Goal: Task Accomplishment & Management: Use online tool/utility

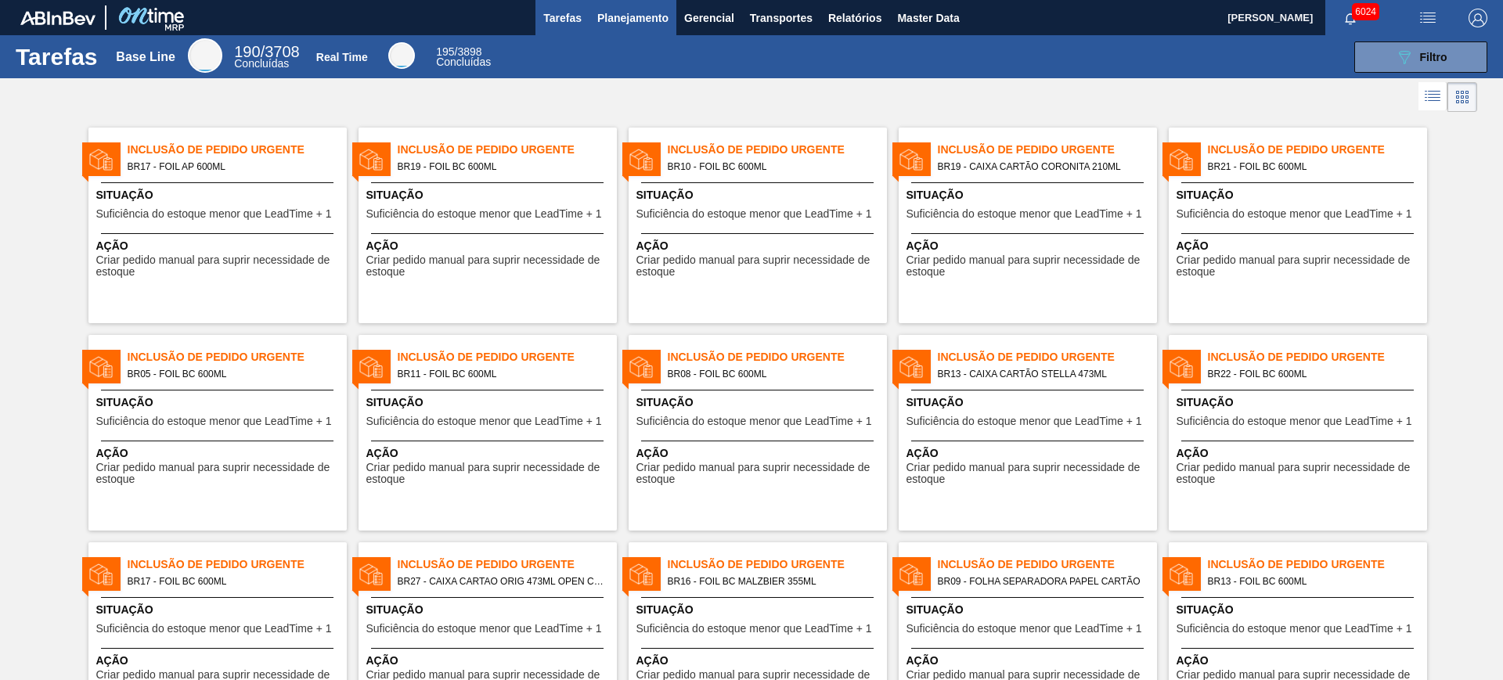
click at [634, 20] on span "Planejamento" at bounding box center [632, 18] width 71 height 19
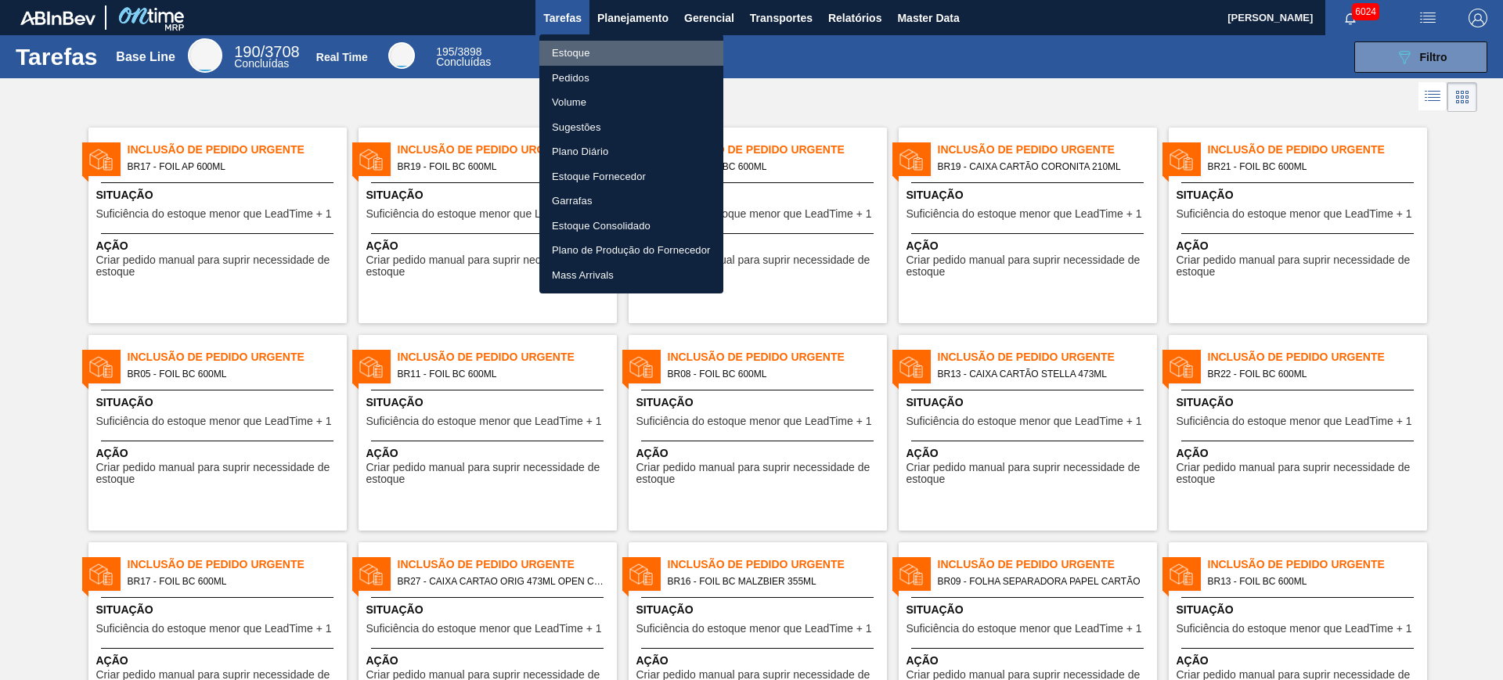
click at [619, 45] on li "Estoque" at bounding box center [632, 53] width 184 height 25
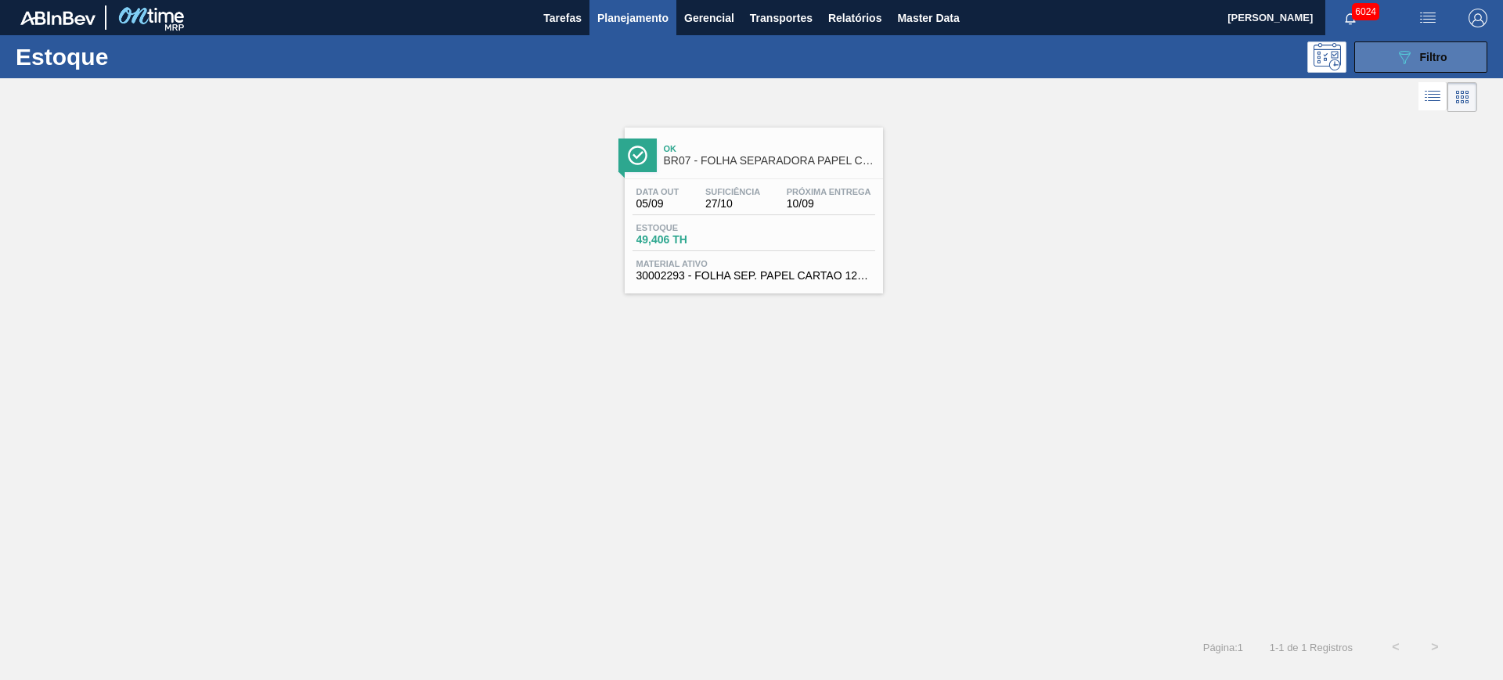
click at [1202, 52] on icon "089F7B8B-B2A5-4AFE-B5C0-19BA573D28AC" at bounding box center [1404, 57] width 19 height 19
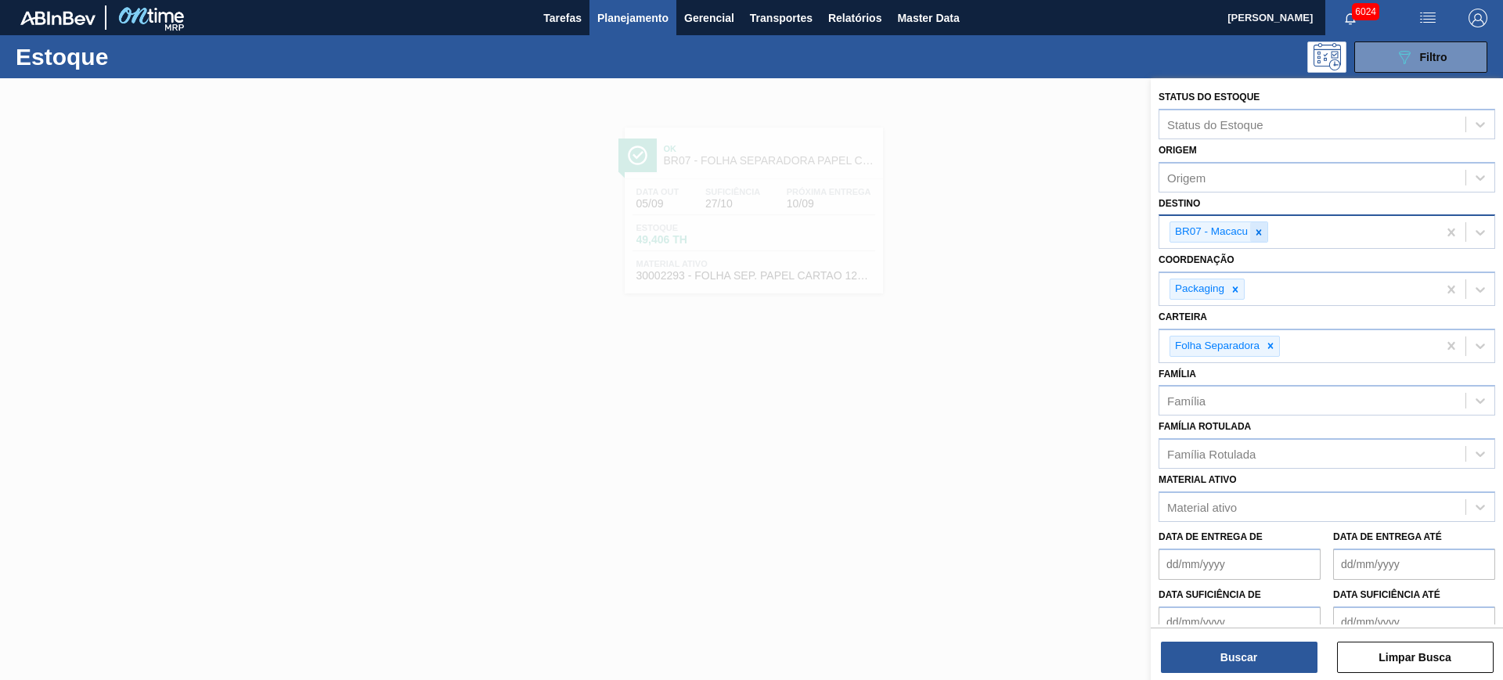
click at [1202, 237] on icon at bounding box center [1259, 232] width 11 height 11
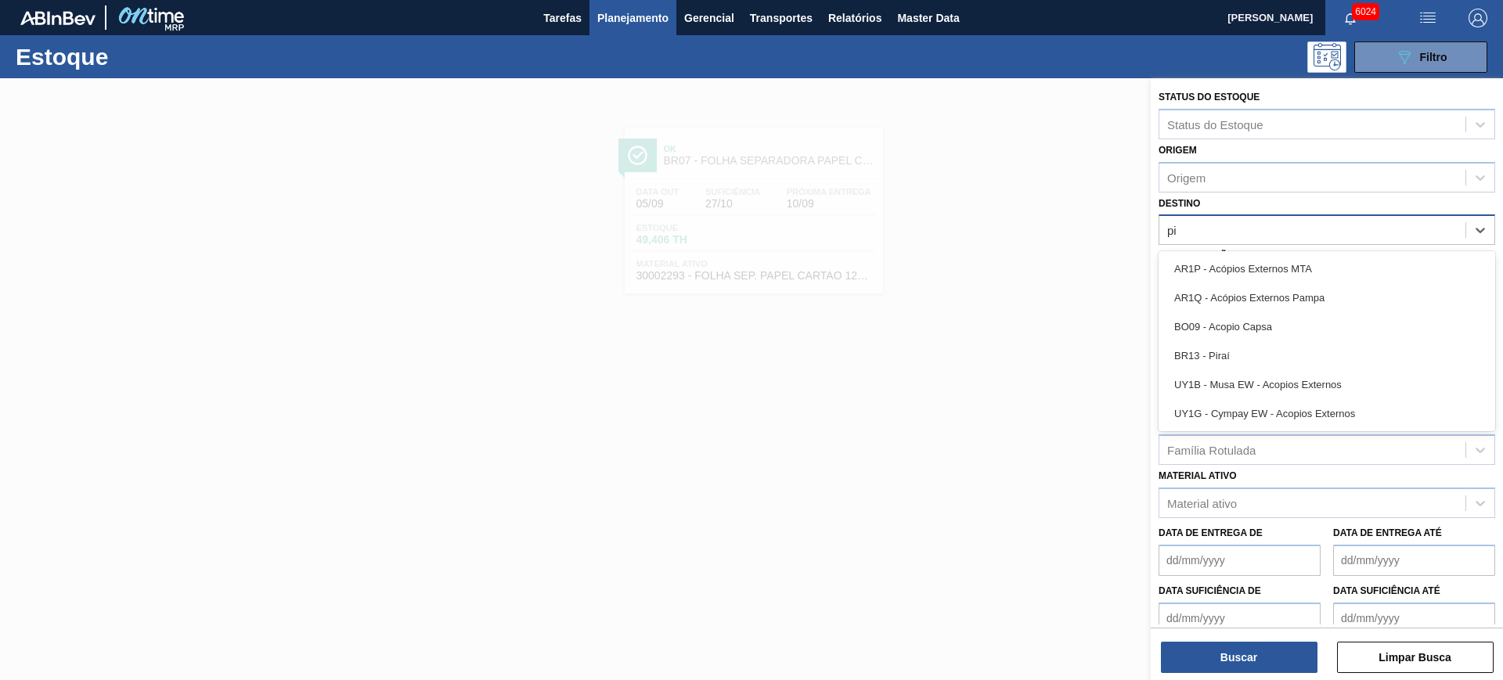
type input "pir"
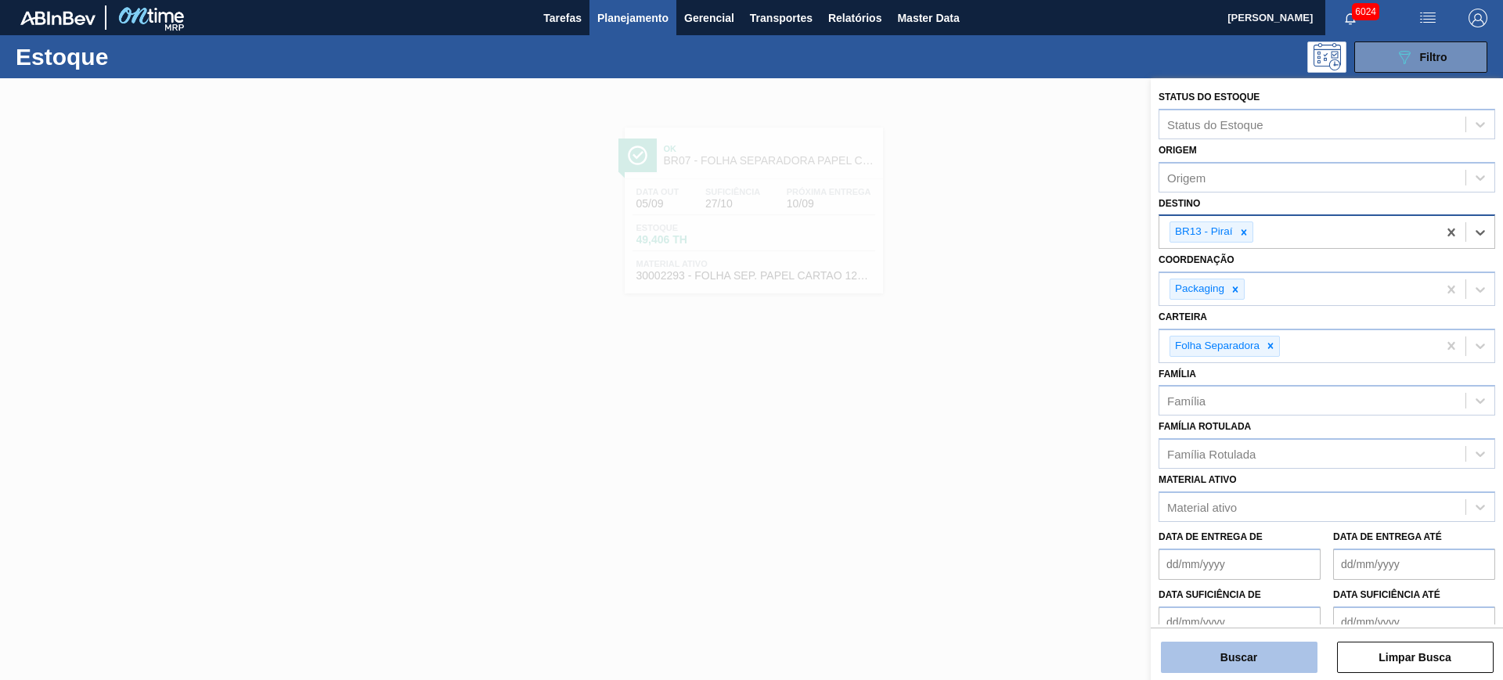
click at [1202, 543] on button "Buscar" at bounding box center [1239, 657] width 157 height 31
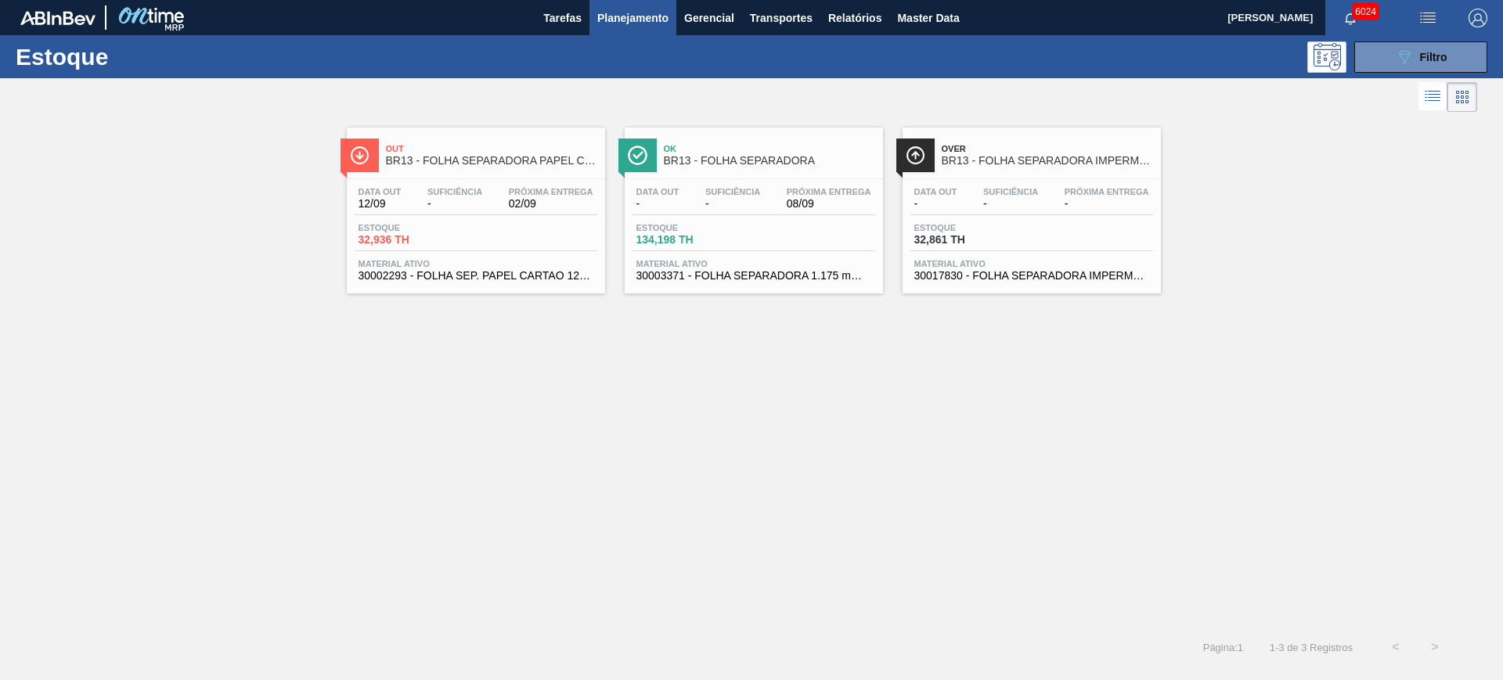
click at [650, 15] on span "Planejamento" at bounding box center [632, 18] width 71 height 19
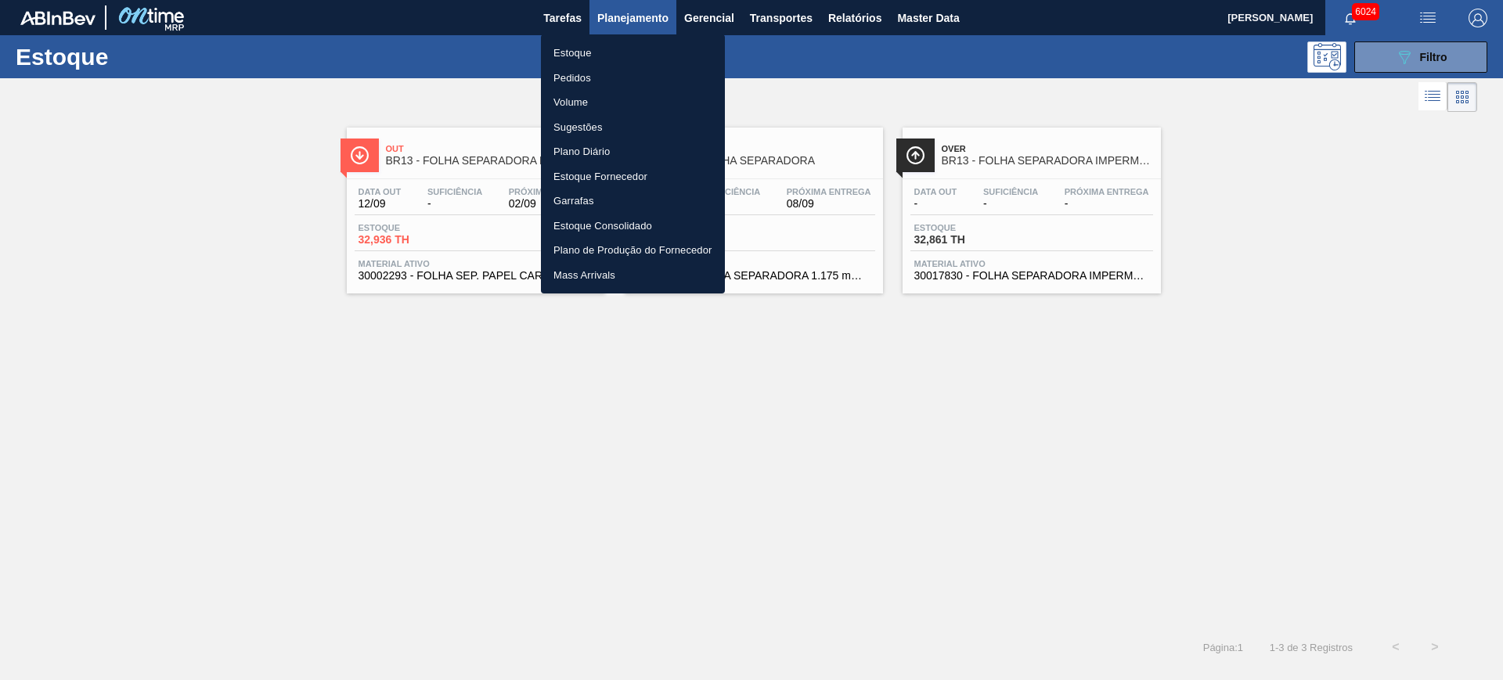
click at [594, 74] on li "Pedidos" at bounding box center [633, 78] width 184 height 25
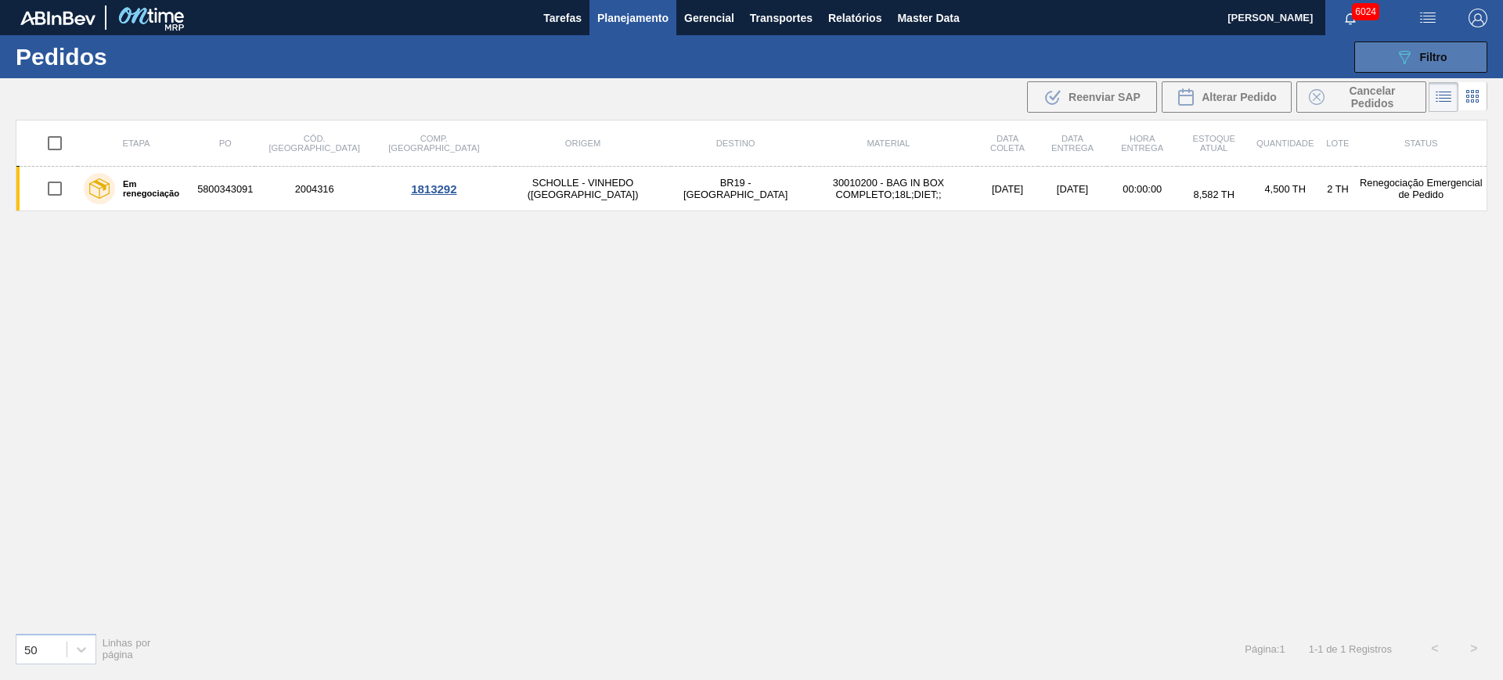
click at [1202, 50] on div "089F7B8B-B2A5-4AFE-B5C0-19BA573D28AC Filtro" at bounding box center [1421, 57] width 52 height 19
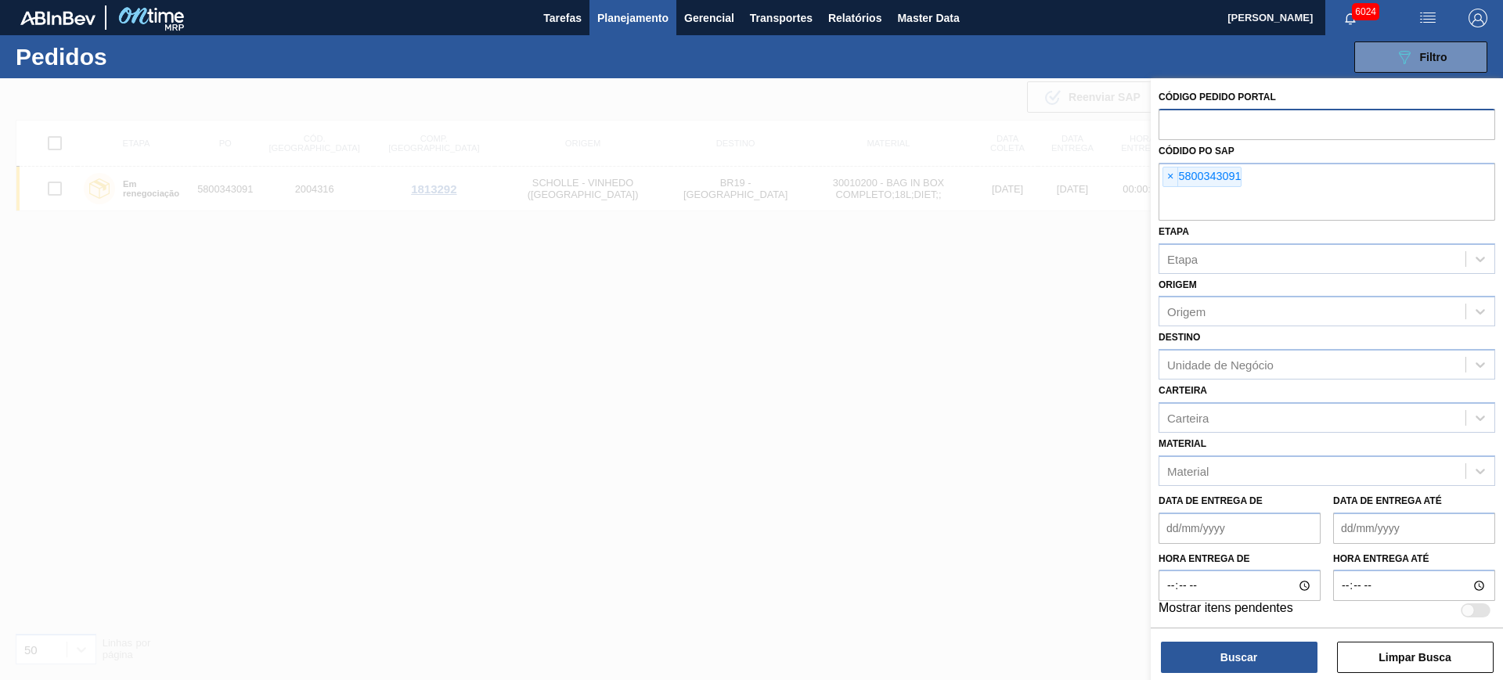
click at [1202, 120] on input "text" at bounding box center [1327, 124] width 337 height 30
paste input "2018554"
type input "2018554"
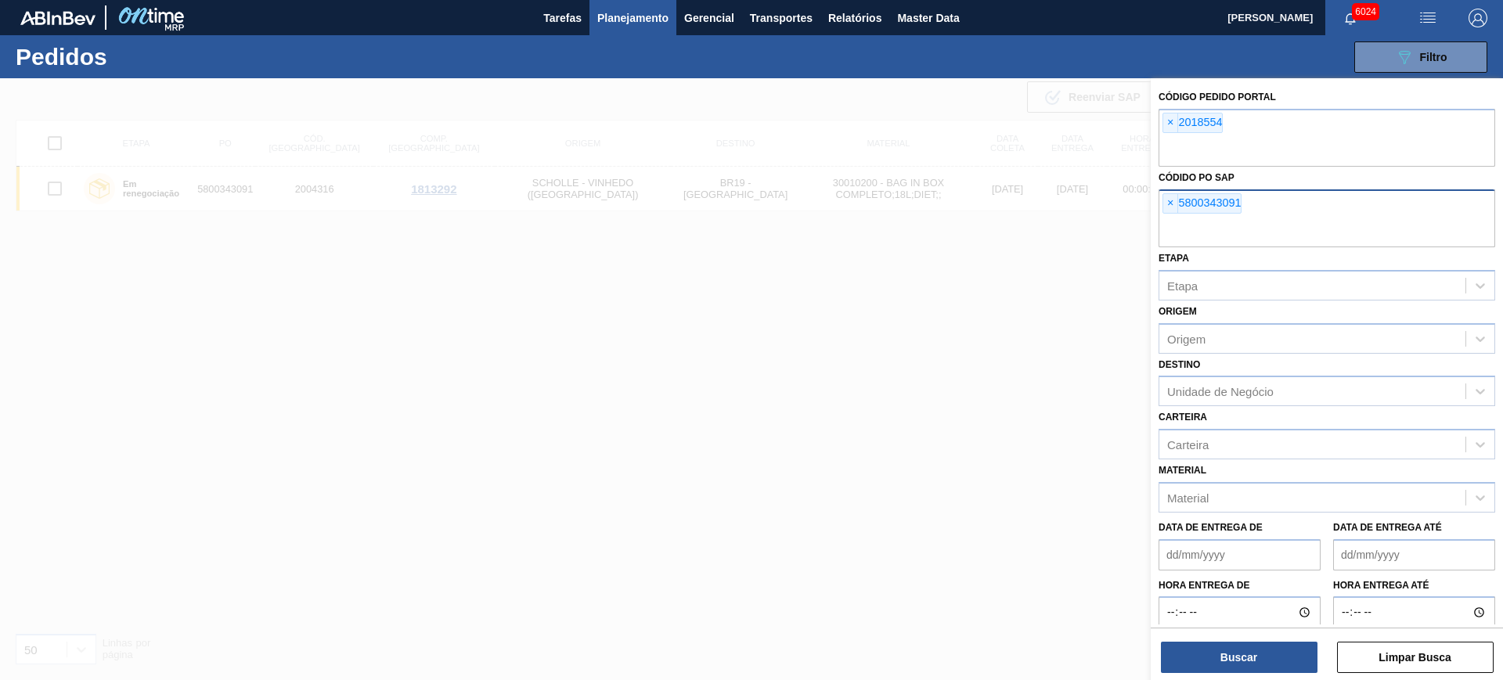
click at [1165, 164] on div "Código Pedido Portal × 2018554 Códido PO SAP × 5800343091 Etapa Etapa Origem Or…" at bounding box center [1327, 366] width 352 height 576
click at [1165, 208] on span "×" at bounding box center [1171, 203] width 15 height 19
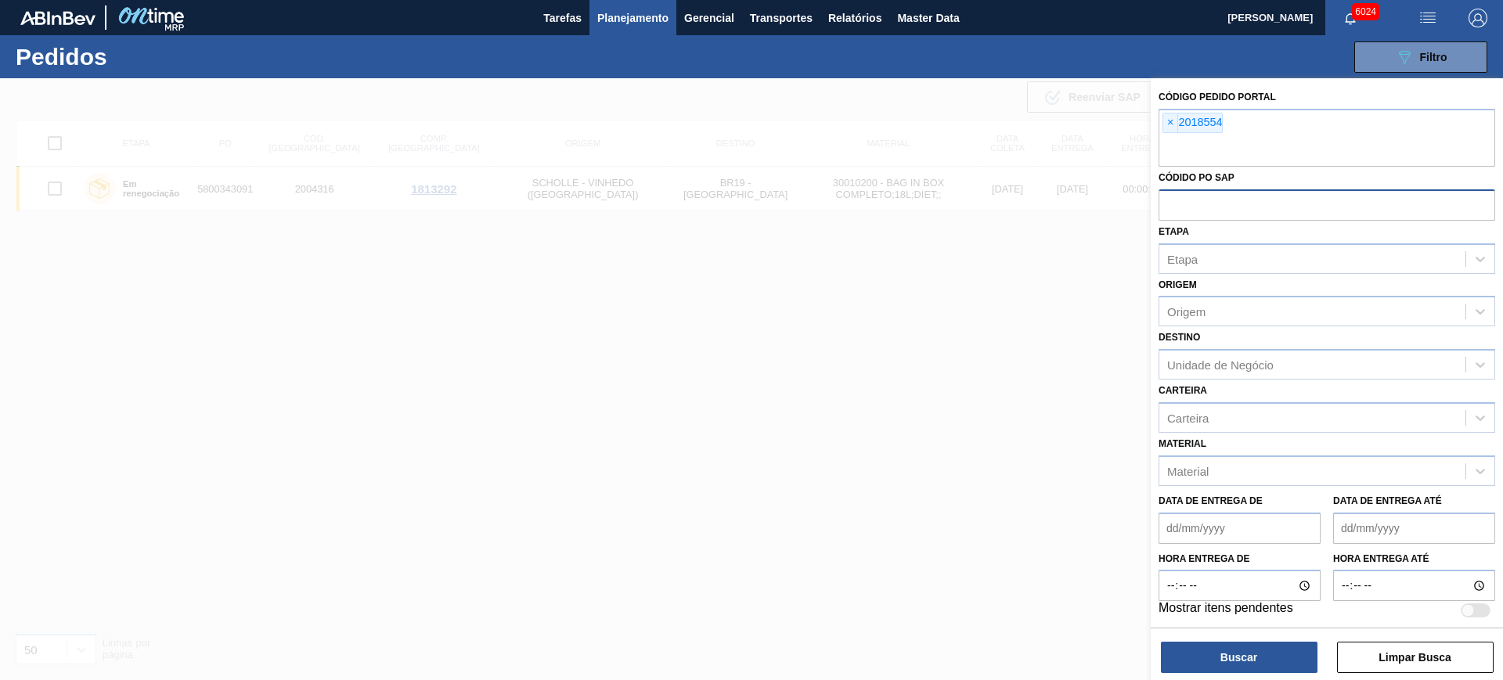
click at [1202, 543] on div "Buscar Limpar Busca" at bounding box center [1327, 650] width 352 height 44
click at [1202, 543] on button "Buscar" at bounding box center [1239, 657] width 157 height 31
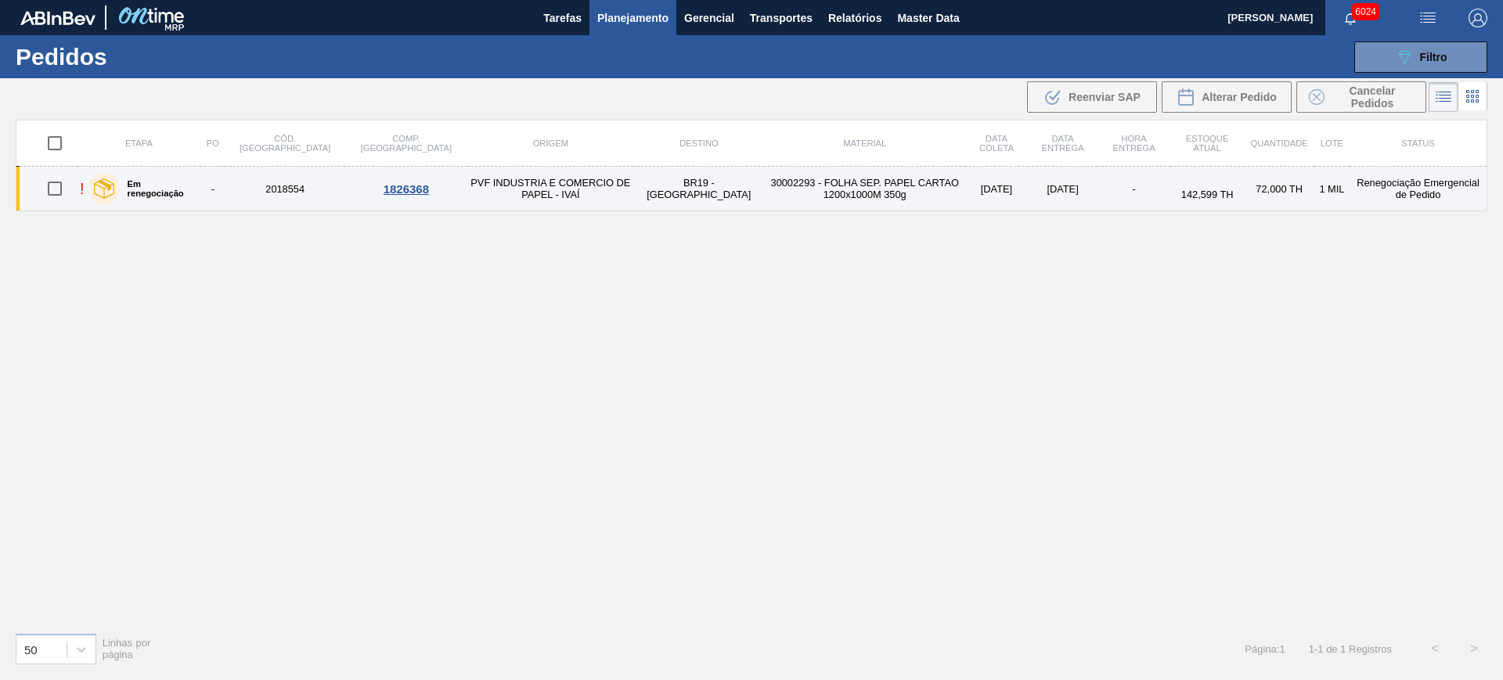
click at [544, 179] on td "PVF INDUSTRIA E COMERCIO DE PAPEL - IVAÍ" at bounding box center [550, 189] width 166 height 45
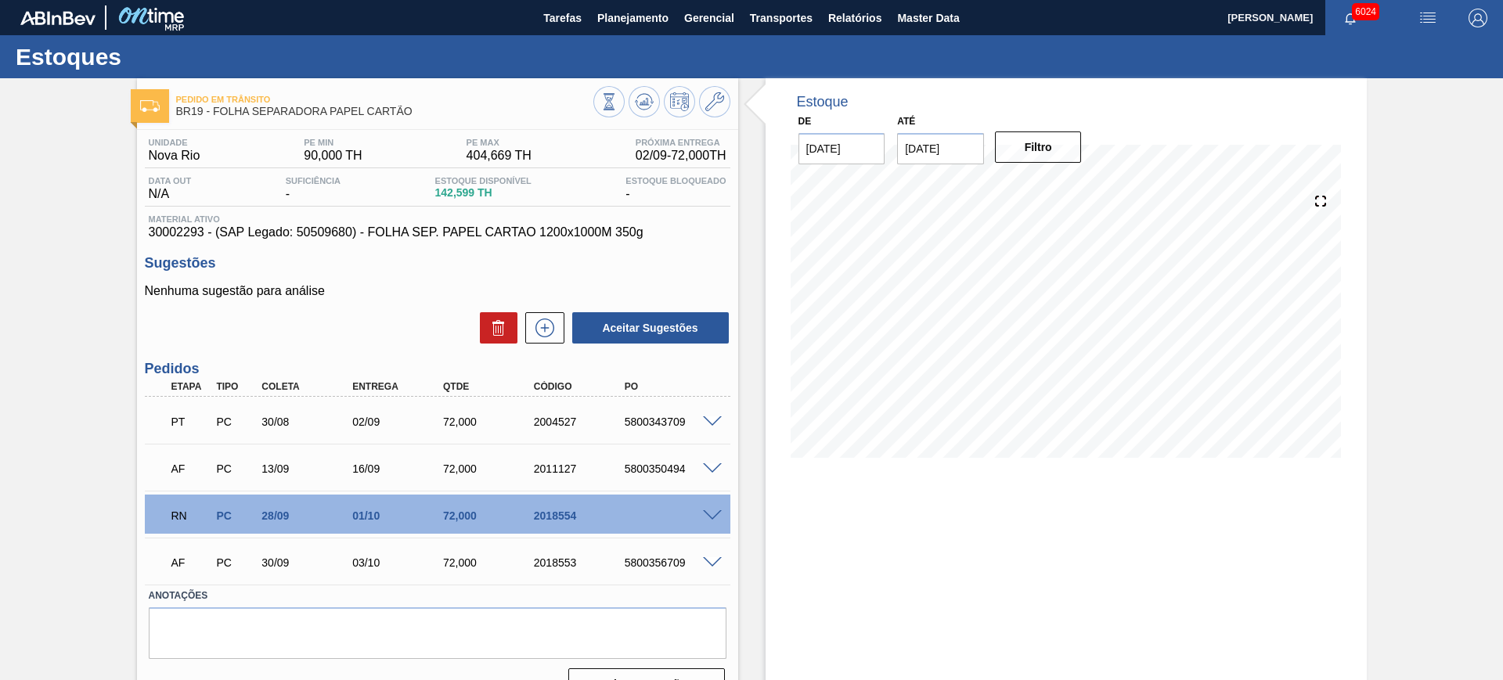
click at [713, 512] on span at bounding box center [712, 517] width 19 height 12
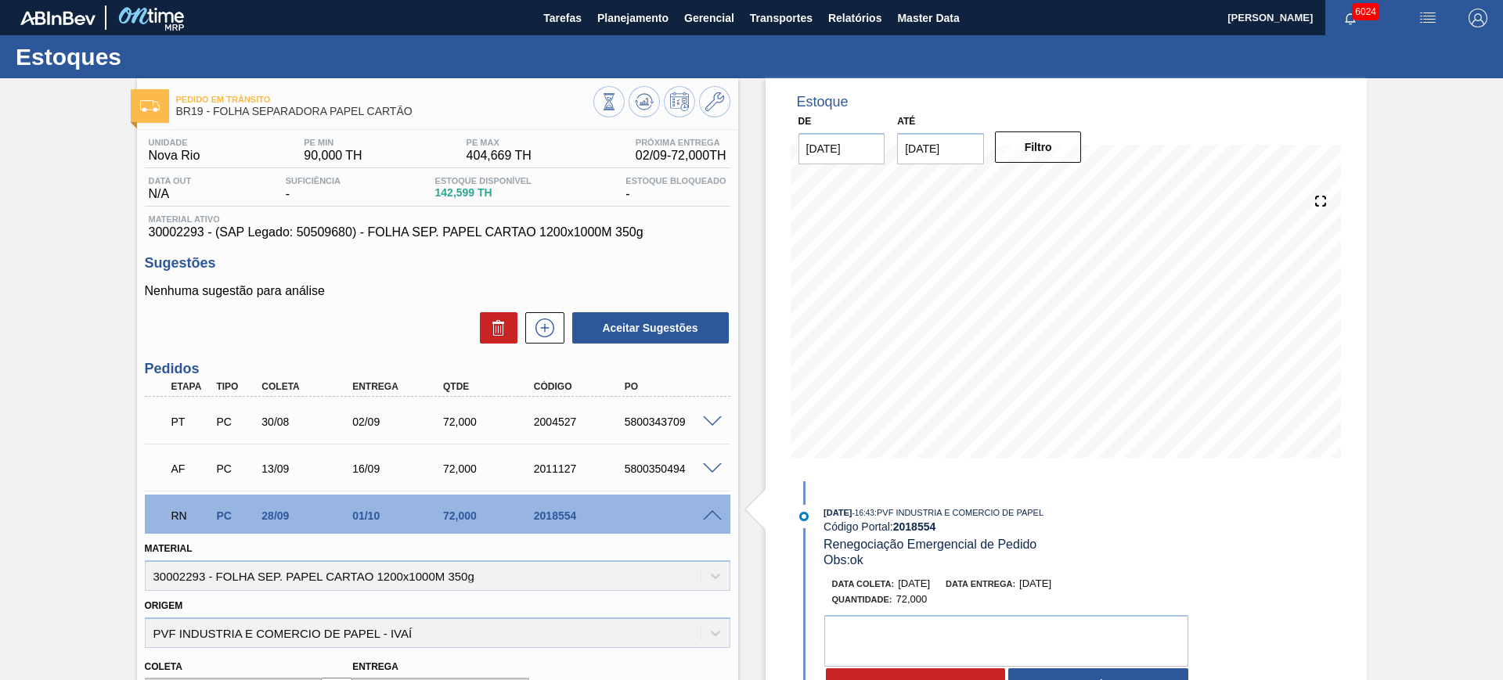
scroll to position [249, 0]
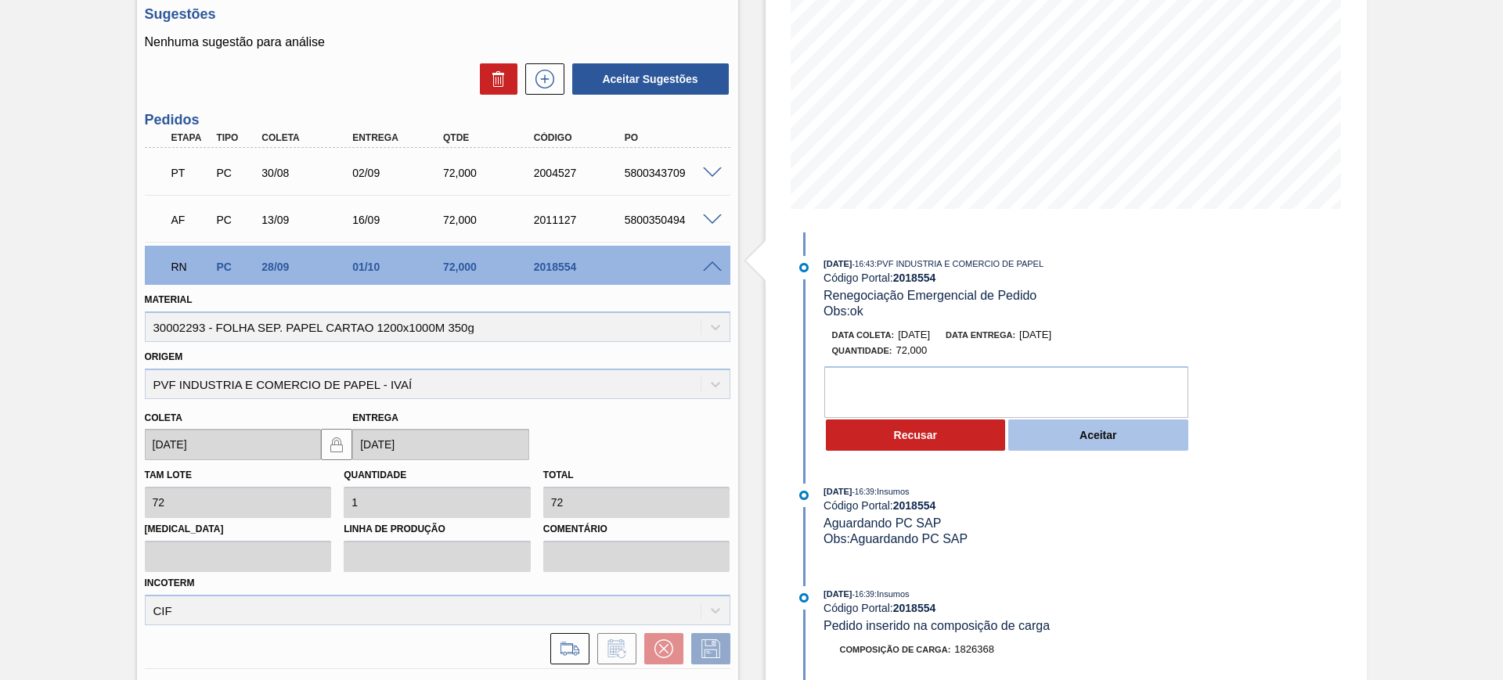
click at [1079, 434] on button "Aceitar" at bounding box center [1099, 435] width 180 height 31
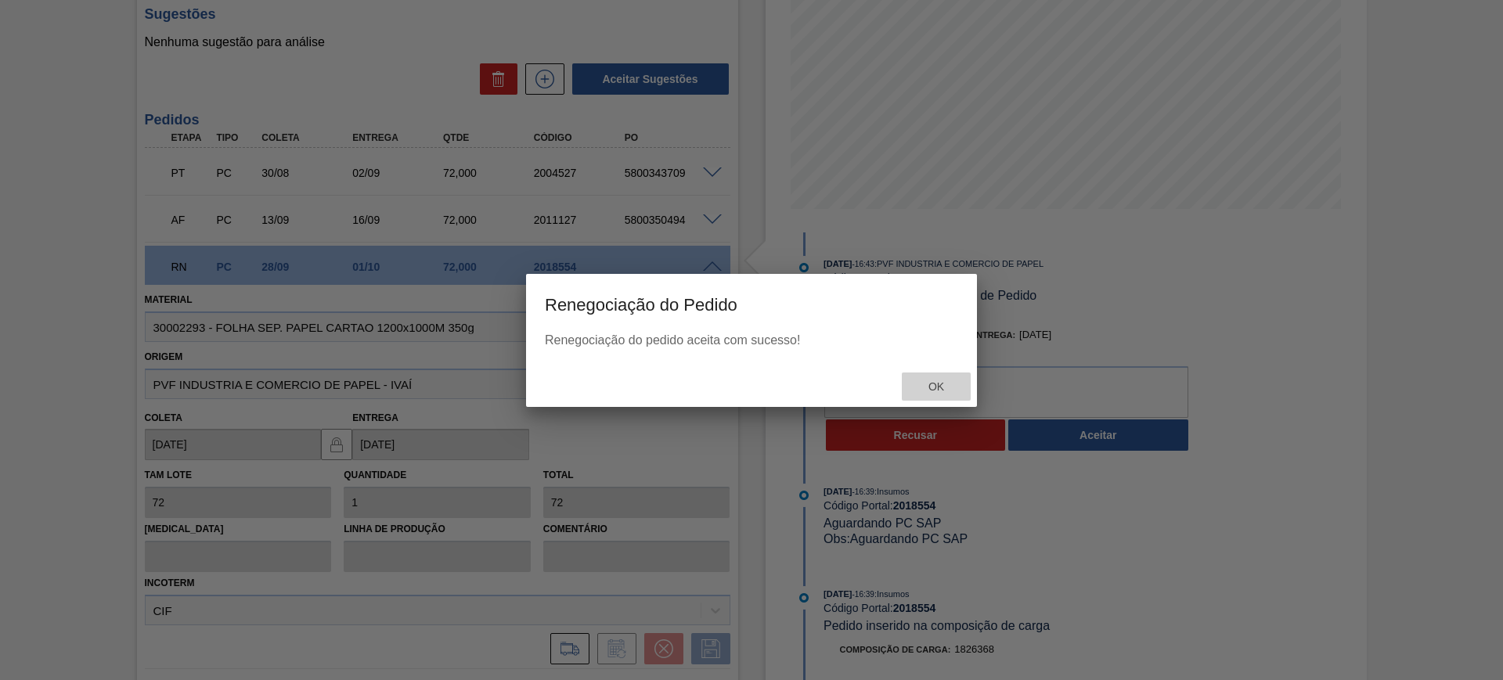
click at [923, 377] on div "Ok" at bounding box center [936, 387] width 69 height 29
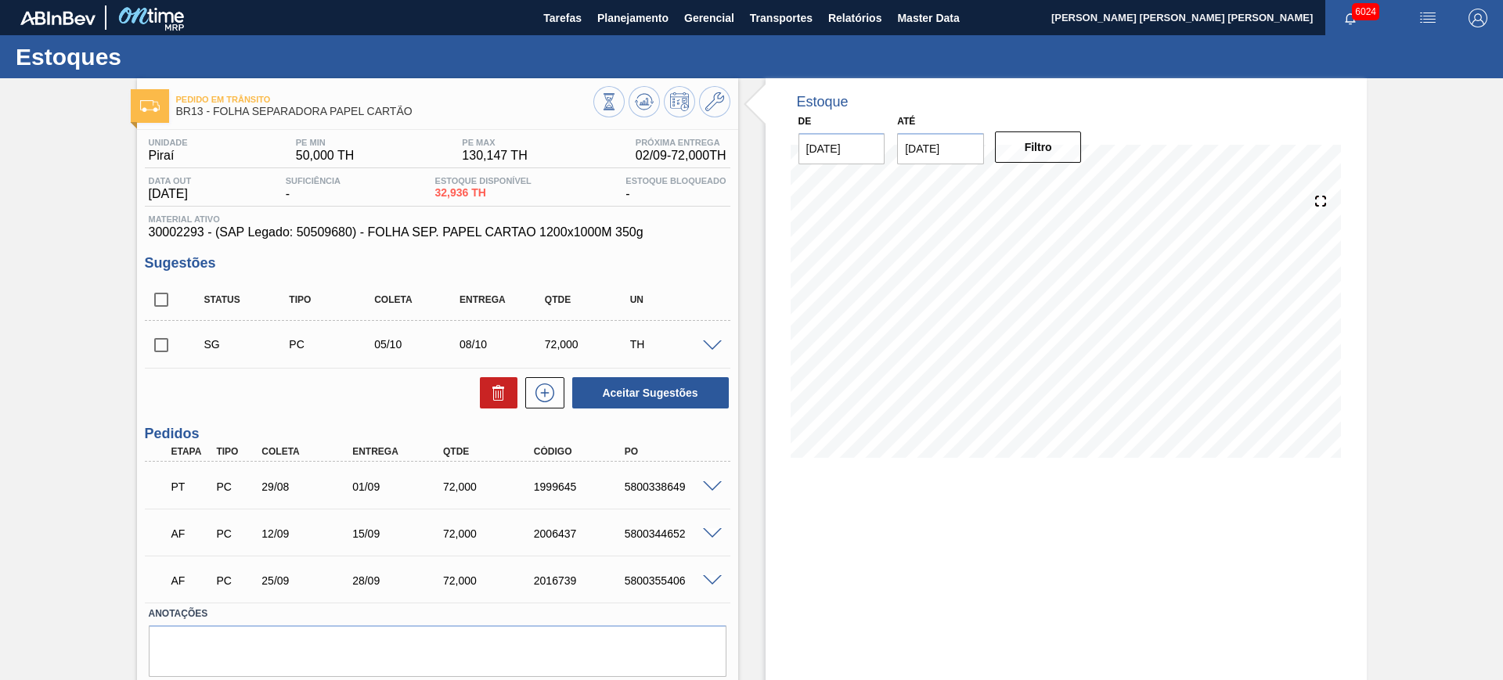
click at [946, 140] on input "[DATE]" at bounding box center [940, 148] width 87 height 31
click at [1075, 185] on button "Next Month" at bounding box center [1072, 186] width 11 height 11
click at [1070, 356] on div "6" at bounding box center [1068, 363] width 21 height 21
type input "[DATE]"
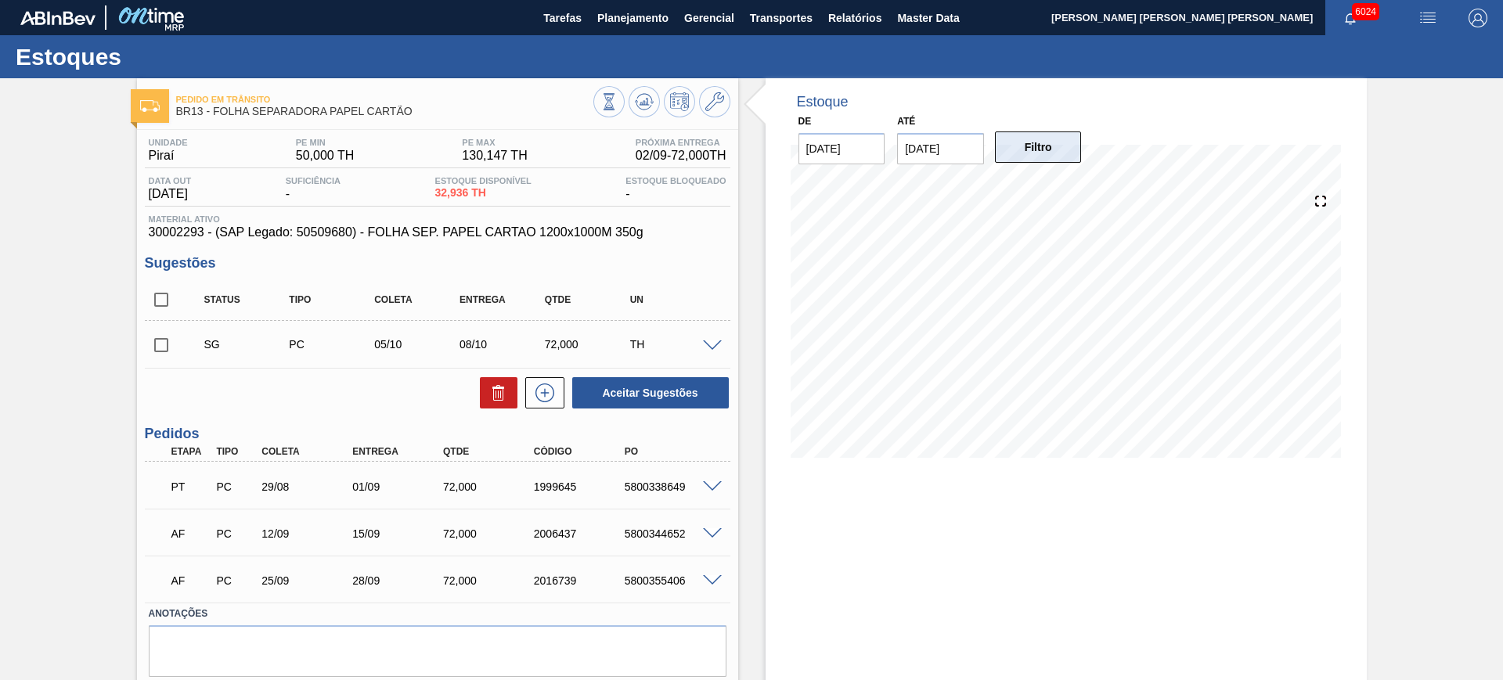
click at [1032, 138] on button "Filtro" at bounding box center [1038, 147] width 87 height 31
click at [713, 485] on span at bounding box center [712, 488] width 19 height 12
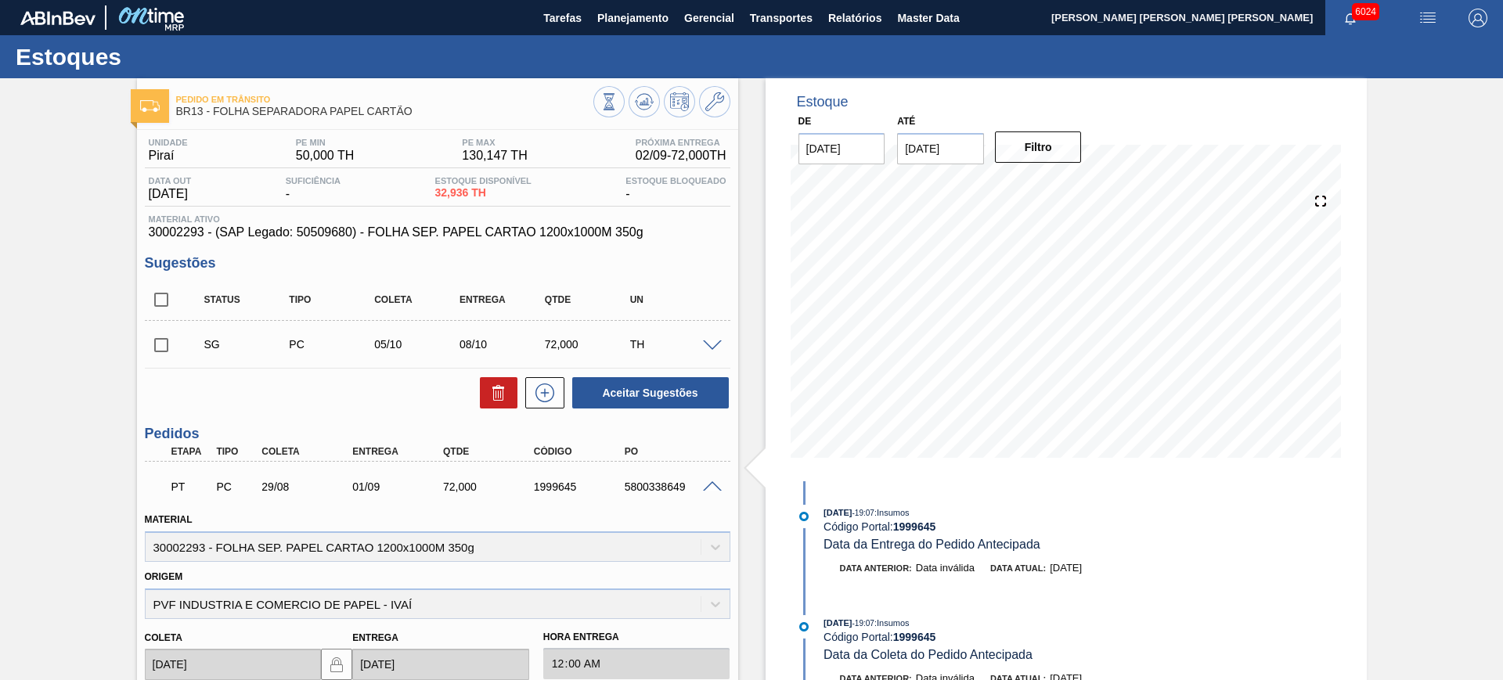
click at [713, 485] on span at bounding box center [712, 488] width 19 height 12
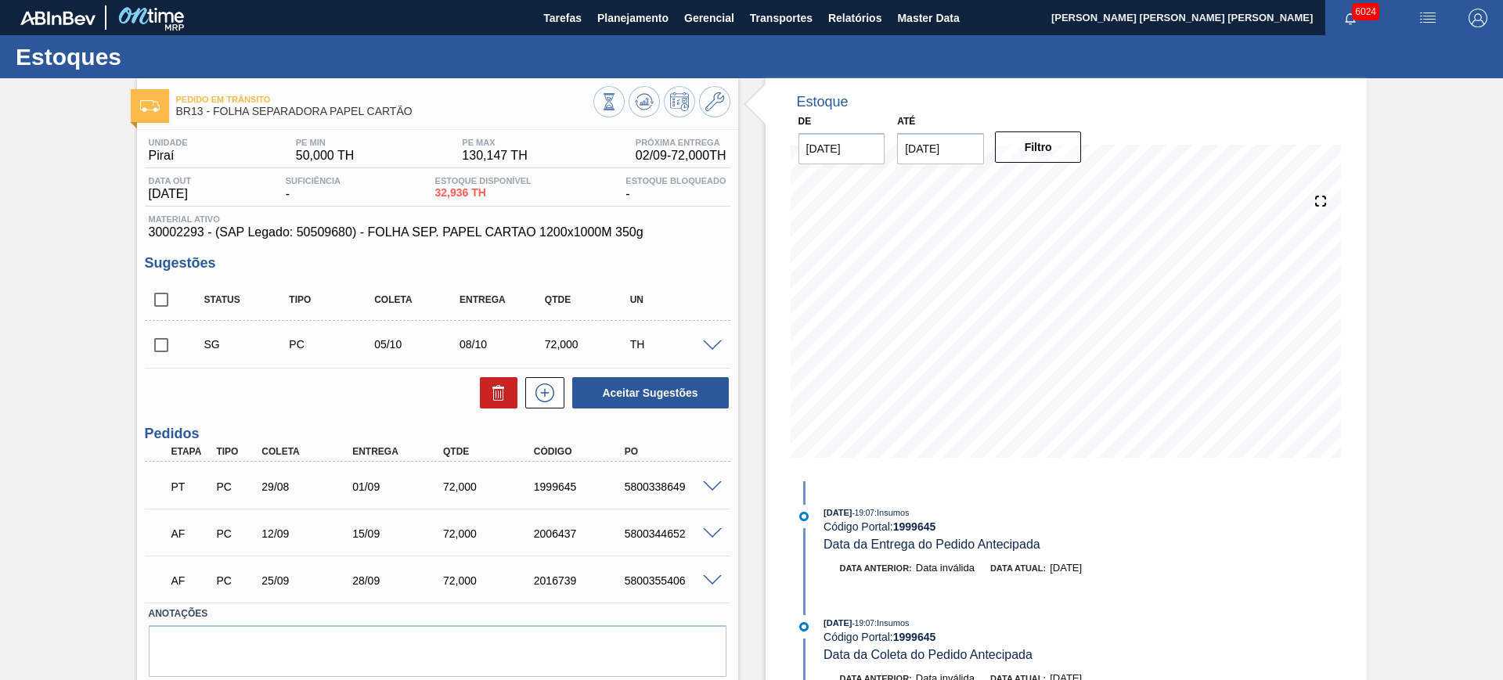
click at [171, 293] on input "checkbox" at bounding box center [161, 299] width 33 height 33
checkbox input "true"
click at [632, 395] on button "Aceitar Sugestões" at bounding box center [650, 392] width 157 height 31
checkbox input "false"
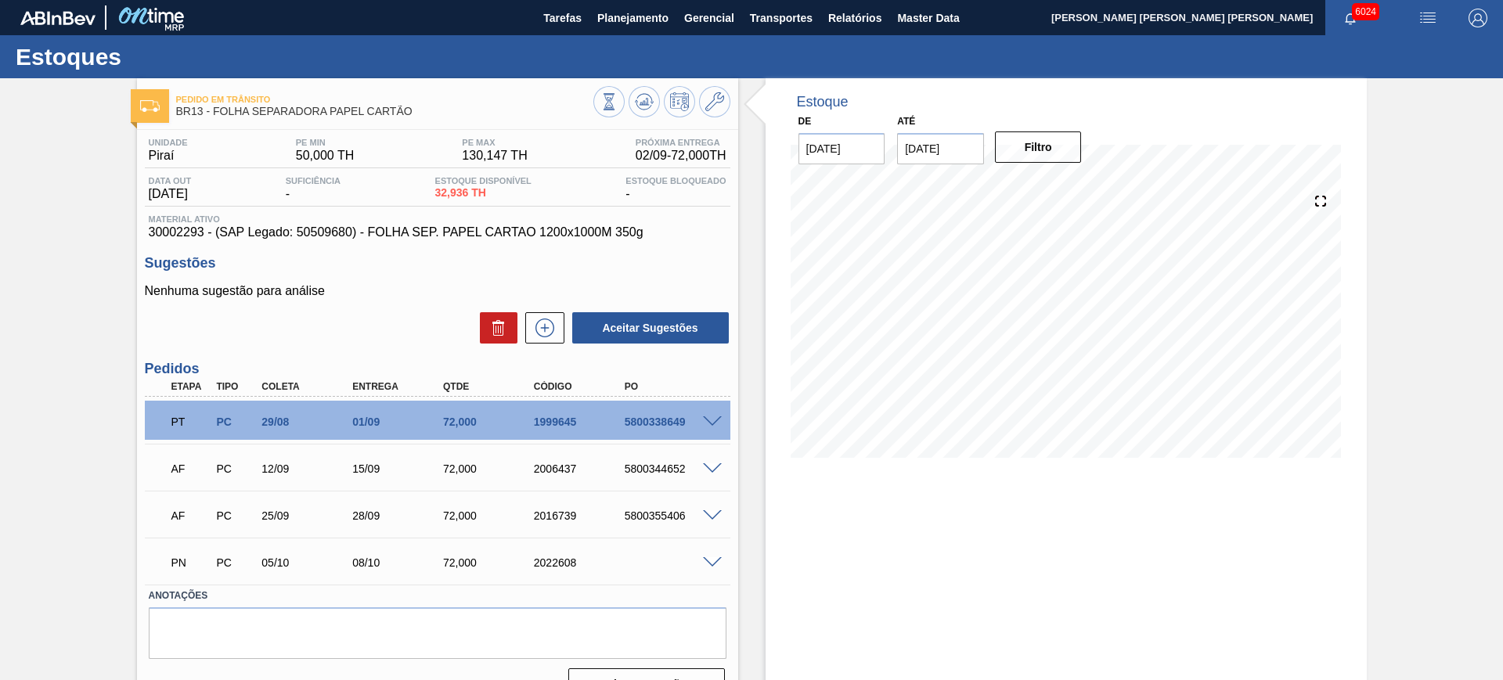
click at [662, 422] on div "5800338649" at bounding box center [672, 422] width 102 height 13
copy div "5800338649"
click at [646, 24] on span "Planejamento" at bounding box center [632, 18] width 71 height 19
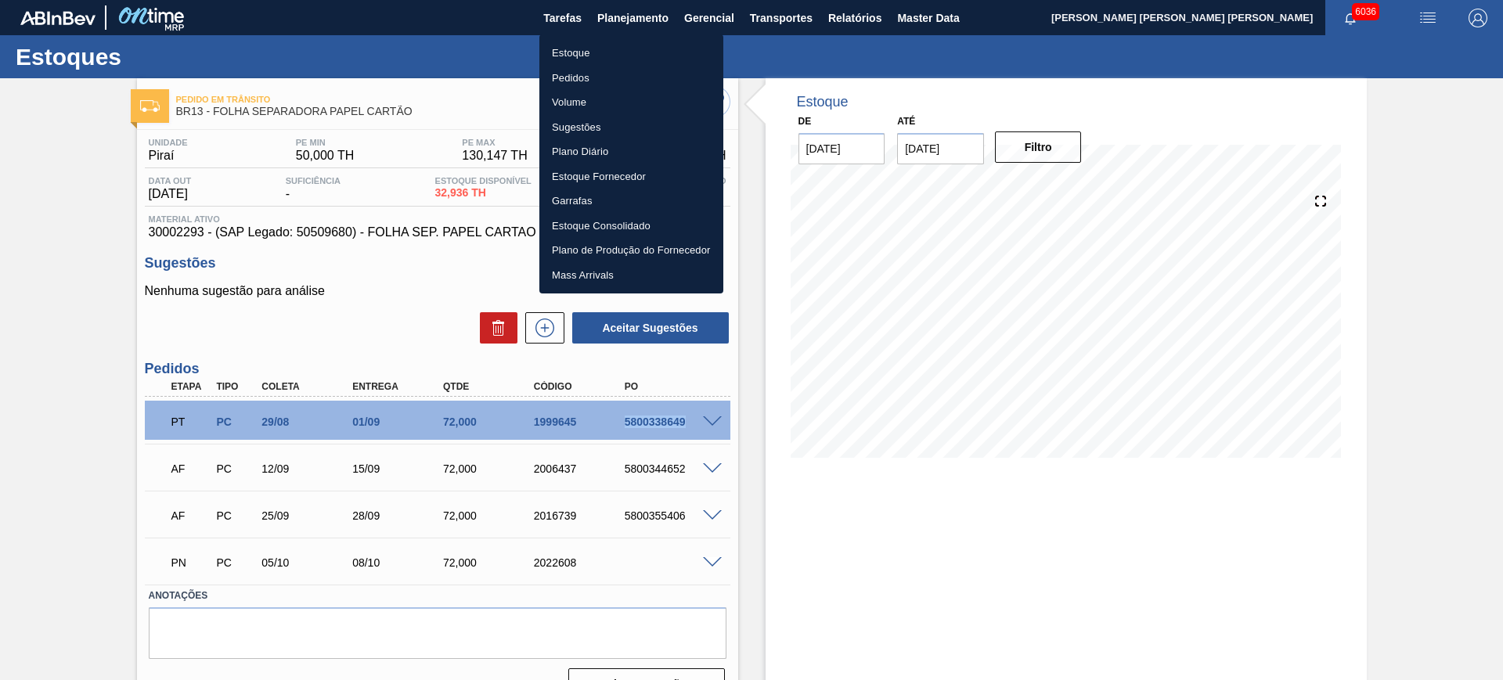
click at [614, 42] on li "Estoque" at bounding box center [632, 53] width 184 height 25
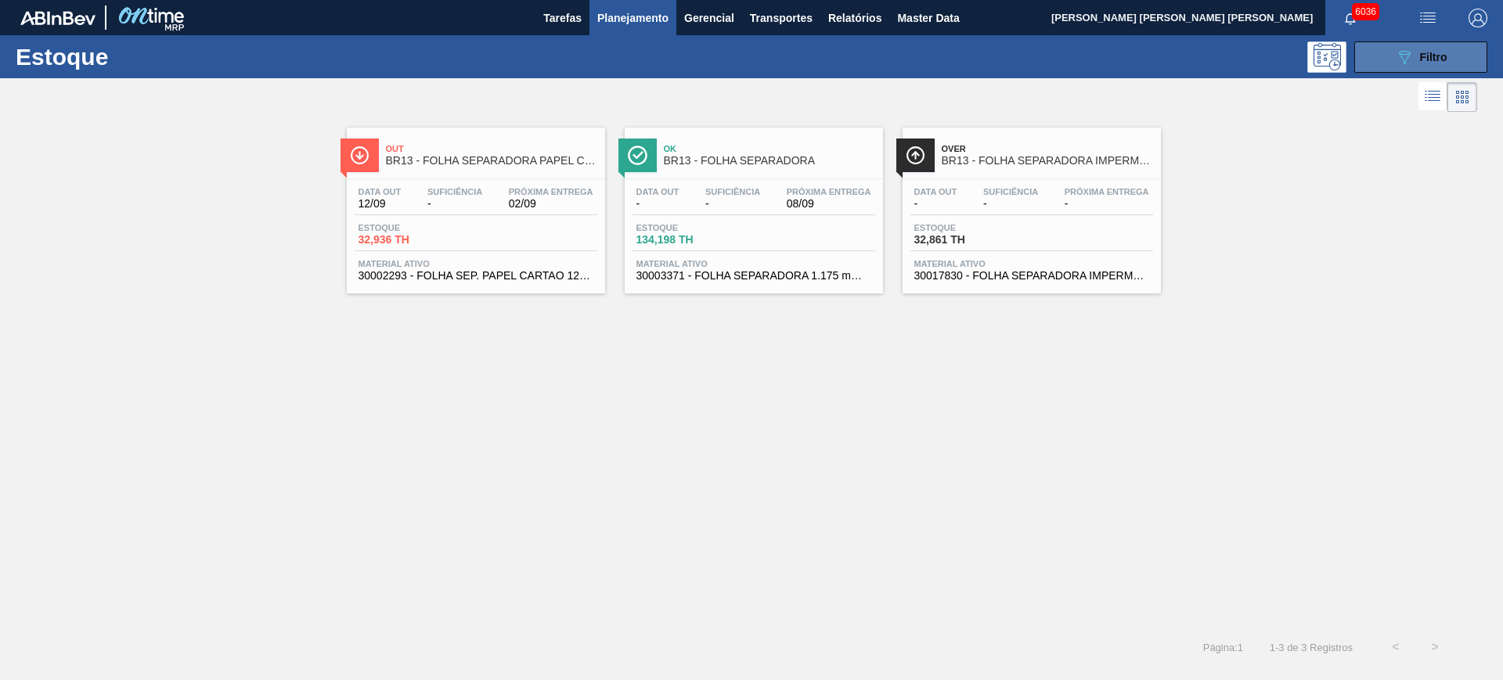
click at [1380, 51] on button "089F7B8B-B2A5-4AFE-B5C0-19BA573D28AC Filtro" at bounding box center [1421, 57] width 133 height 31
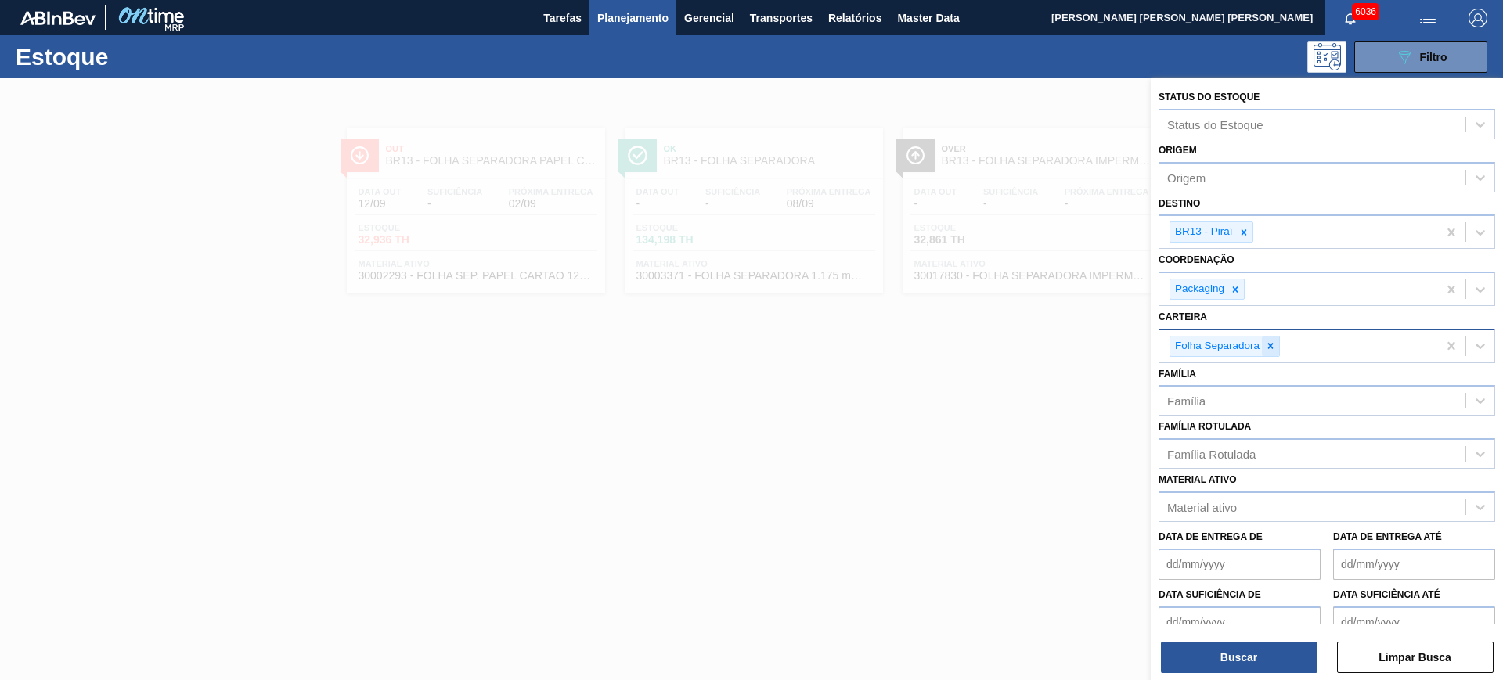
click at [1276, 346] on icon at bounding box center [1270, 346] width 11 height 11
click at [1244, 233] on icon at bounding box center [1243, 231] width 5 height 5
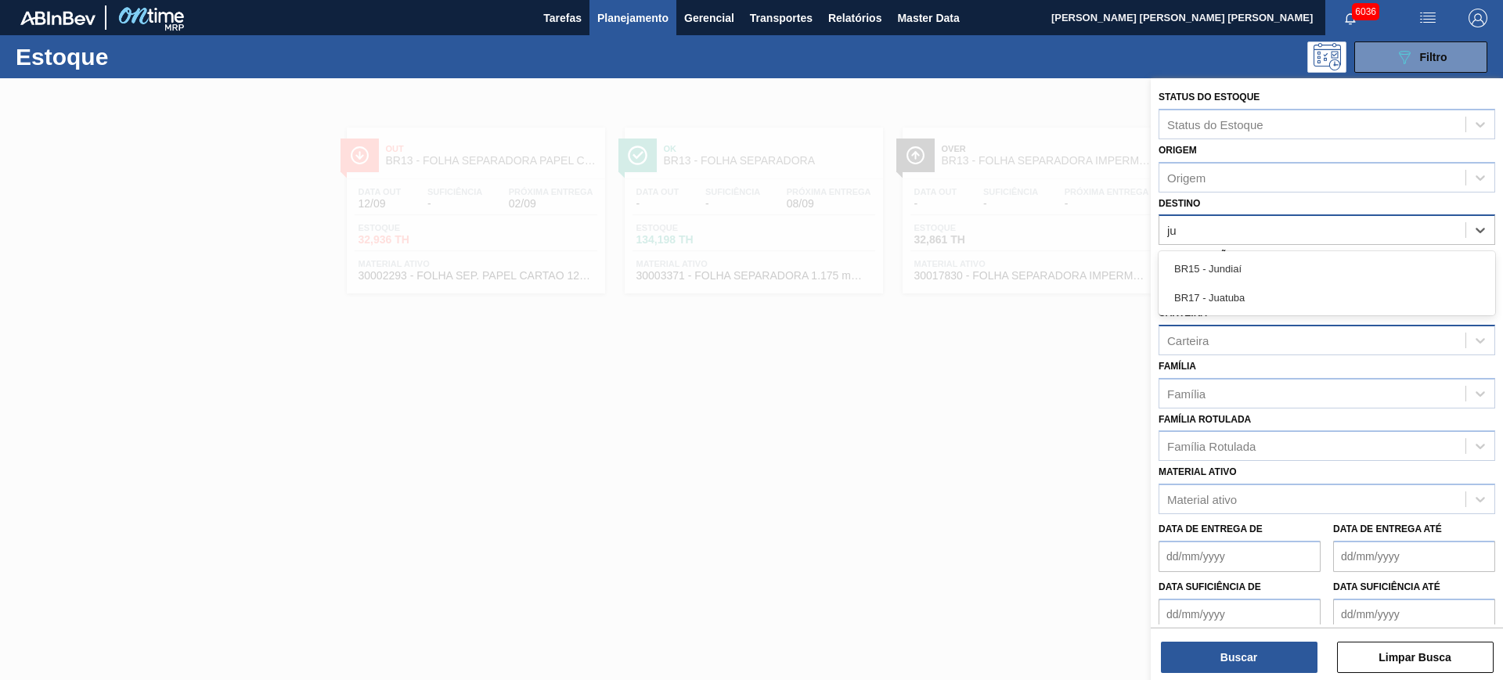
type input "jun"
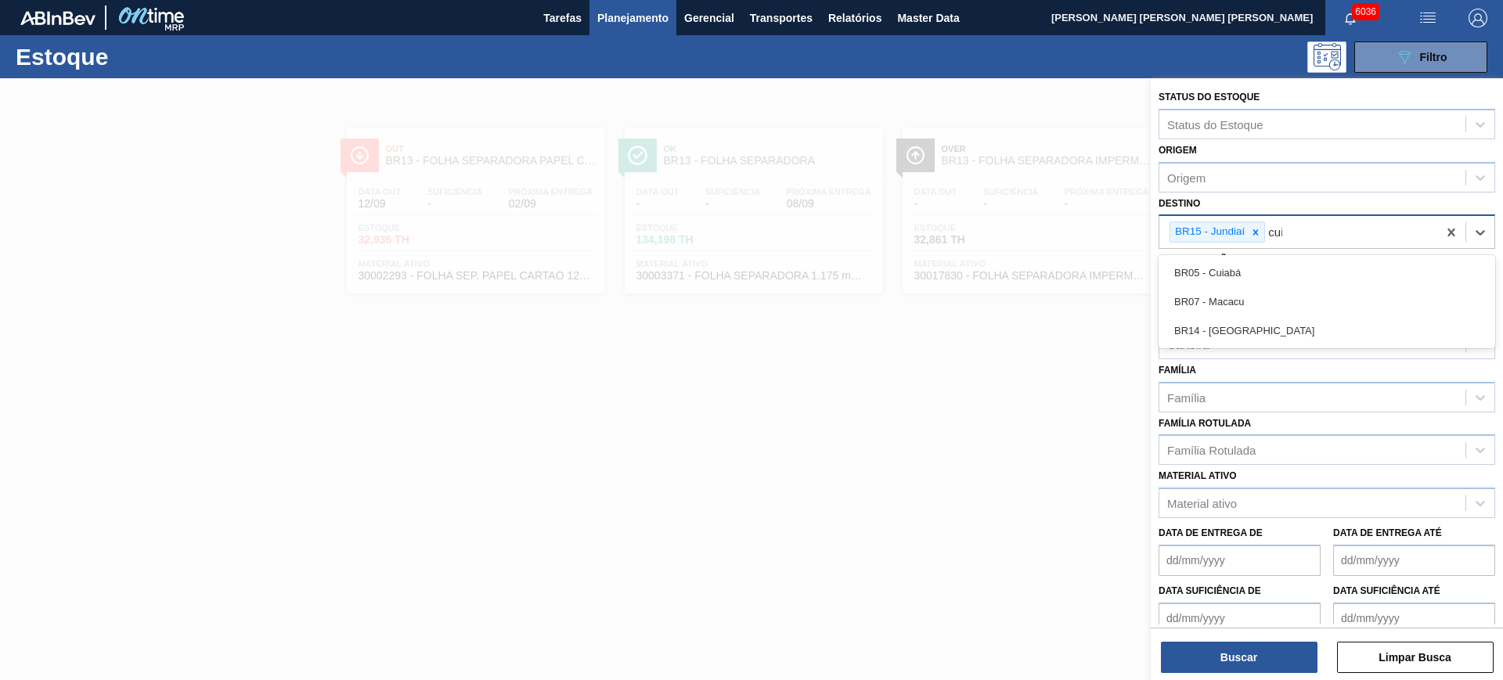
type input "cuia"
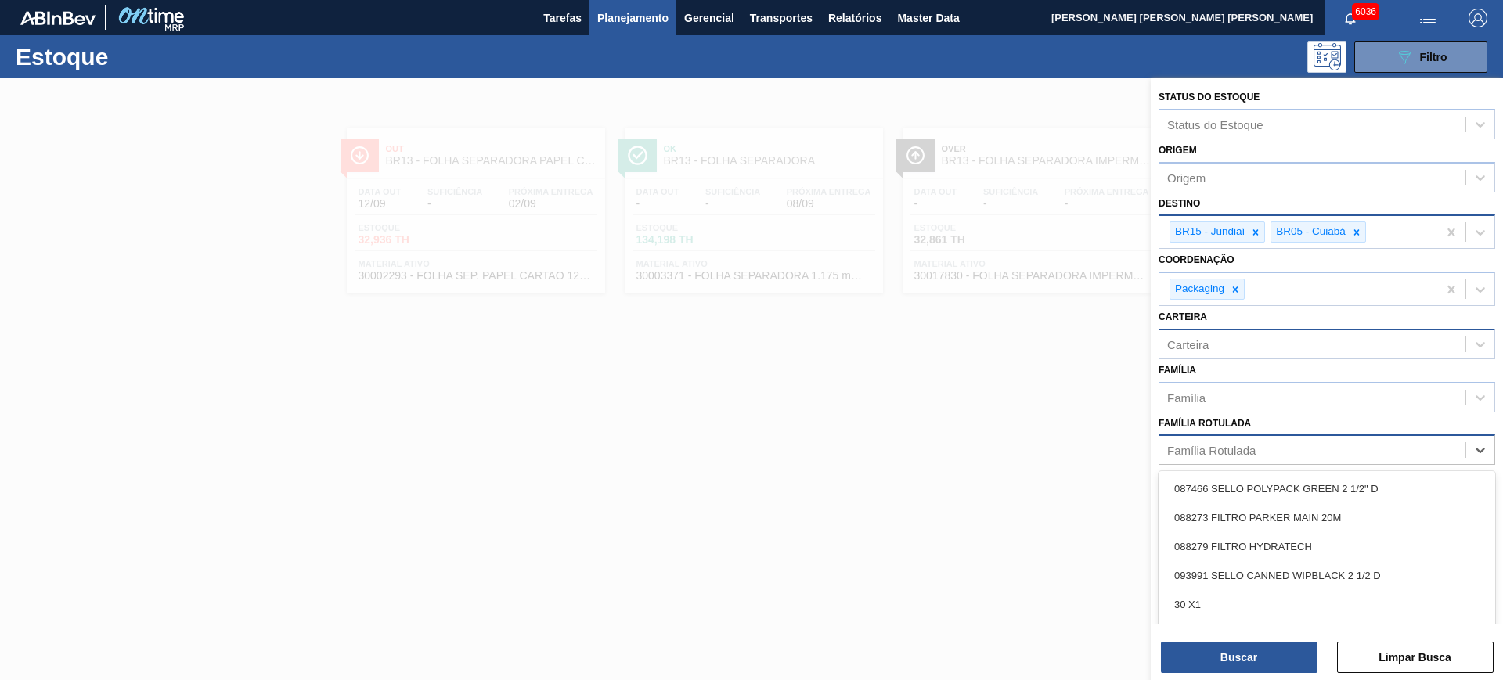
click at [1247, 446] on div "Família Rotulada" at bounding box center [1211, 450] width 88 height 13
type Rotulada "bandeja p"
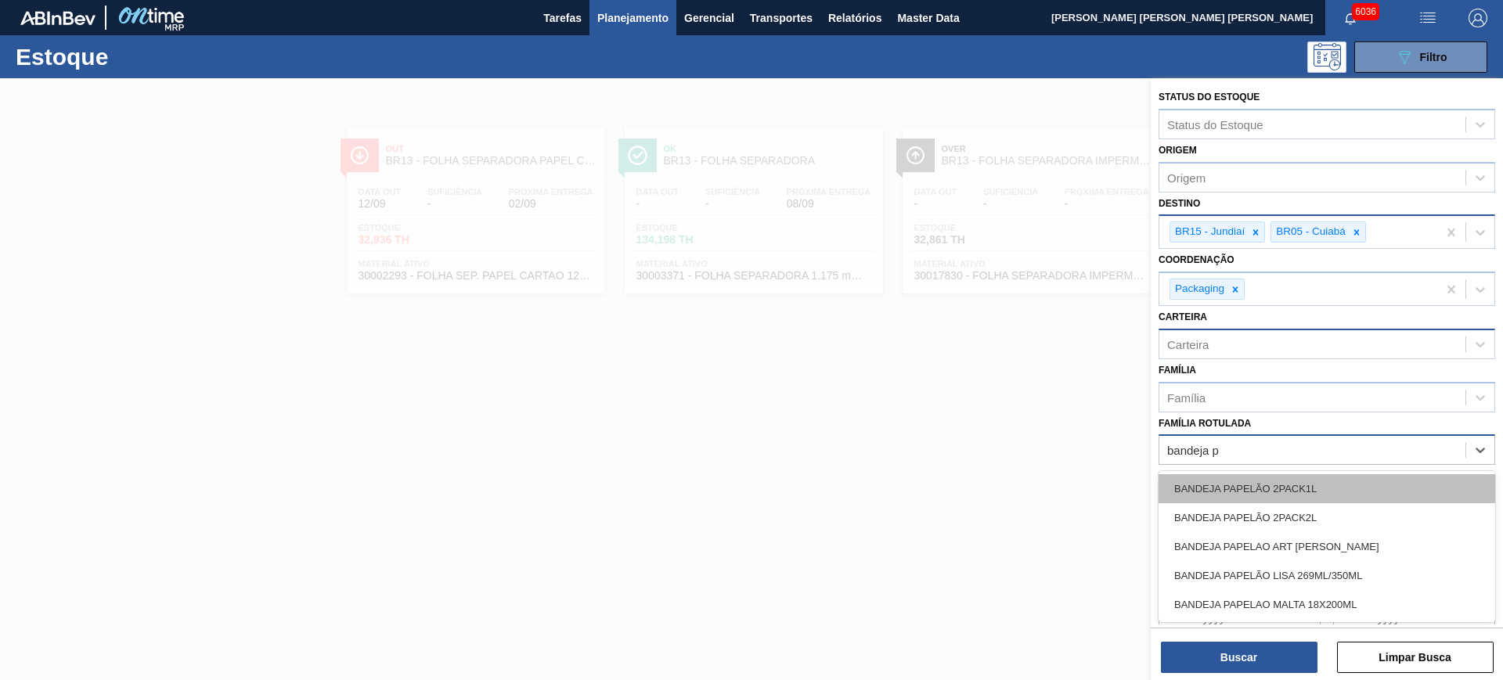
click at [1281, 482] on div "BANDEJA PAPELÃO 2PACK1L" at bounding box center [1327, 489] width 337 height 29
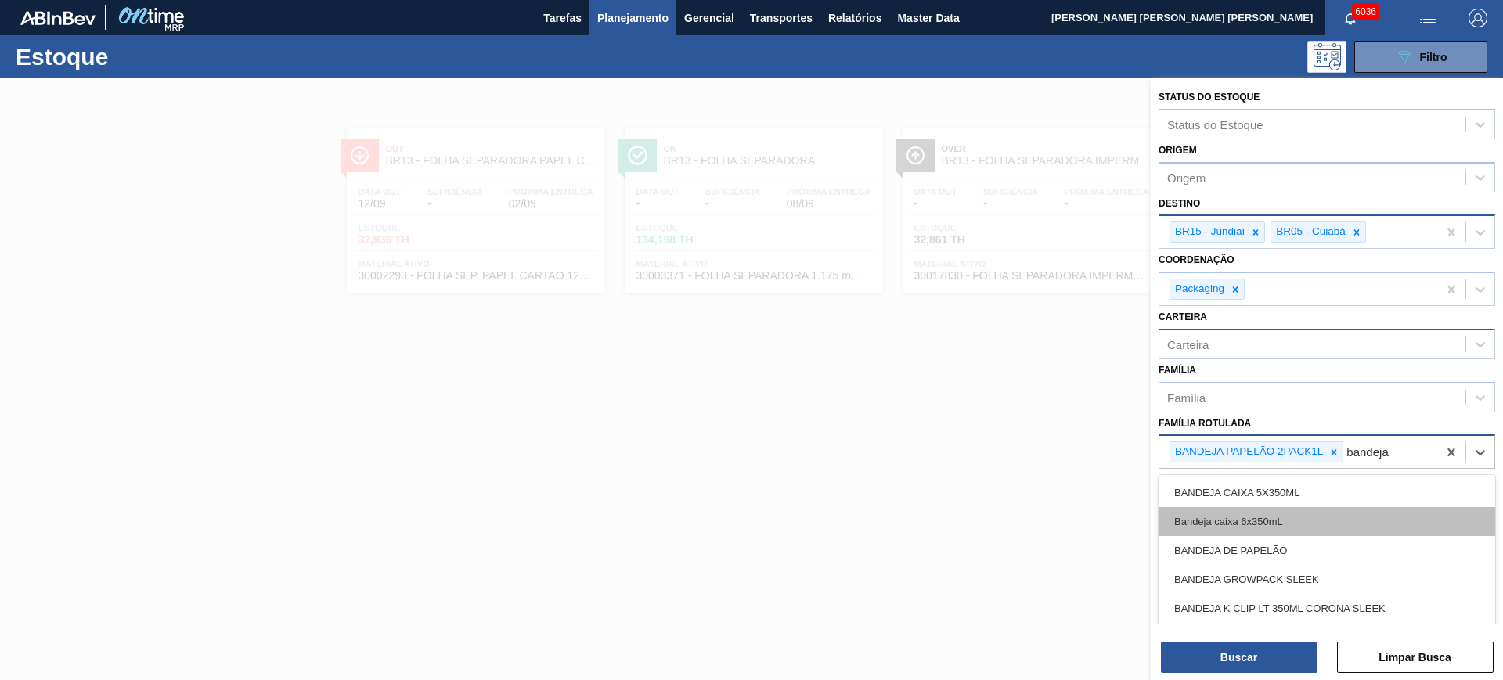
type Rotulada "bandeja d"
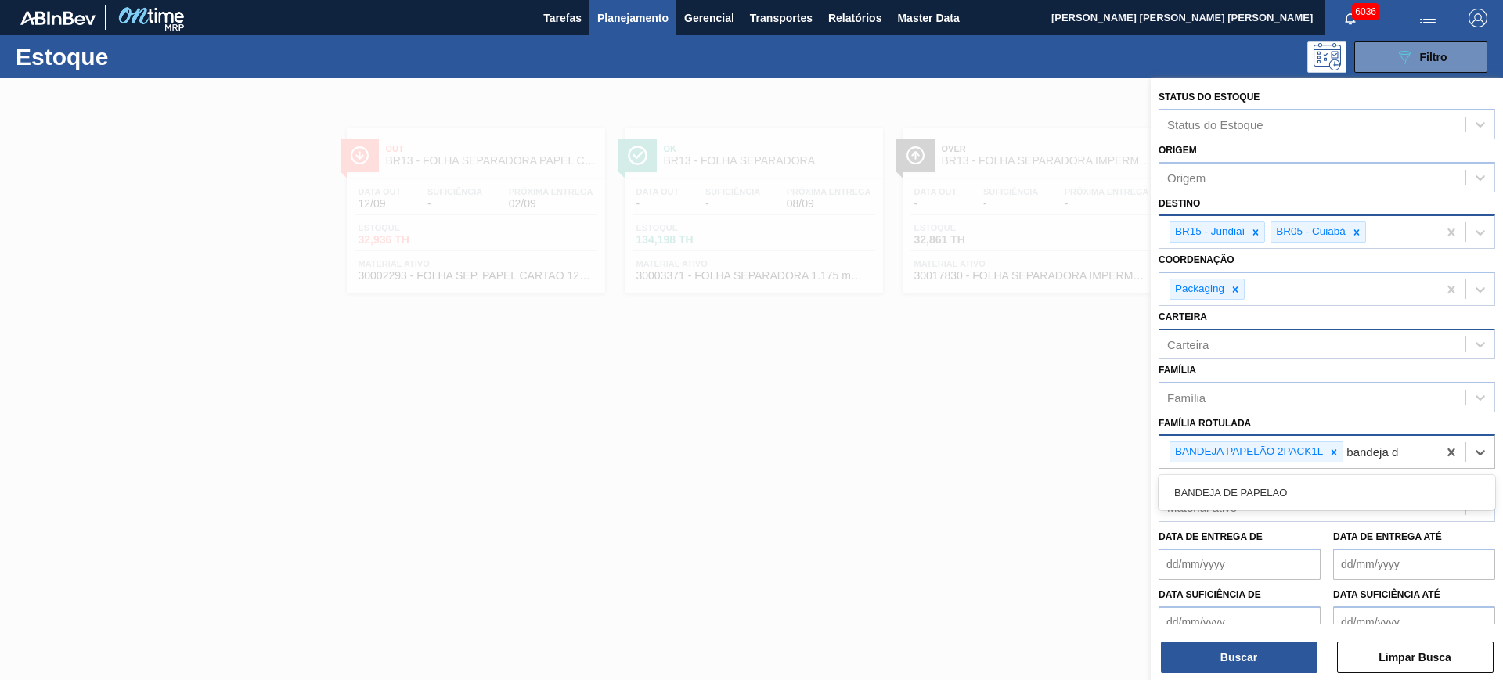
click at [1416, 482] on div "BANDEJA DE PAPELÃO" at bounding box center [1327, 492] width 337 height 29
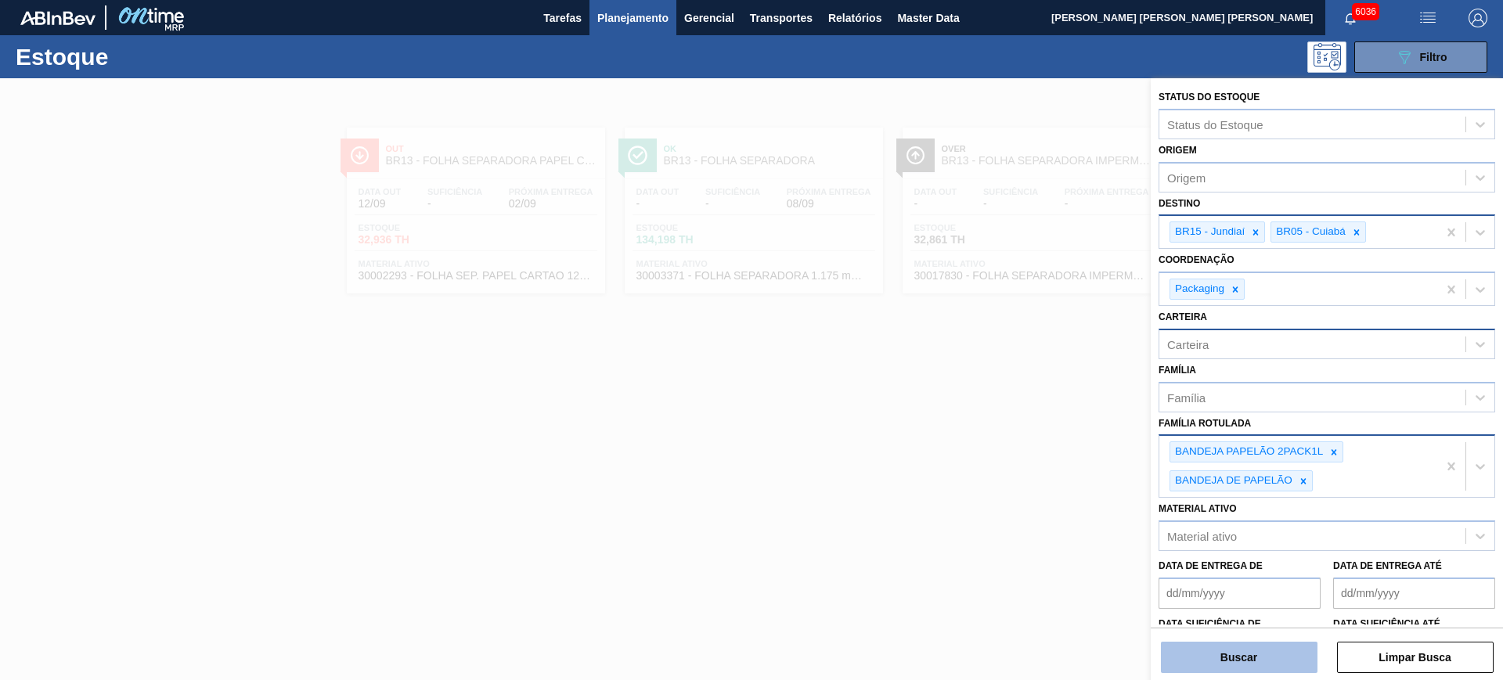
click at [1250, 665] on button "Buscar" at bounding box center [1239, 657] width 157 height 31
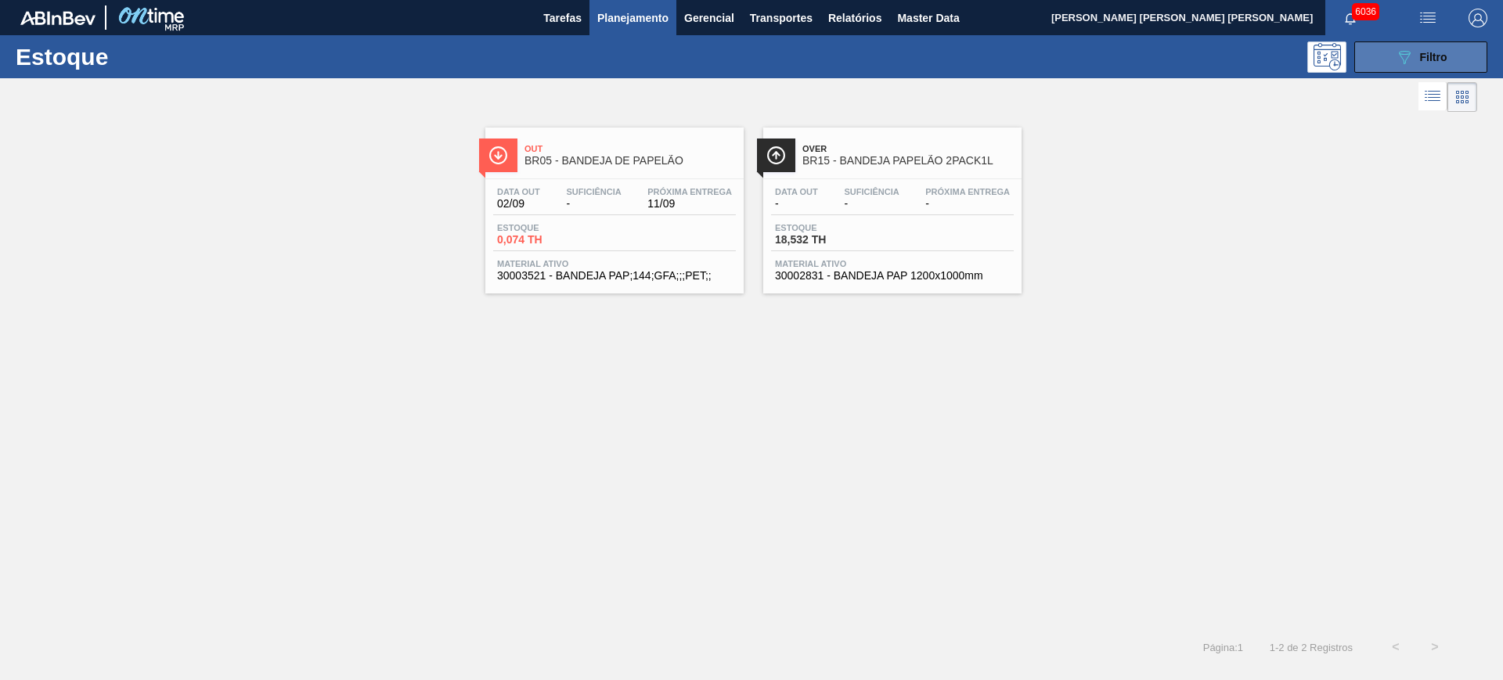
click at [1390, 44] on button "089F7B8B-B2A5-4AFE-B5C0-19BA573D28AC Filtro" at bounding box center [1421, 57] width 133 height 31
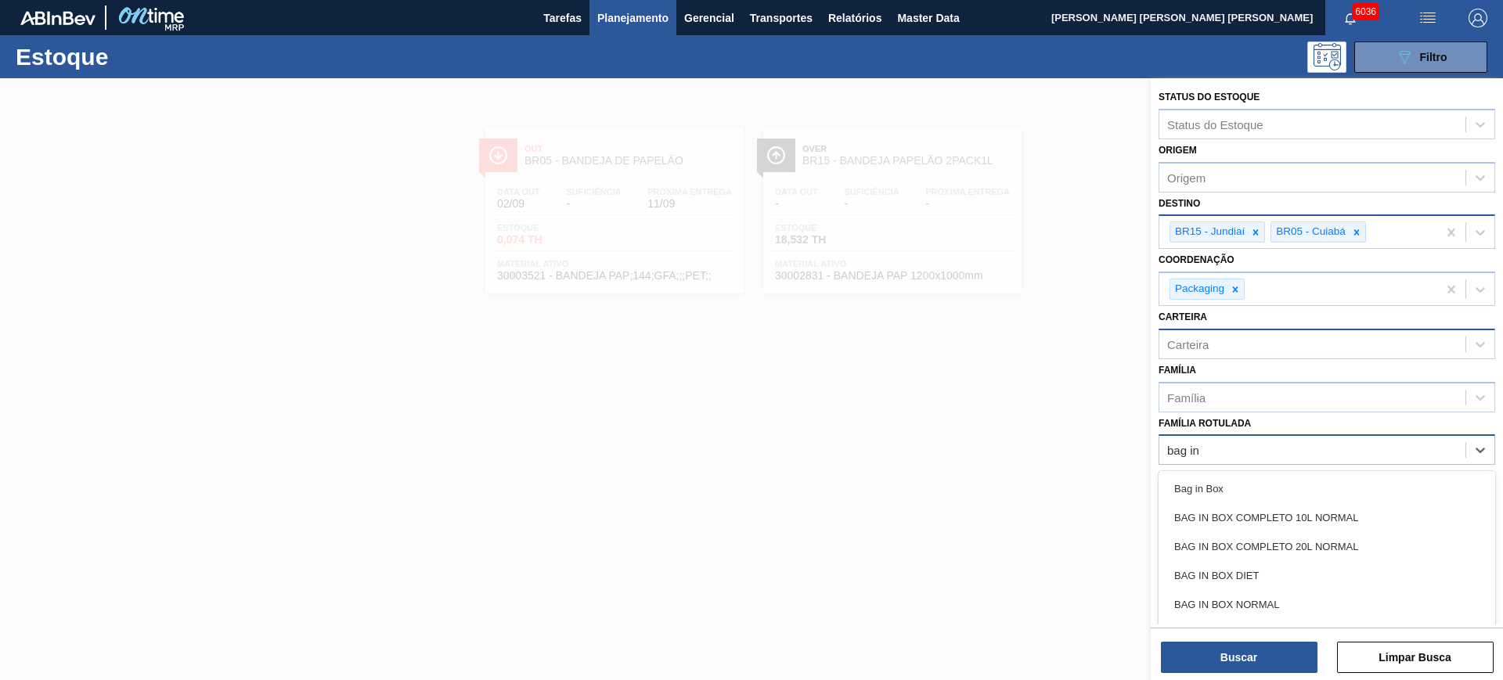
type Rotulada "bag in"
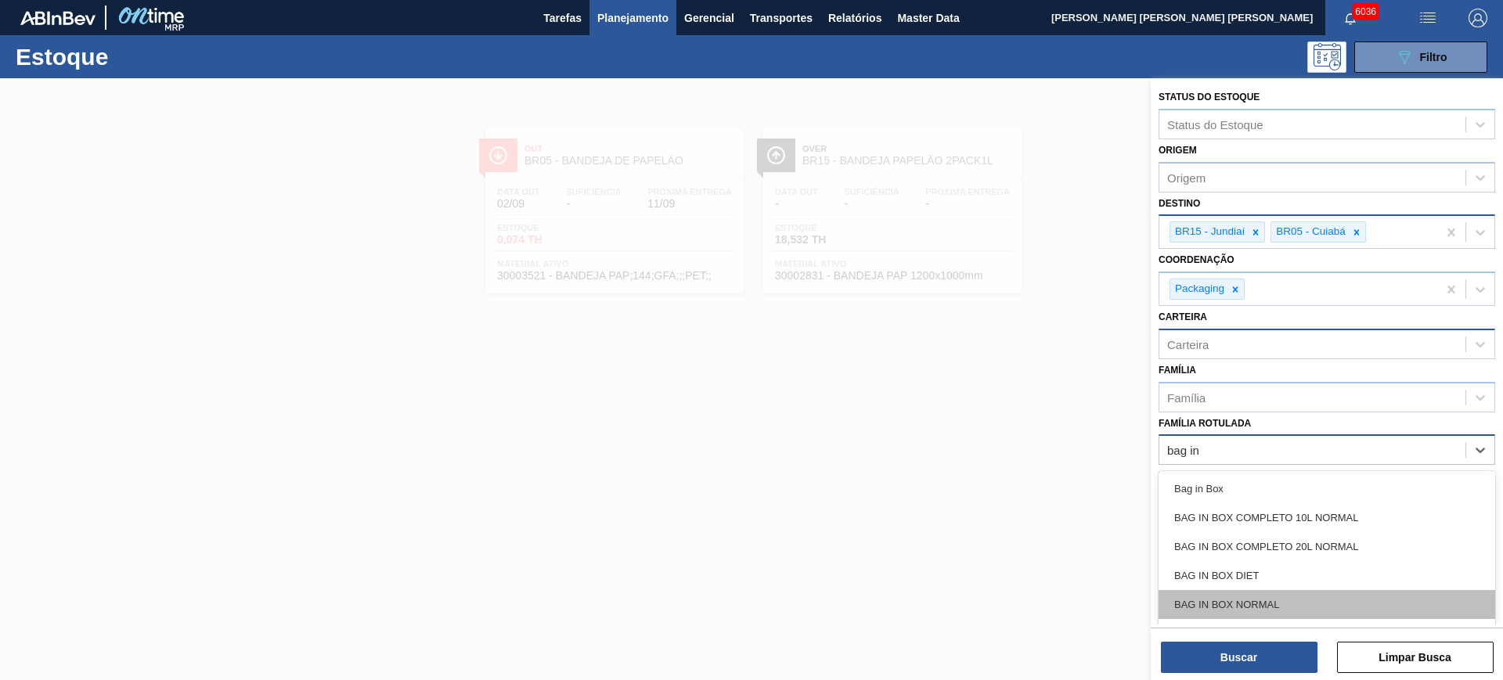
click at [1320, 594] on div "BAG IN BOX NORMAL" at bounding box center [1327, 604] width 337 height 29
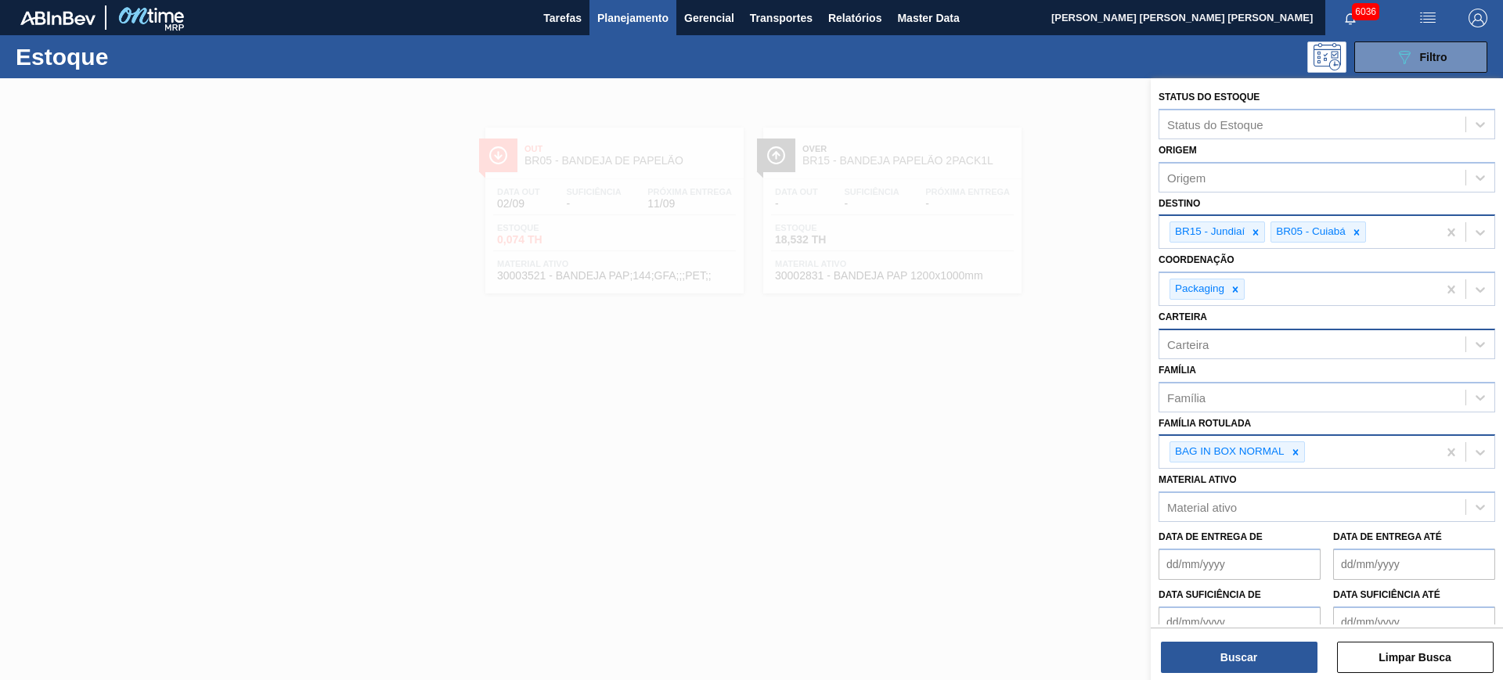
click at [1278, 673] on div "Status do Estoque Status do Estoque Origem Origem Destino BR15 - Jundiaí BR05 -…" at bounding box center [1327, 380] width 352 height 605
click at [1239, 659] on button "Buscar" at bounding box center [1239, 657] width 157 height 31
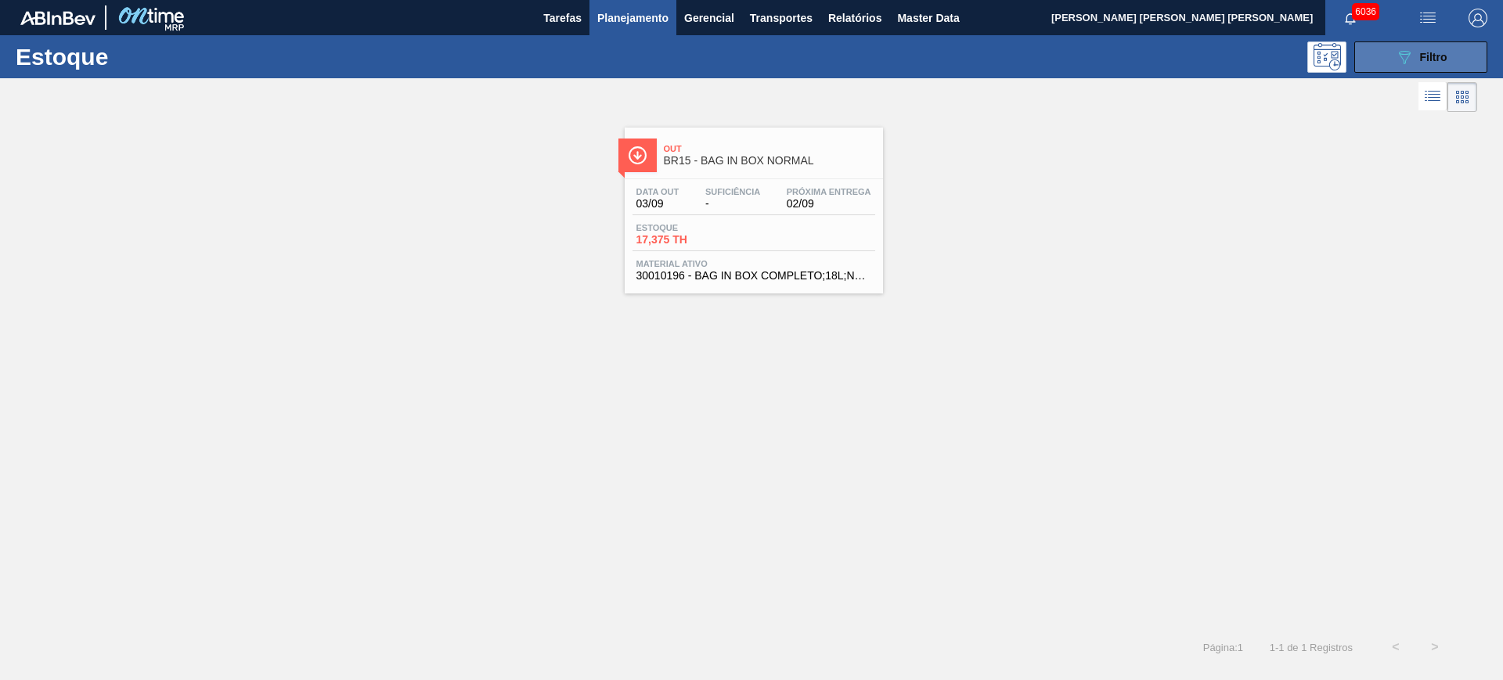
click at [1395, 48] on icon "089F7B8B-B2A5-4AFE-B5C0-19BA573D28AC" at bounding box center [1404, 57] width 19 height 19
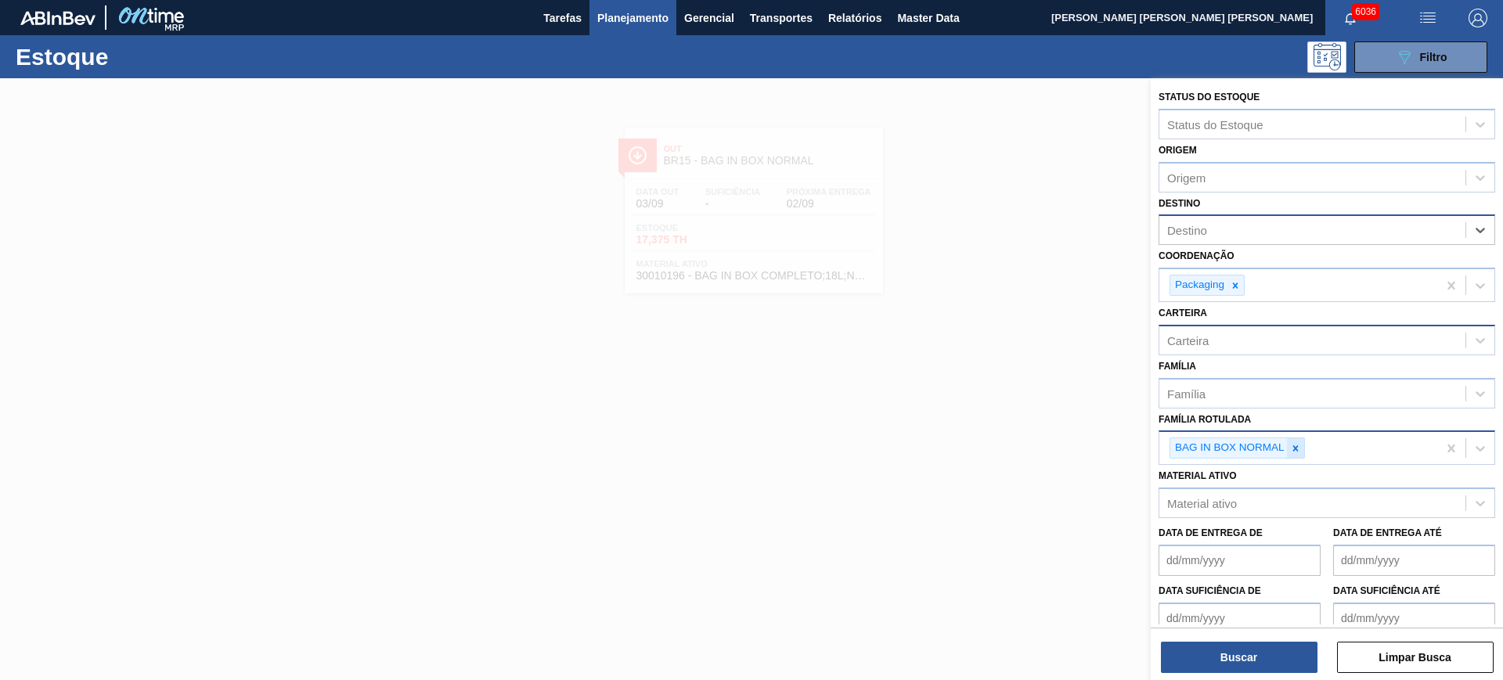
paste input "BANDEJA PAPELÃO 2PACK1L"
click at [1296, 455] on div at bounding box center [1295, 448] width 17 height 20
type input "BANDEJA PAPELÃO 2PACK1L"
paste Rotulada "BANDEJA PAPELÃO 2PACK1L"
type Rotulada "BANDEJA PAPELÃO 2PACK1L"
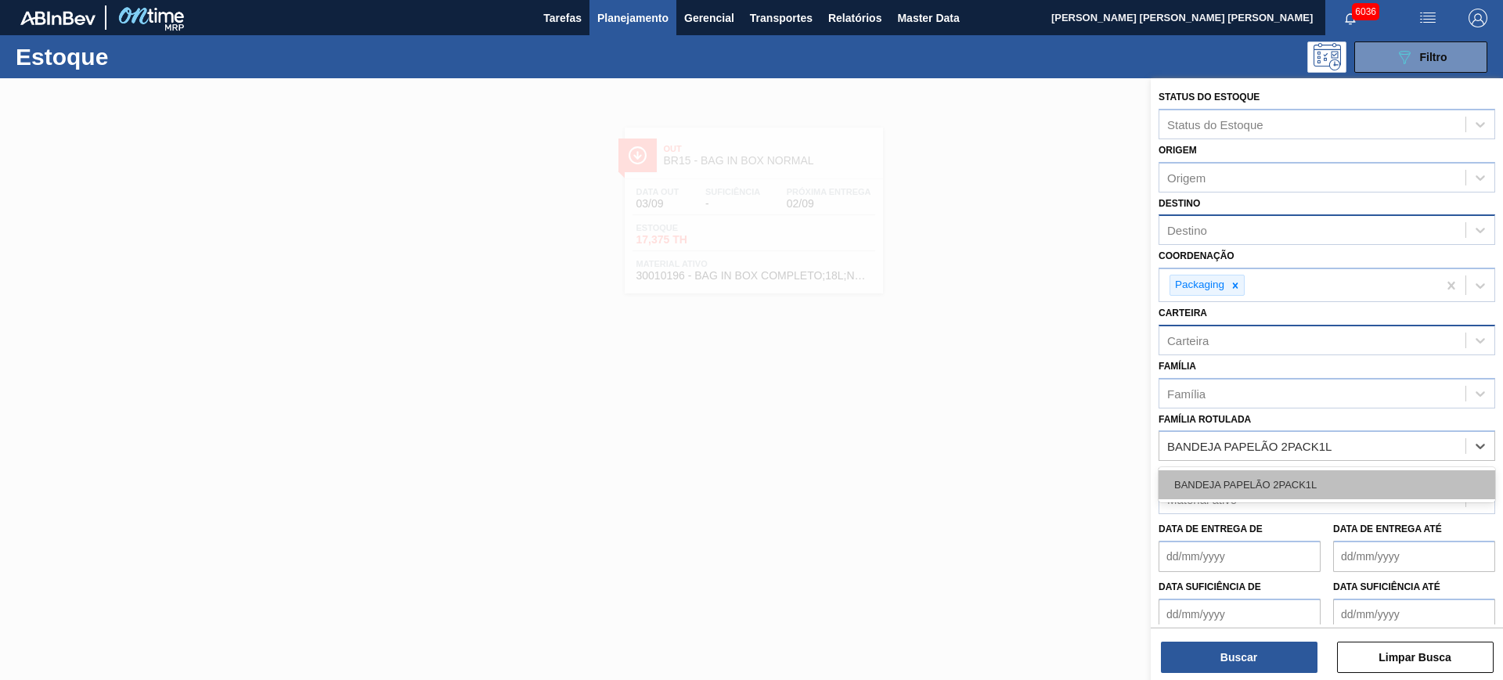
click at [1297, 478] on div "BANDEJA PAPELÃO 2PACK1L" at bounding box center [1327, 485] width 337 height 29
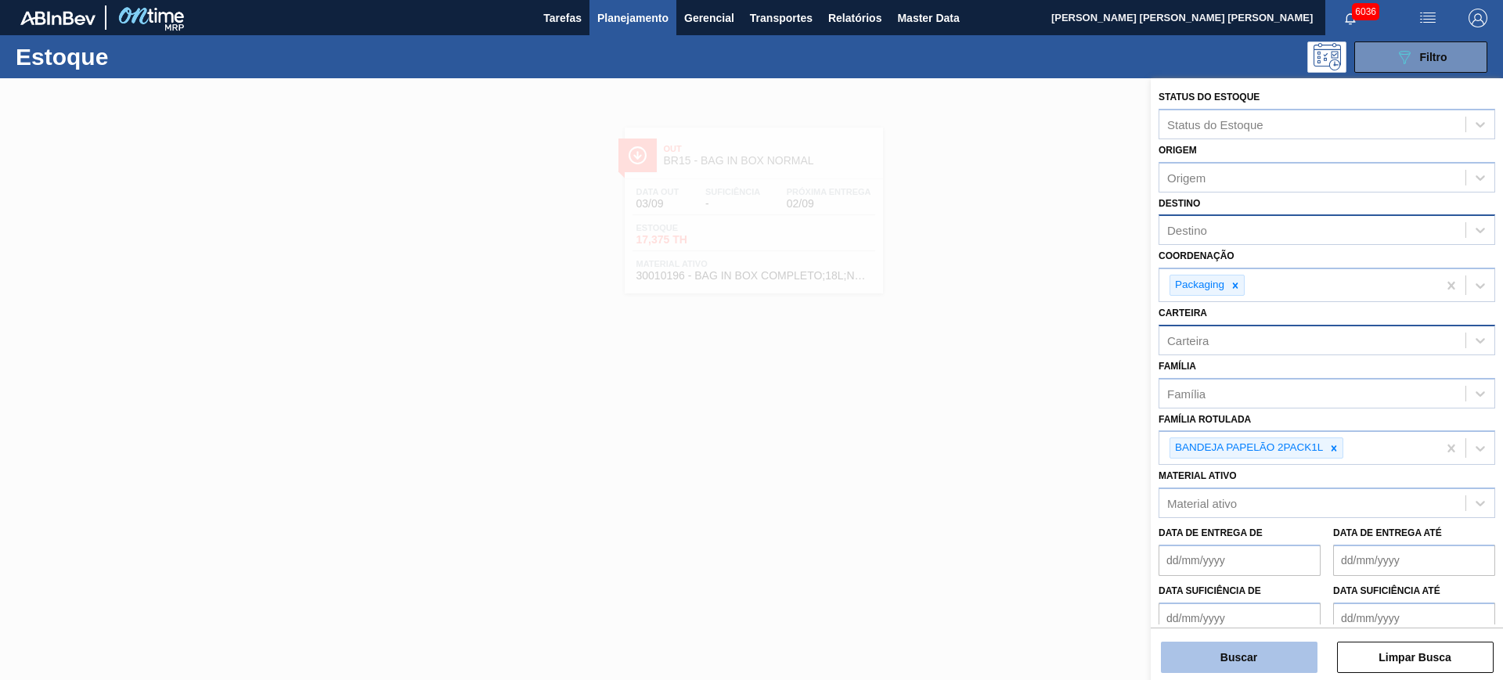
click at [1270, 648] on button "Buscar" at bounding box center [1239, 657] width 157 height 31
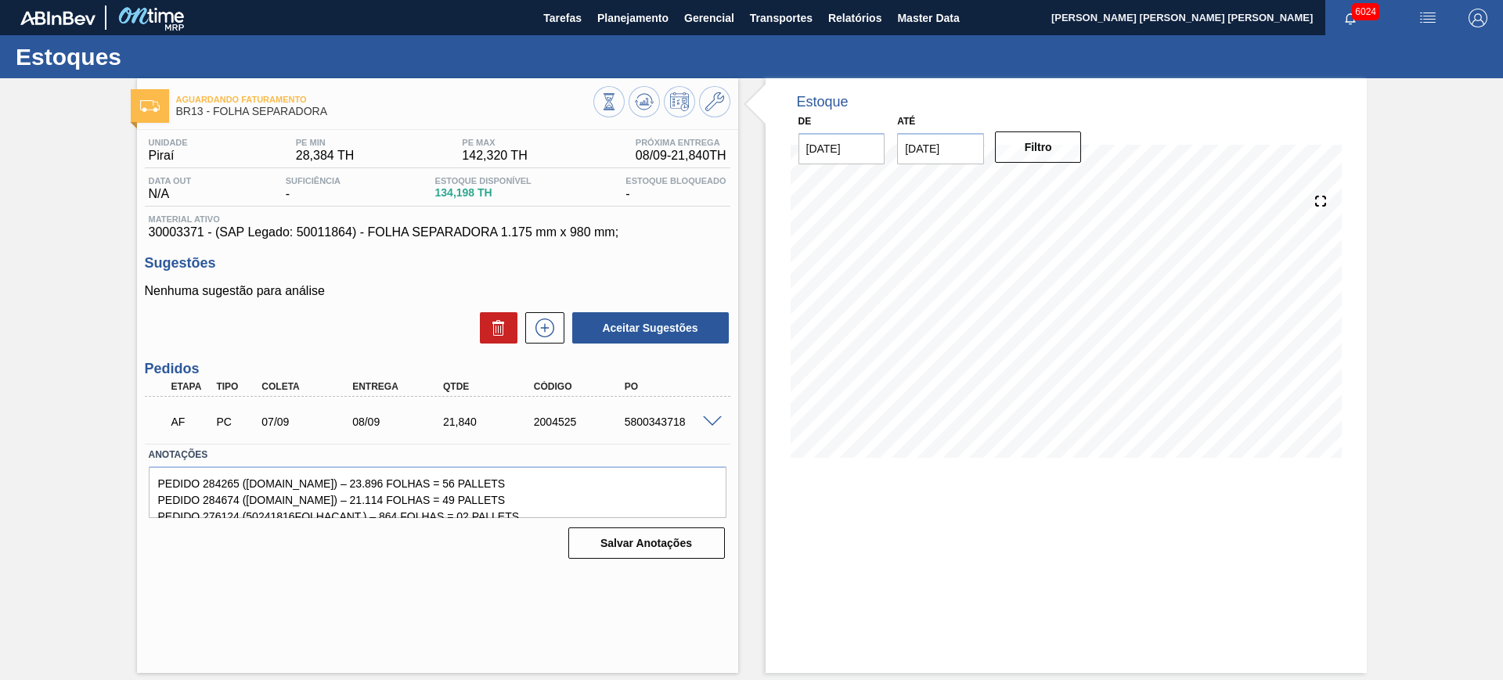
click at [955, 153] on input "[DATE]" at bounding box center [940, 148] width 87 height 31
click at [1070, 181] on button "Next Month" at bounding box center [1072, 186] width 11 height 11
click at [1075, 369] on div "6" at bounding box center [1068, 363] width 21 height 21
type input "[DATE]"
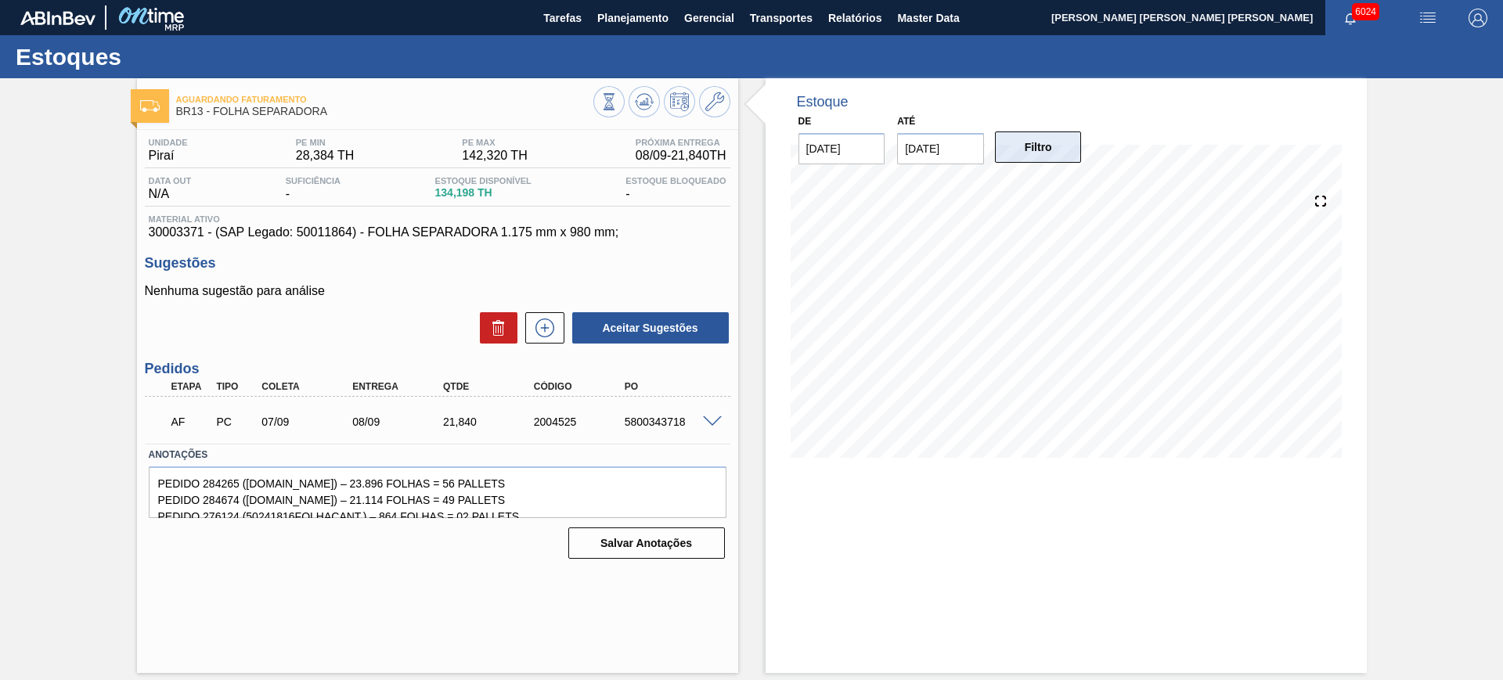
click at [1040, 150] on button "Filtro" at bounding box center [1038, 147] width 87 height 31
click at [643, 103] on icon at bounding box center [644, 101] width 10 height 7
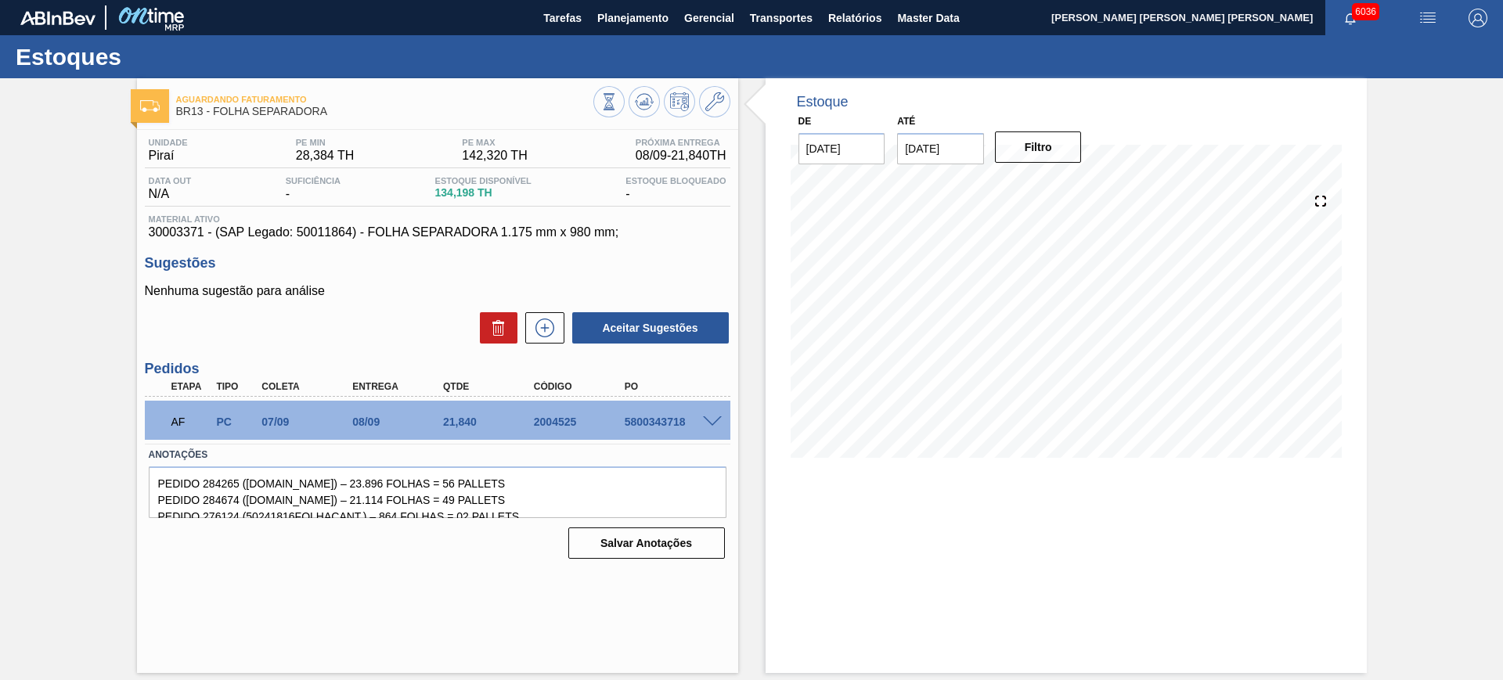
click at [723, 420] on div at bounding box center [714, 421] width 31 height 12
click at [715, 418] on span at bounding box center [712, 423] width 19 height 12
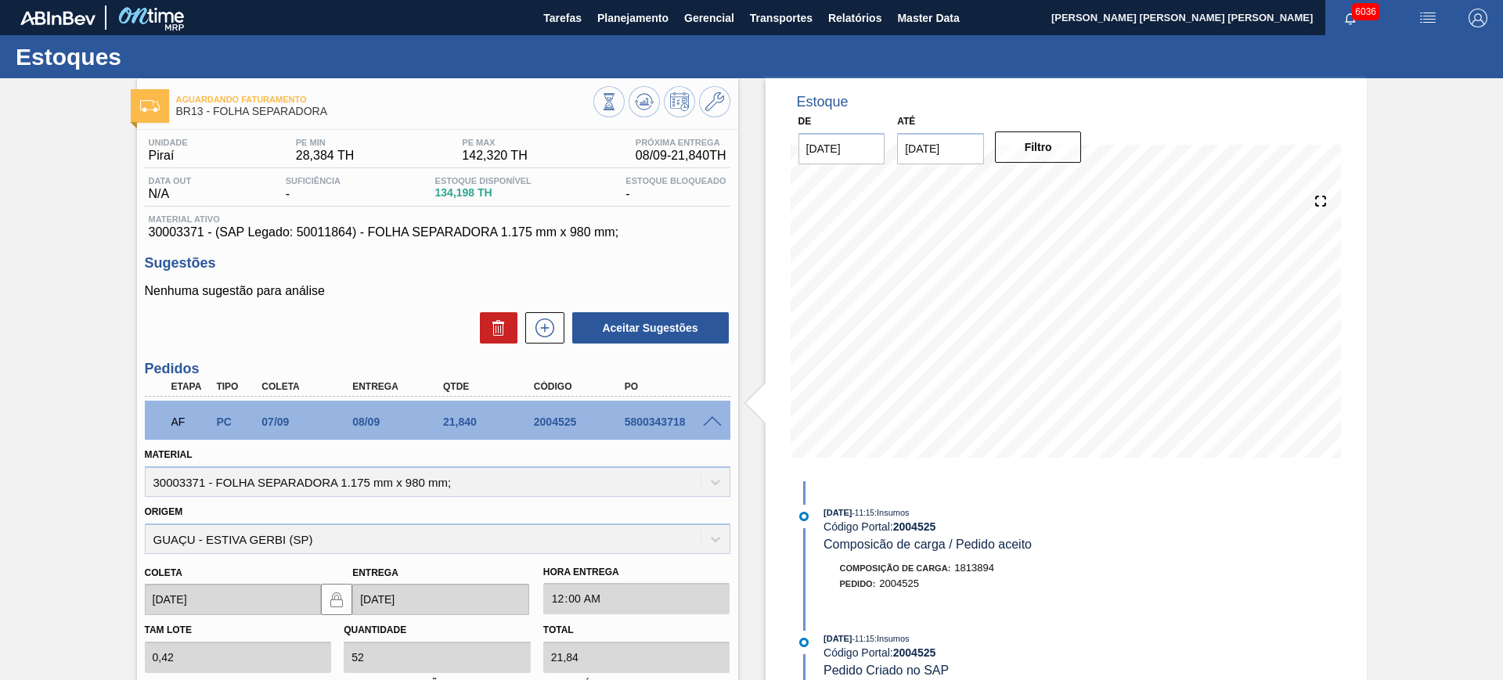
scroll to position [272, 0]
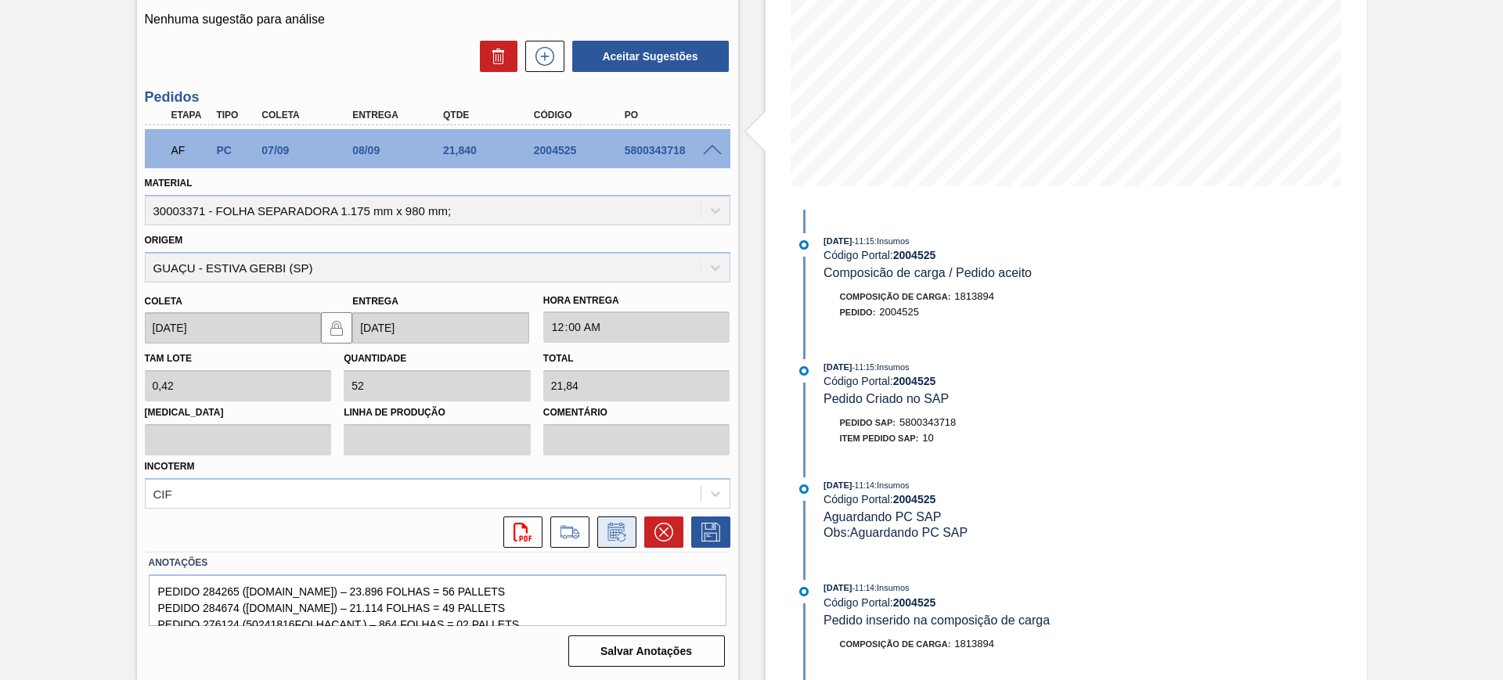
click at [605, 528] on icon at bounding box center [616, 532] width 25 height 19
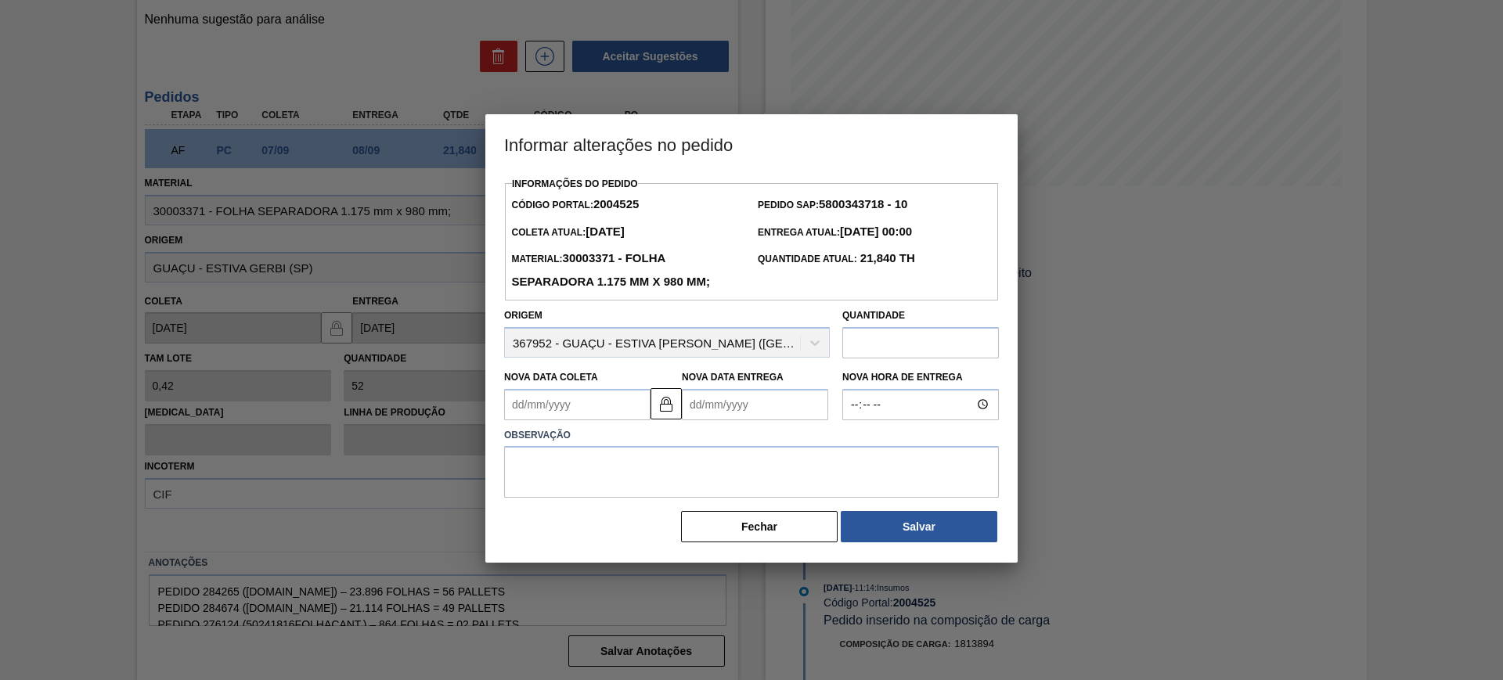
click at [732, 410] on Entrega2004525 "Nova Data Entrega" at bounding box center [755, 404] width 146 height 31
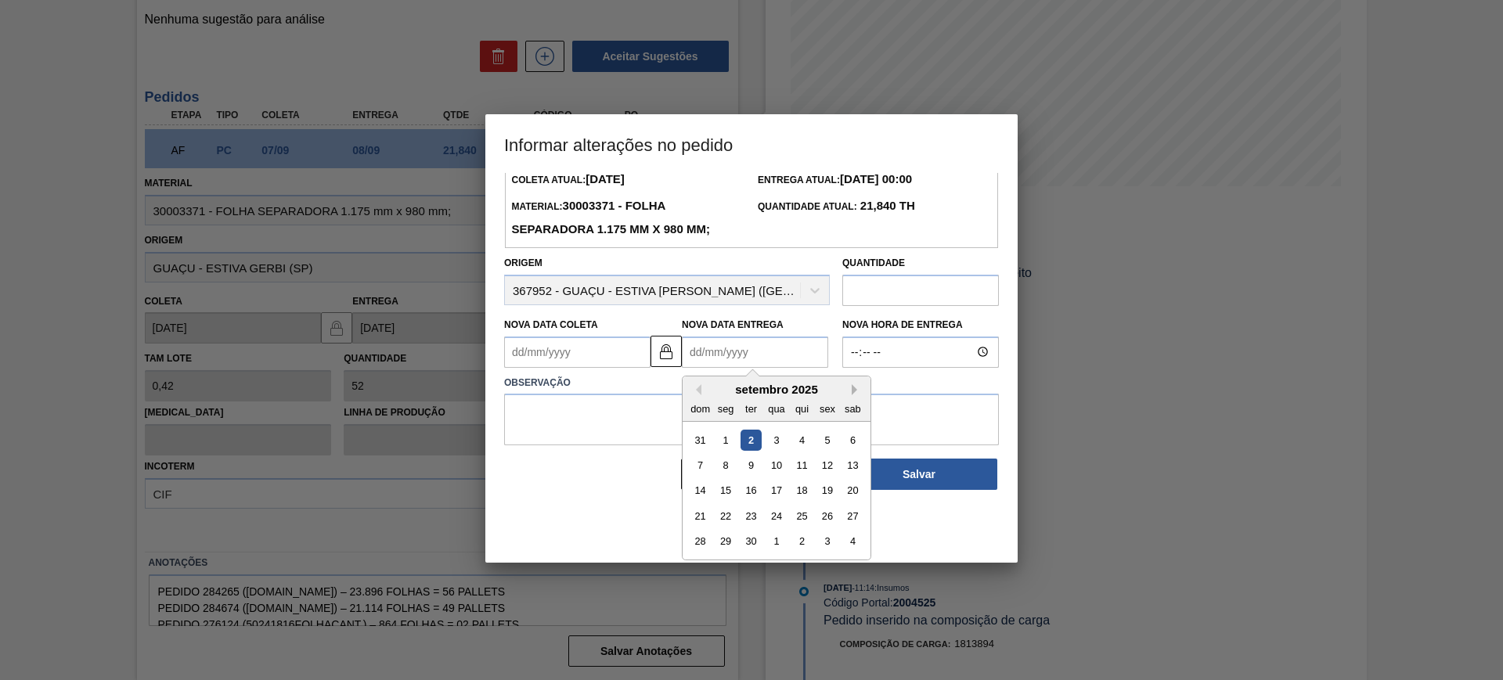
click at [856, 389] on button "Next Month" at bounding box center [857, 389] width 11 height 11
click at [812, 446] on div "2" at bounding box center [802, 439] width 21 height 21
type Coleta2004525 "01/10/2025"
type Entrega2004525 "02/10/2025"
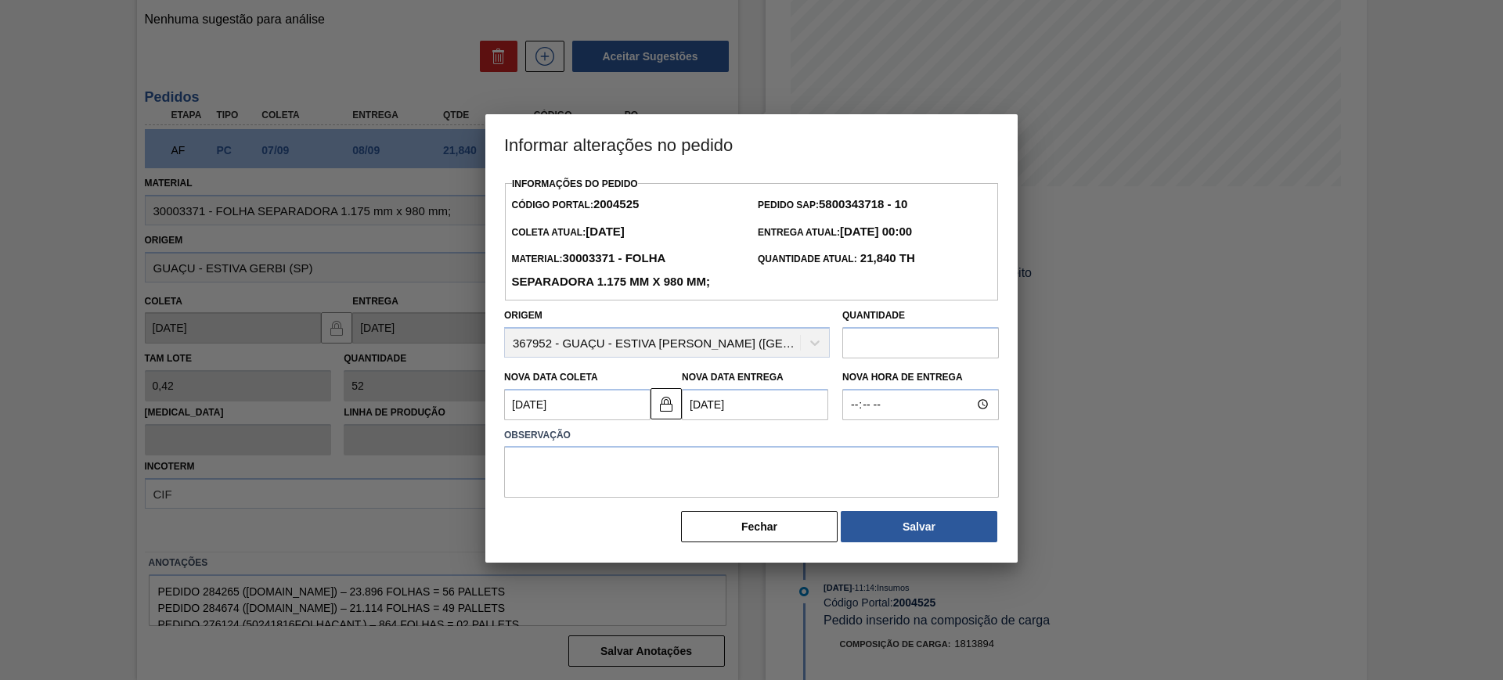
scroll to position [0, 0]
click at [753, 449] on textarea at bounding box center [751, 472] width 495 height 52
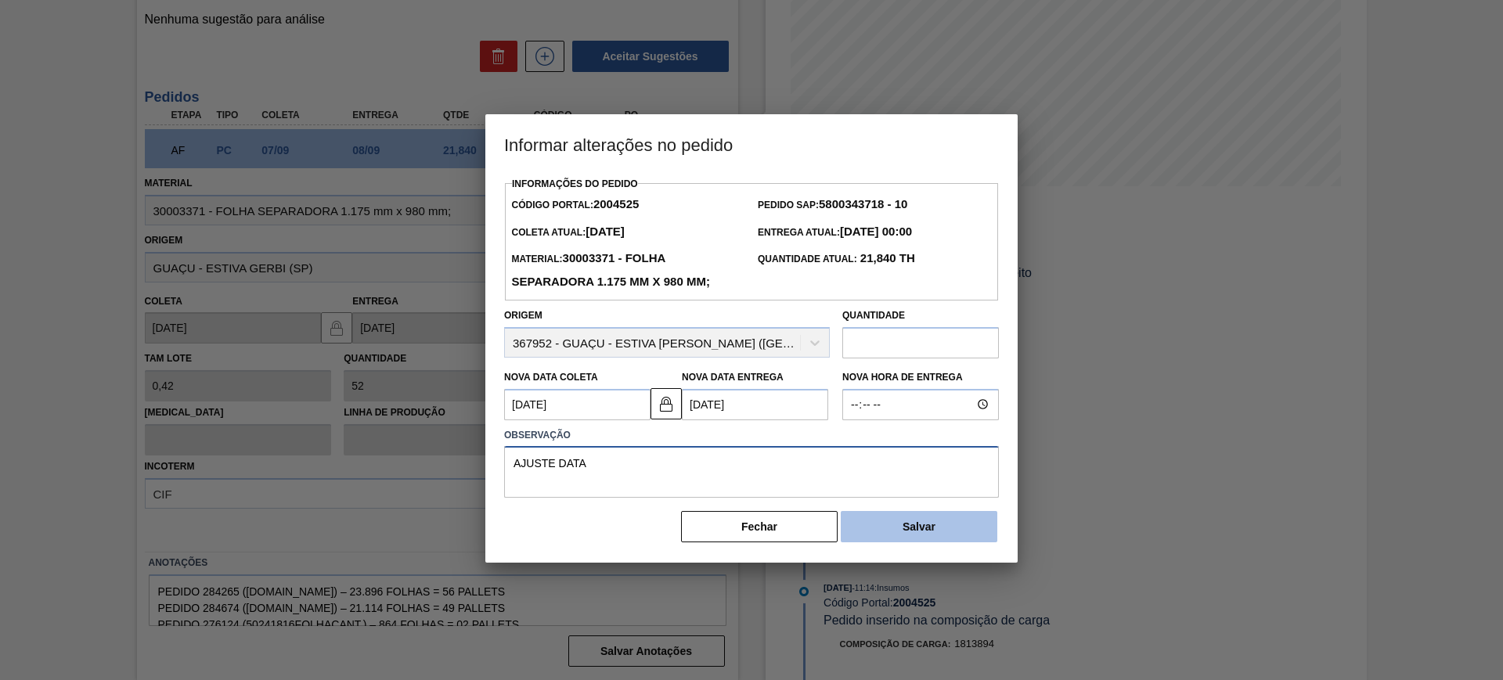
type textarea "AJUSTE DATA"
click at [897, 531] on button "Salvar" at bounding box center [919, 526] width 157 height 31
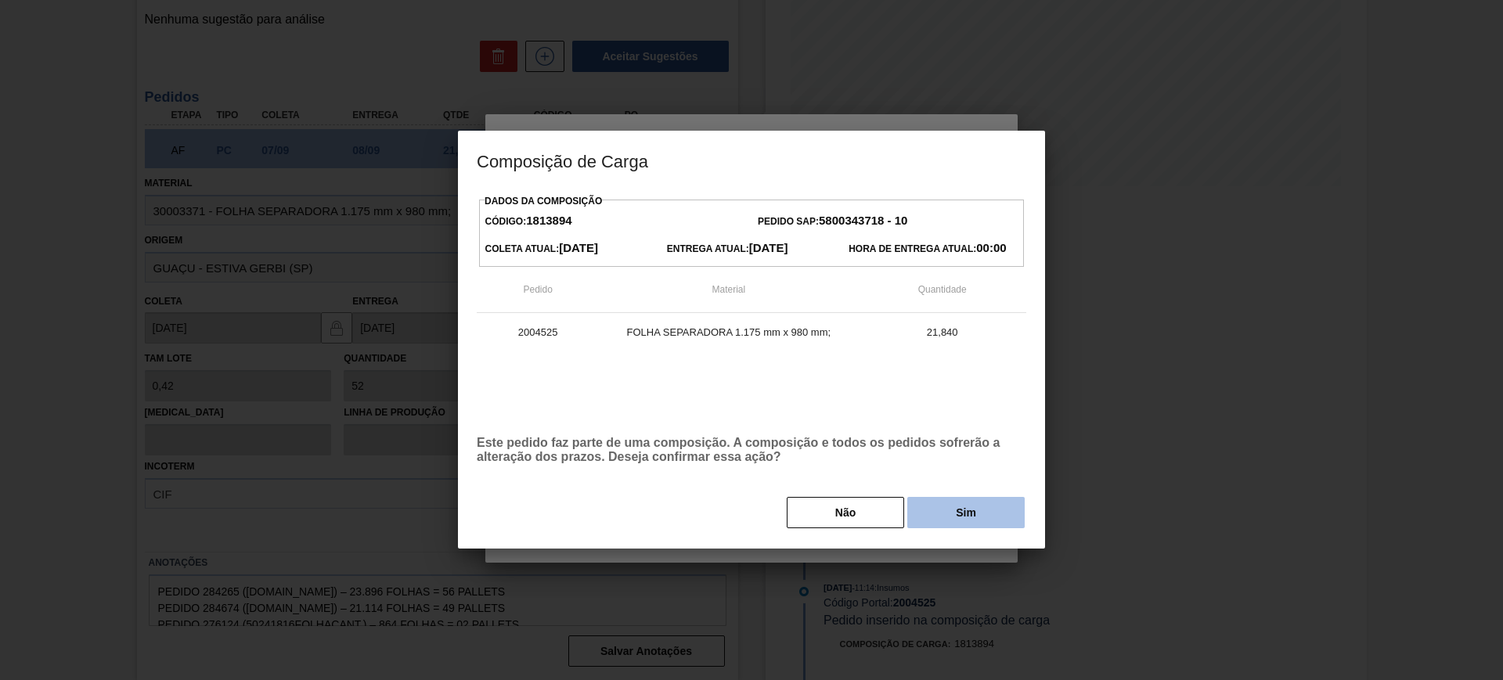
click at [962, 513] on button "Sim" at bounding box center [966, 512] width 117 height 31
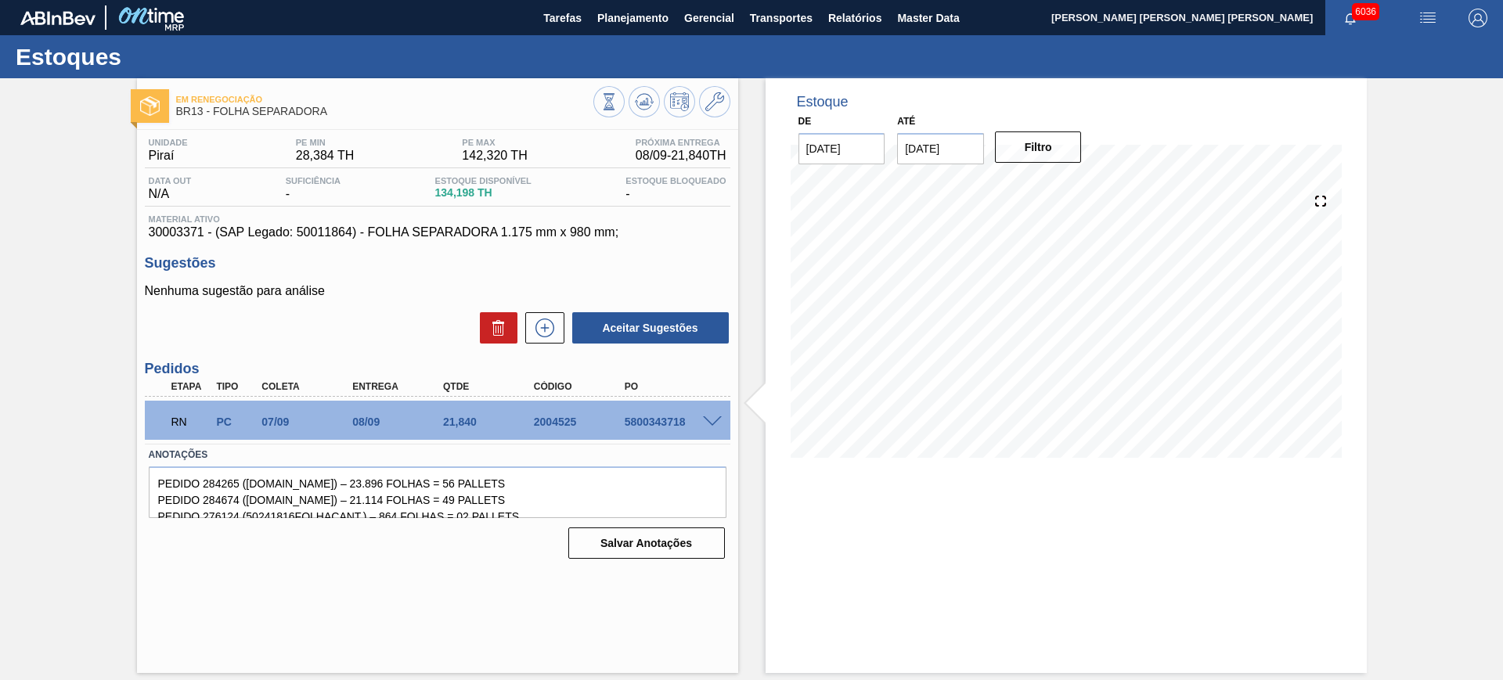
click at [656, 420] on div "5800343718" at bounding box center [672, 422] width 102 height 13
copy div "5800343718"
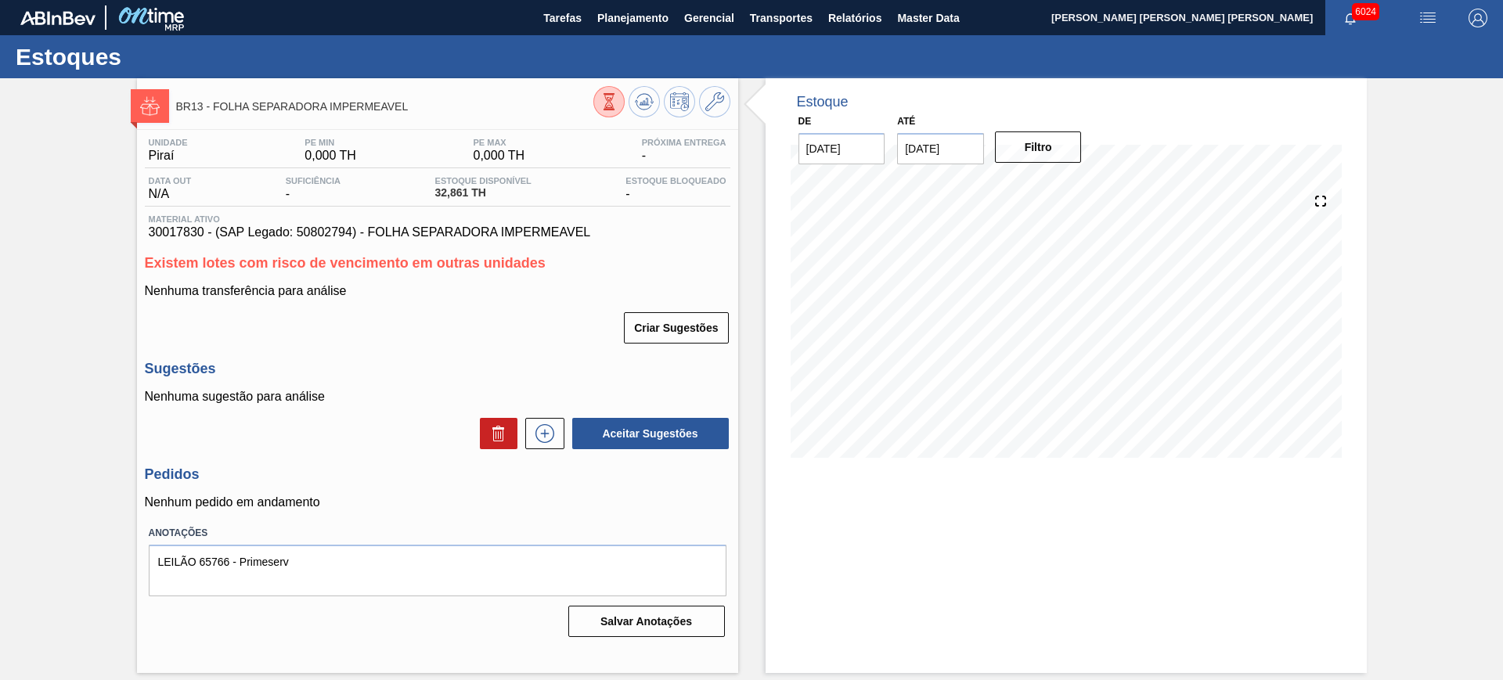
click at [947, 147] on input "[DATE]" at bounding box center [940, 148] width 87 height 31
click at [1074, 187] on button "Next Month" at bounding box center [1072, 186] width 11 height 11
click at [1074, 361] on div "6" at bounding box center [1068, 363] width 21 height 21
type input "[DATE]"
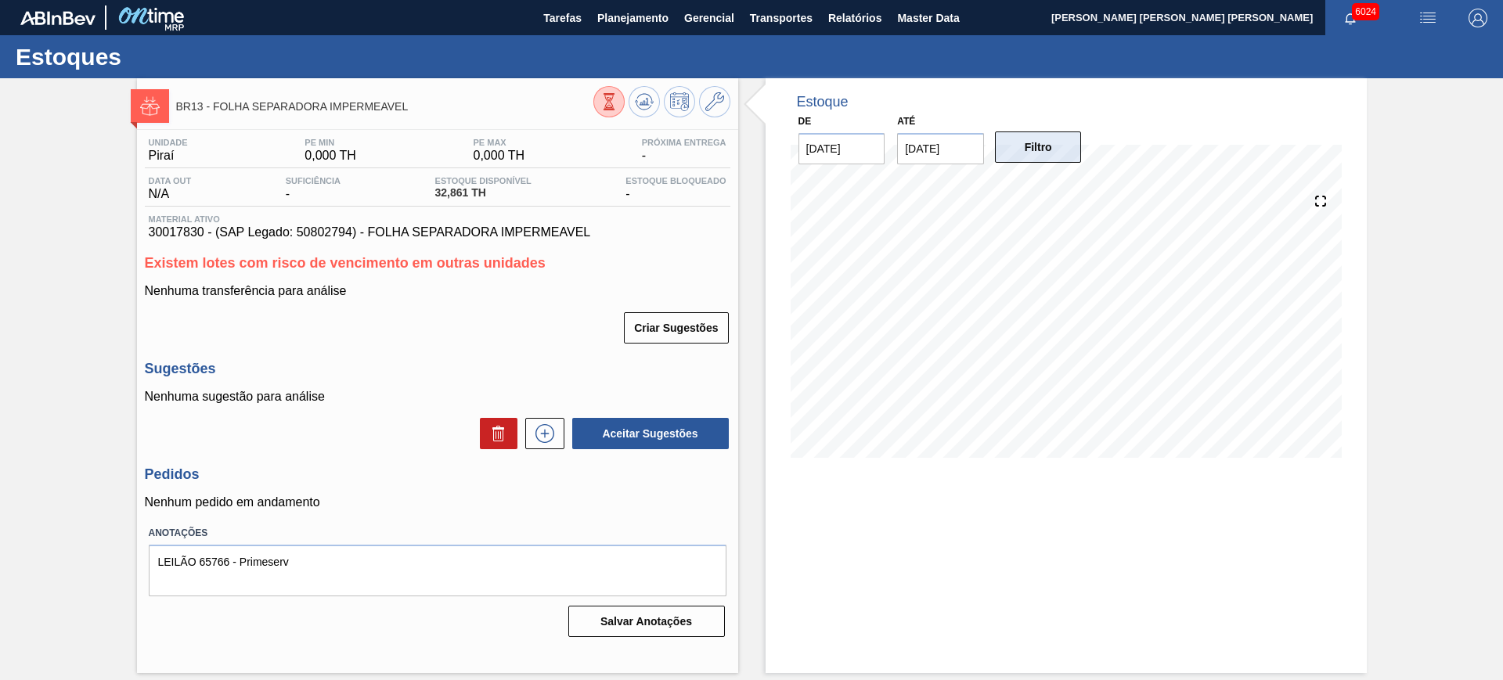
click at [1047, 147] on button "Filtro" at bounding box center [1038, 147] width 87 height 31
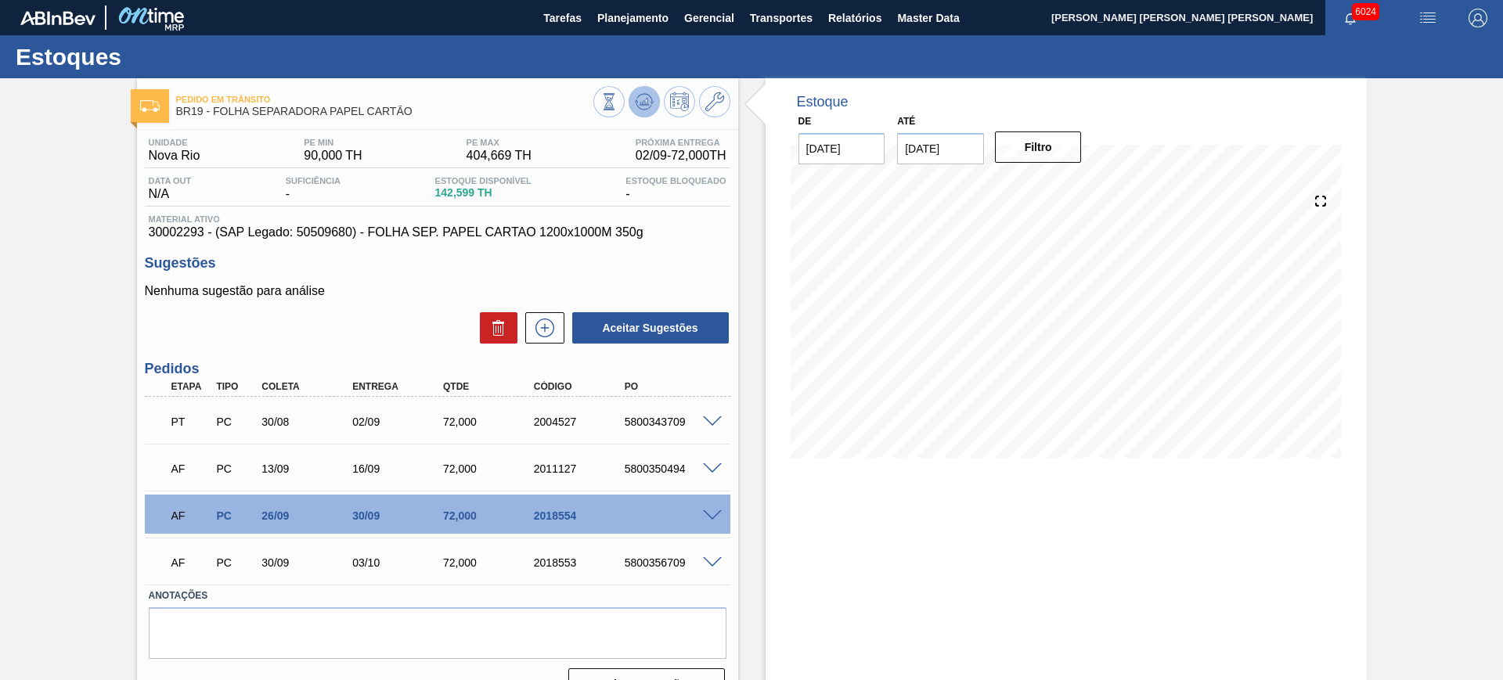
click at [641, 103] on icon at bounding box center [644, 101] width 19 height 19
click at [706, 503] on div "AF PC 26/09 30/09 72,000 2018554" at bounding box center [438, 514] width 586 height 39
click at [710, 511] on span at bounding box center [712, 517] width 19 height 12
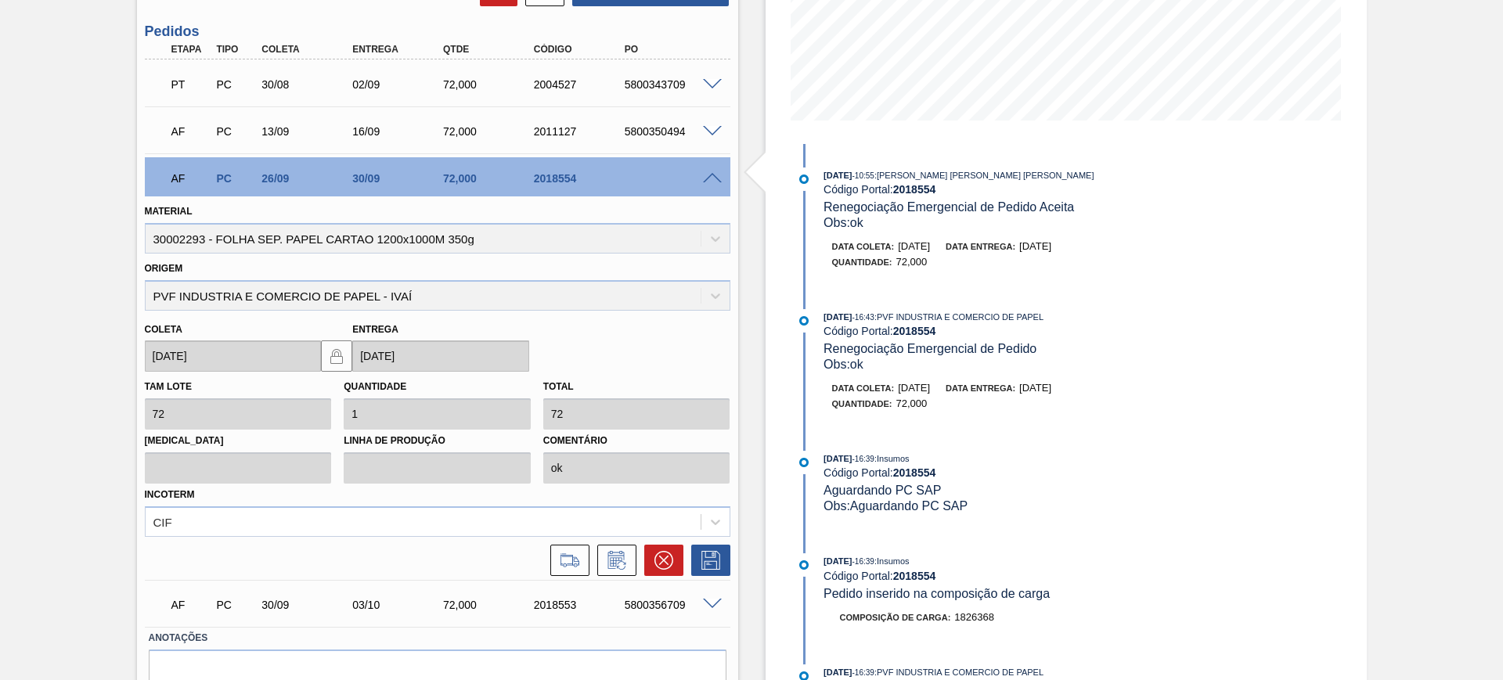
scroll to position [339, 0]
click at [623, 563] on icon at bounding box center [616, 559] width 25 height 19
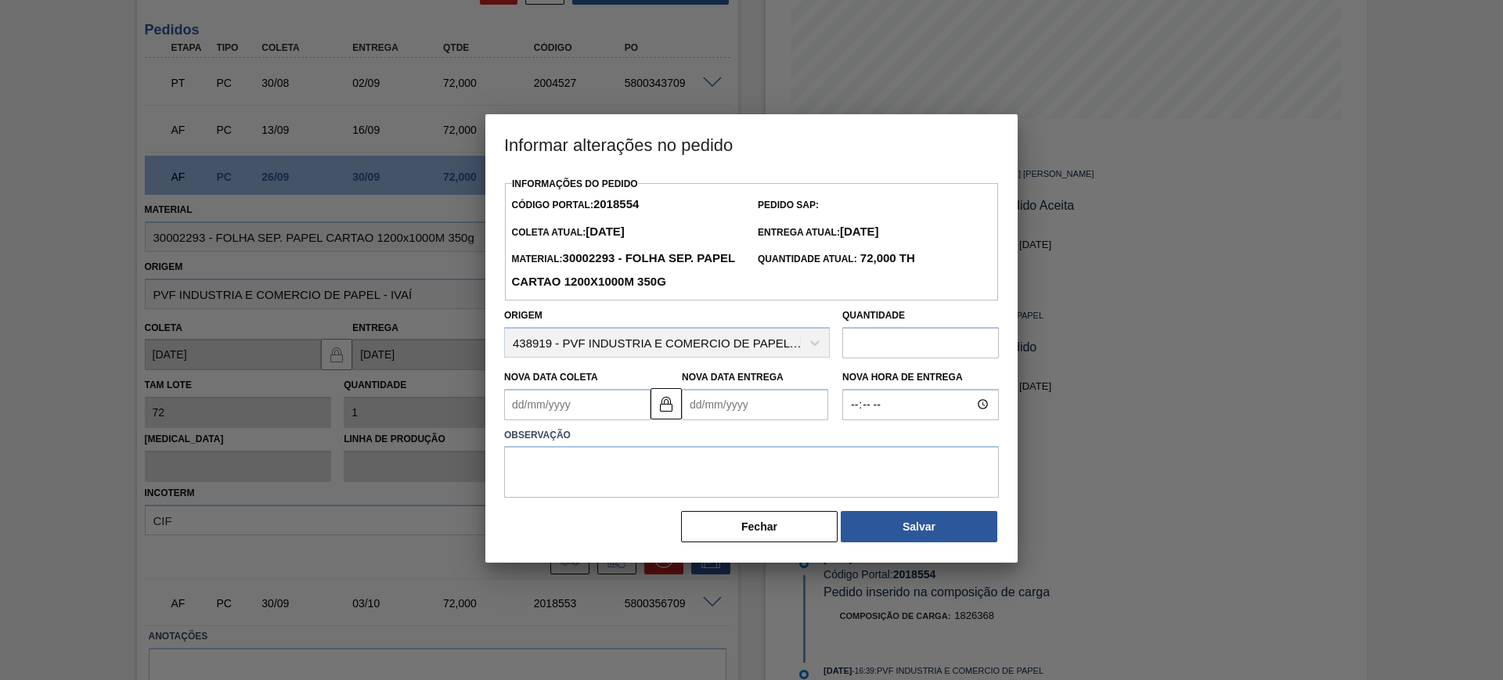
click at [771, 409] on Entrega2018554 "Nova Data Entrega" at bounding box center [755, 404] width 146 height 31
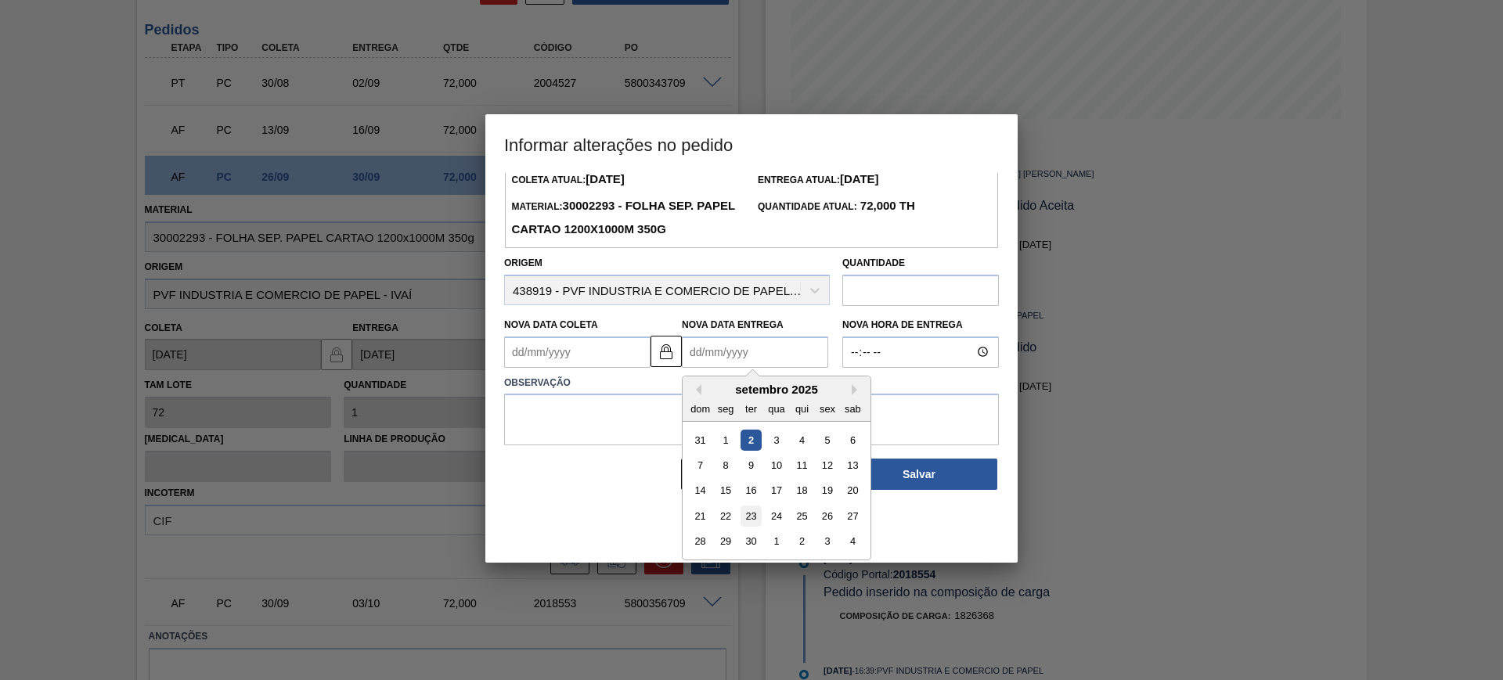
click at [744, 520] on div "23" at bounding box center [751, 516] width 21 height 21
type Coleta2018554 "20/09/2025"
type Entrega2018554 "23/09/2025"
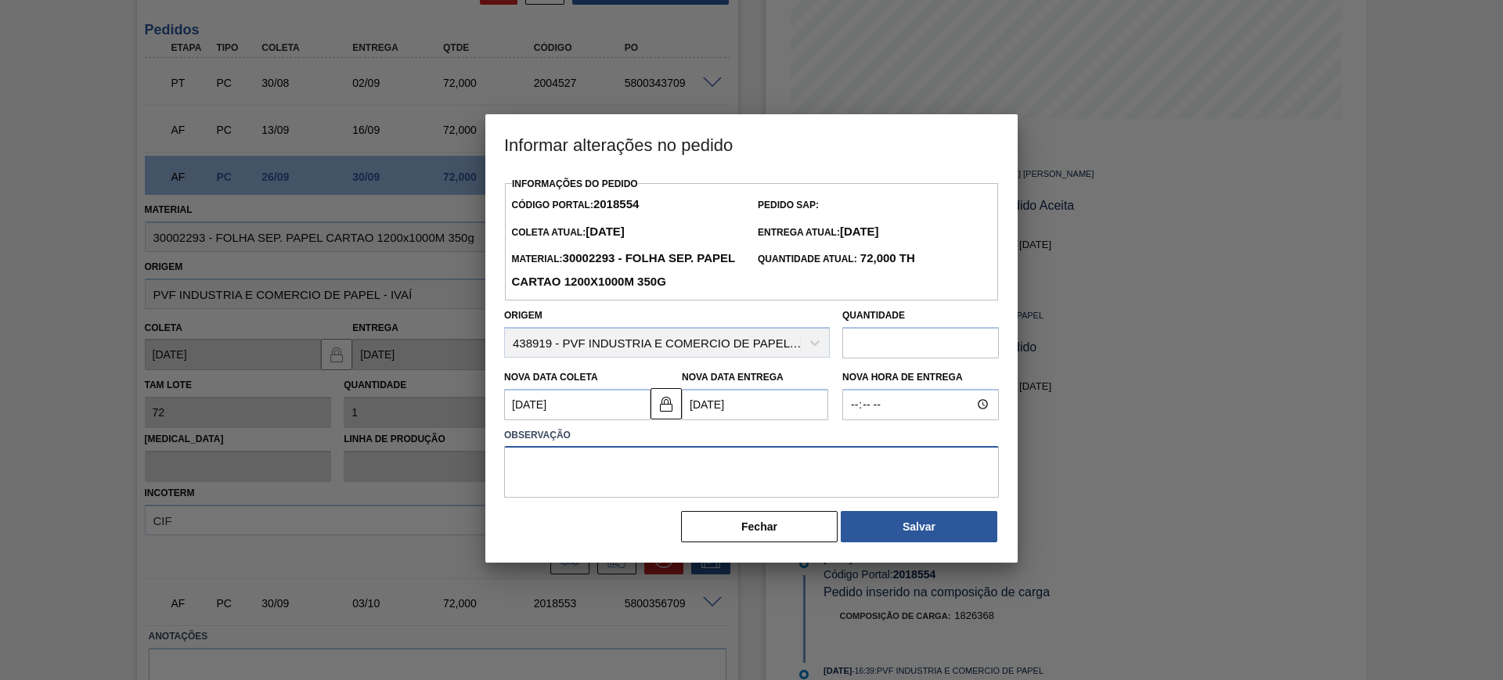
click at [758, 484] on textarea at bounding box center [751, 472] width 495 height 52
type textarea "ajuste data"
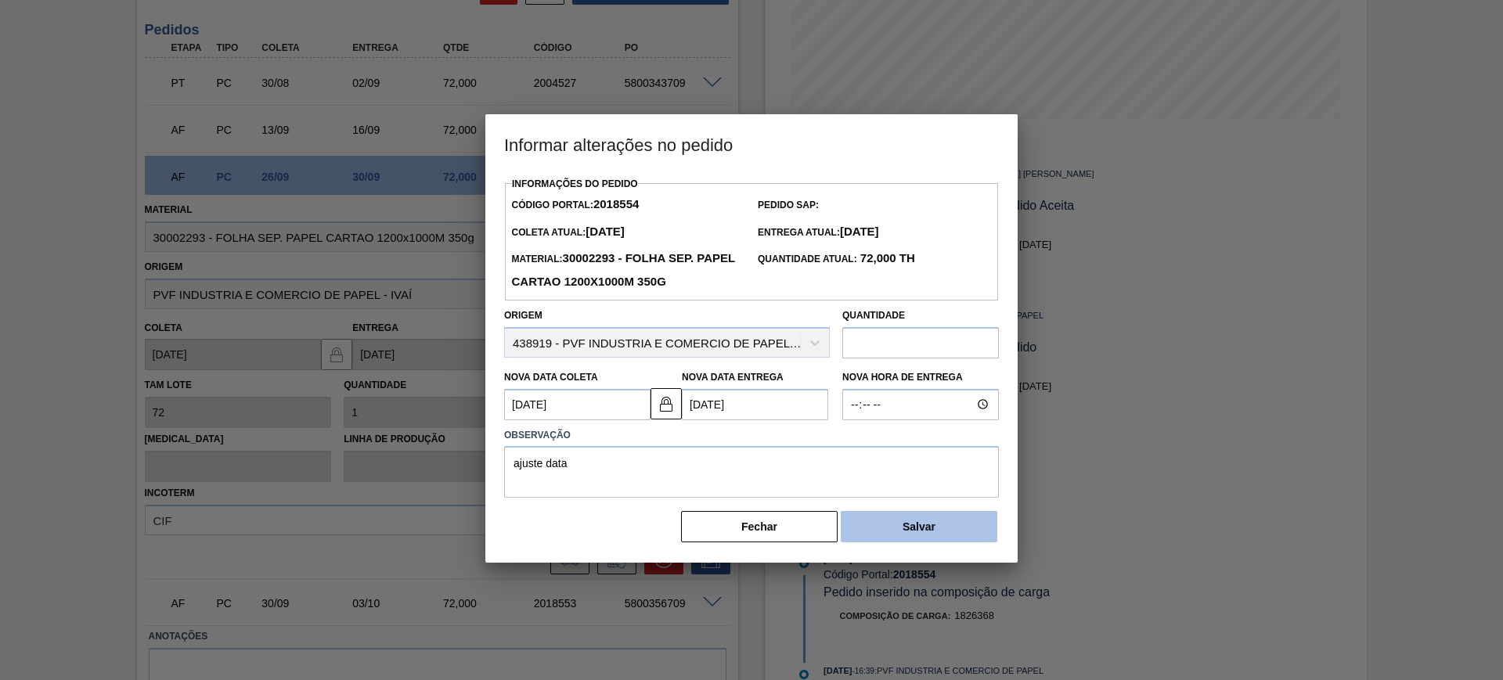
click at [912, 543] on button "Salvar" at bounding box center [919, 526] width 157 height 31
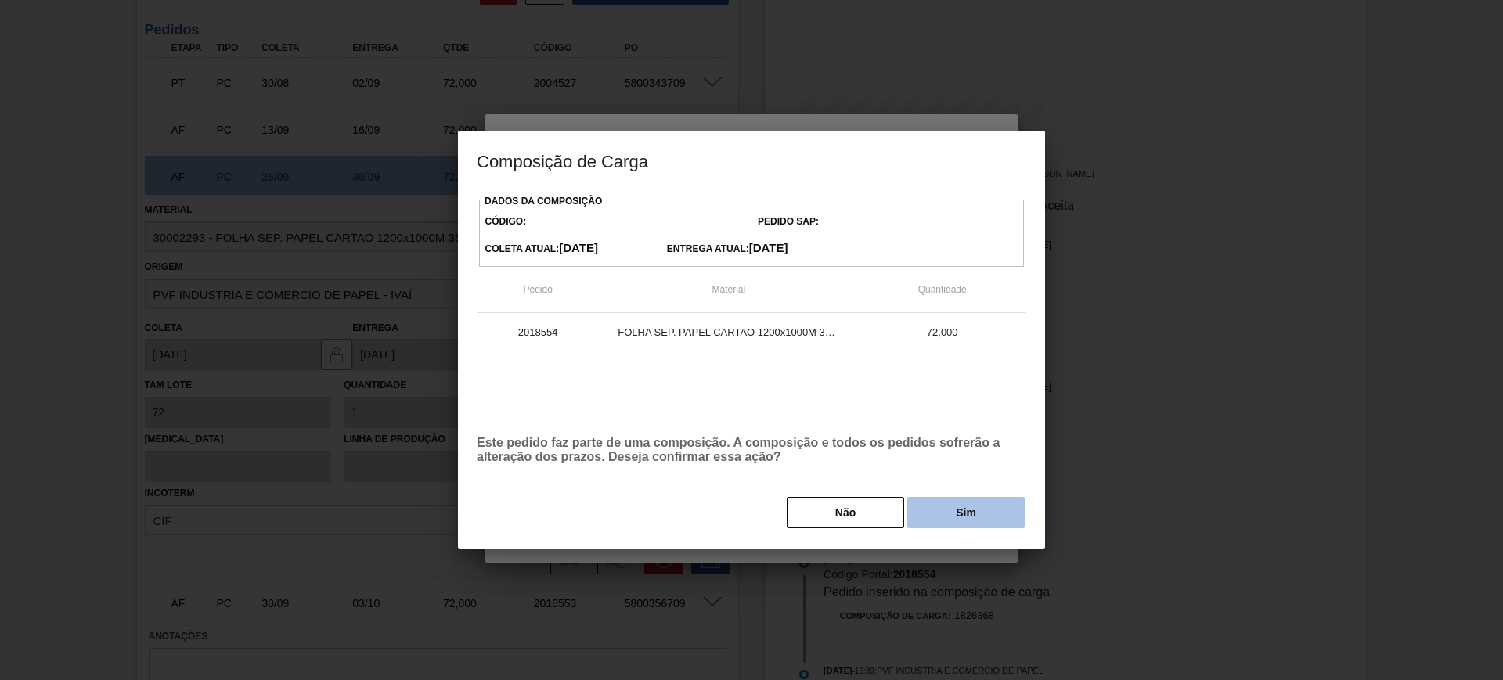
click at [966, 507] on button "Sim" at bounding box center [966, 512] width 117 height 31
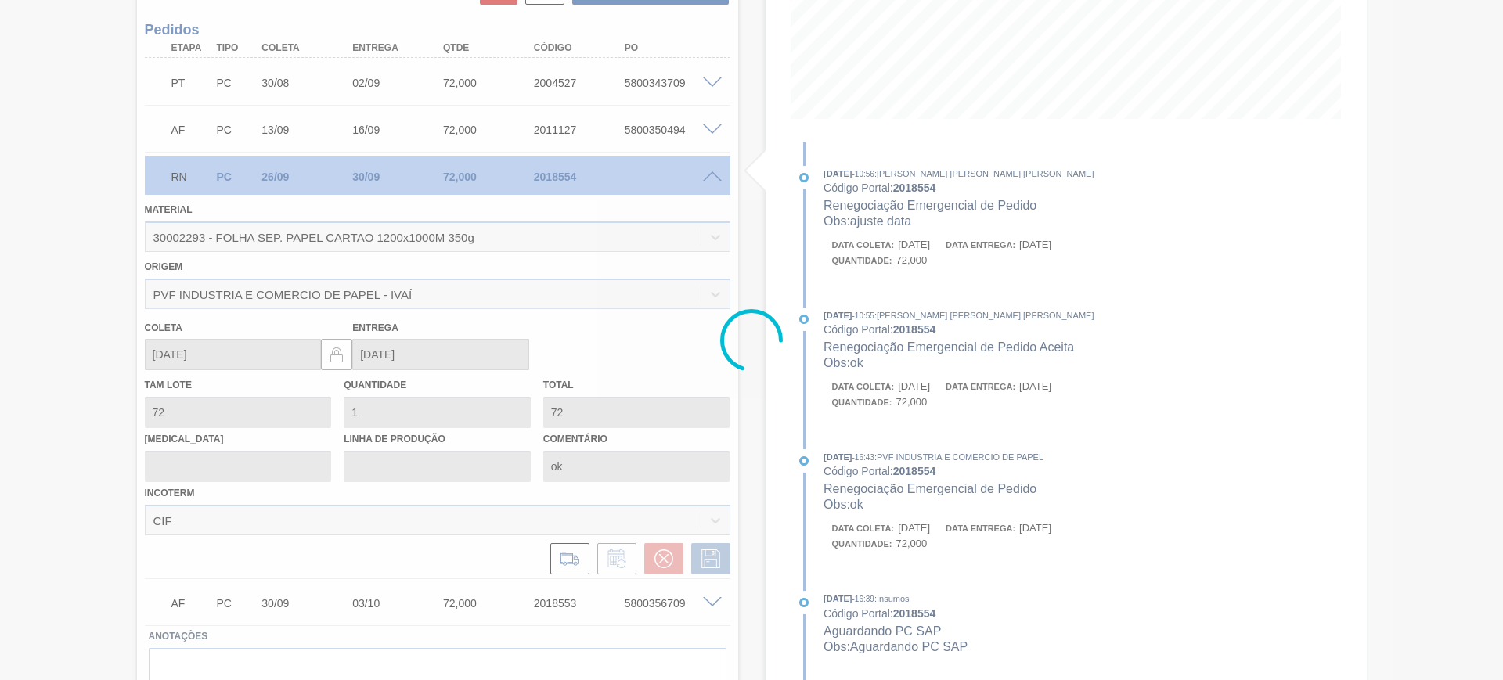
scroll to position [33, 0]
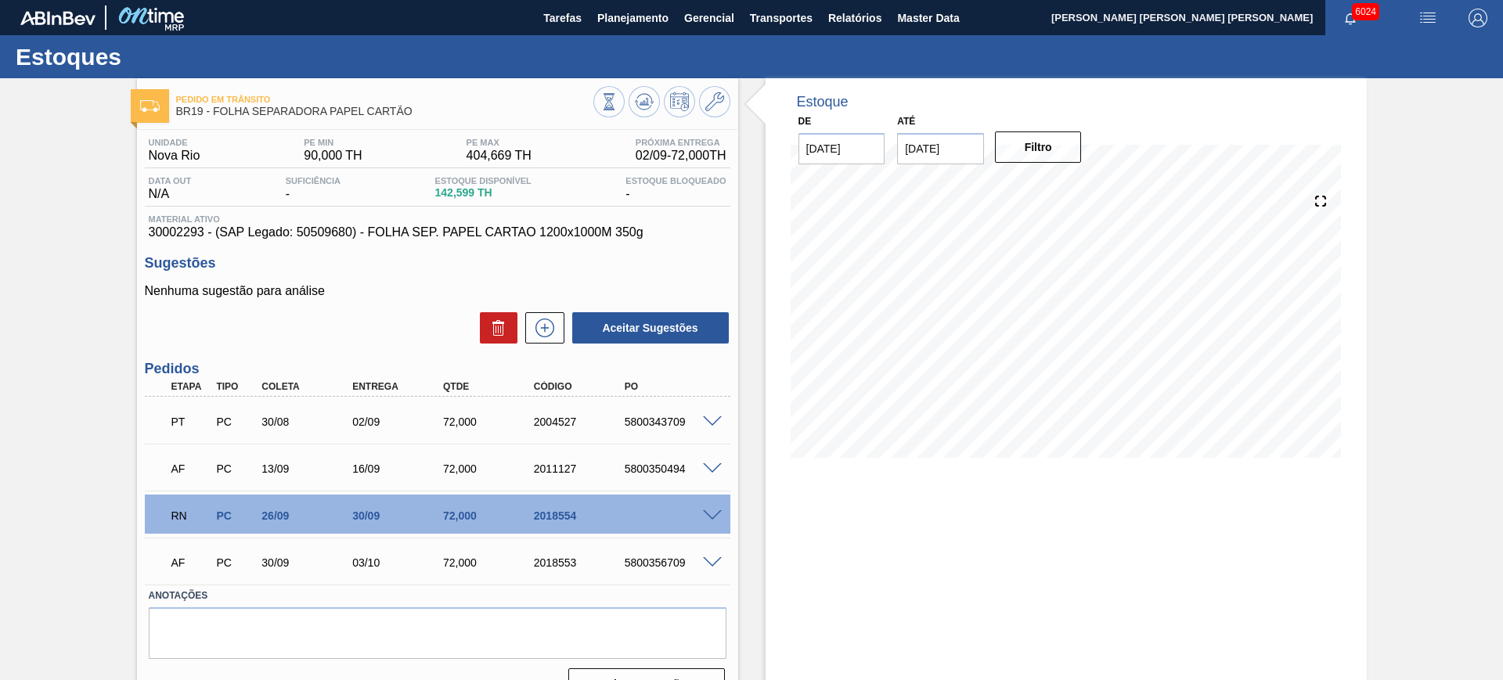
click at [712, 516] on span at bounding box center [712, 517] width 19 height 12
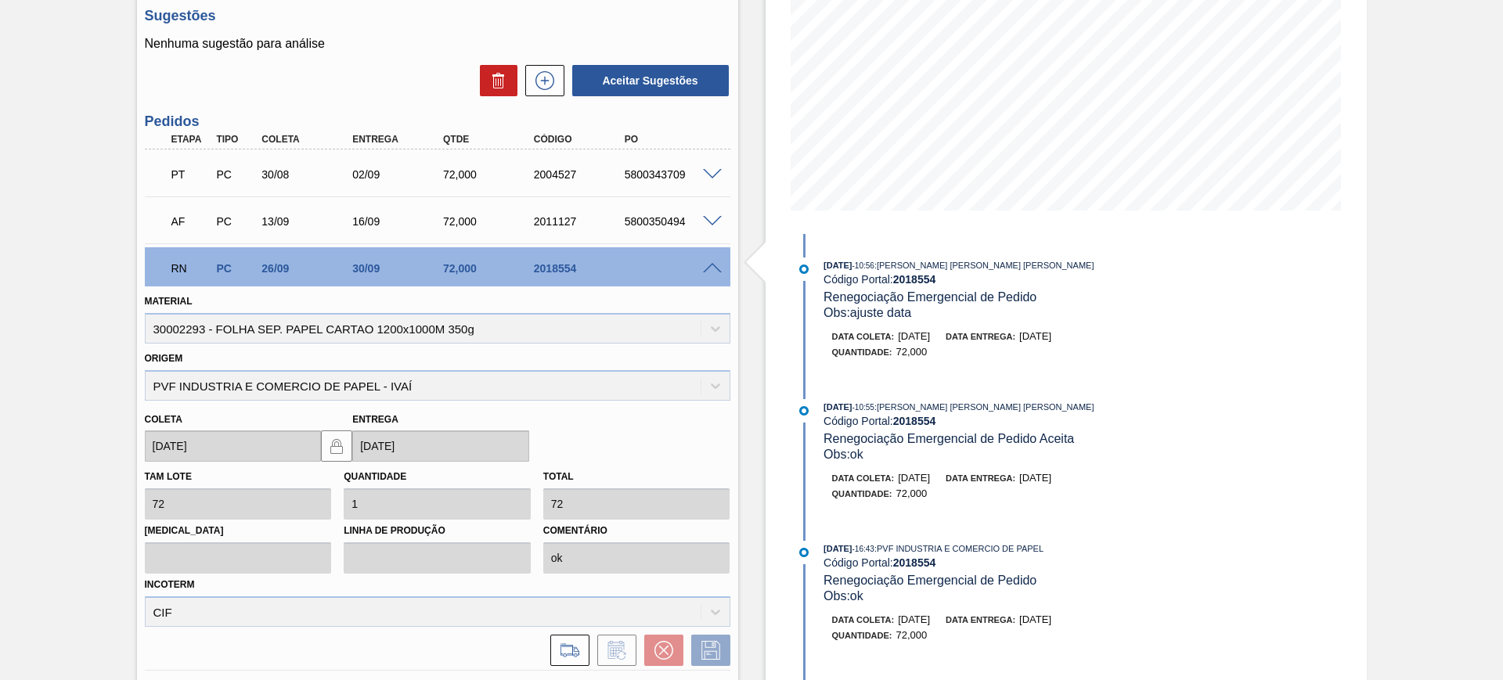
scroll to position [279, 0]
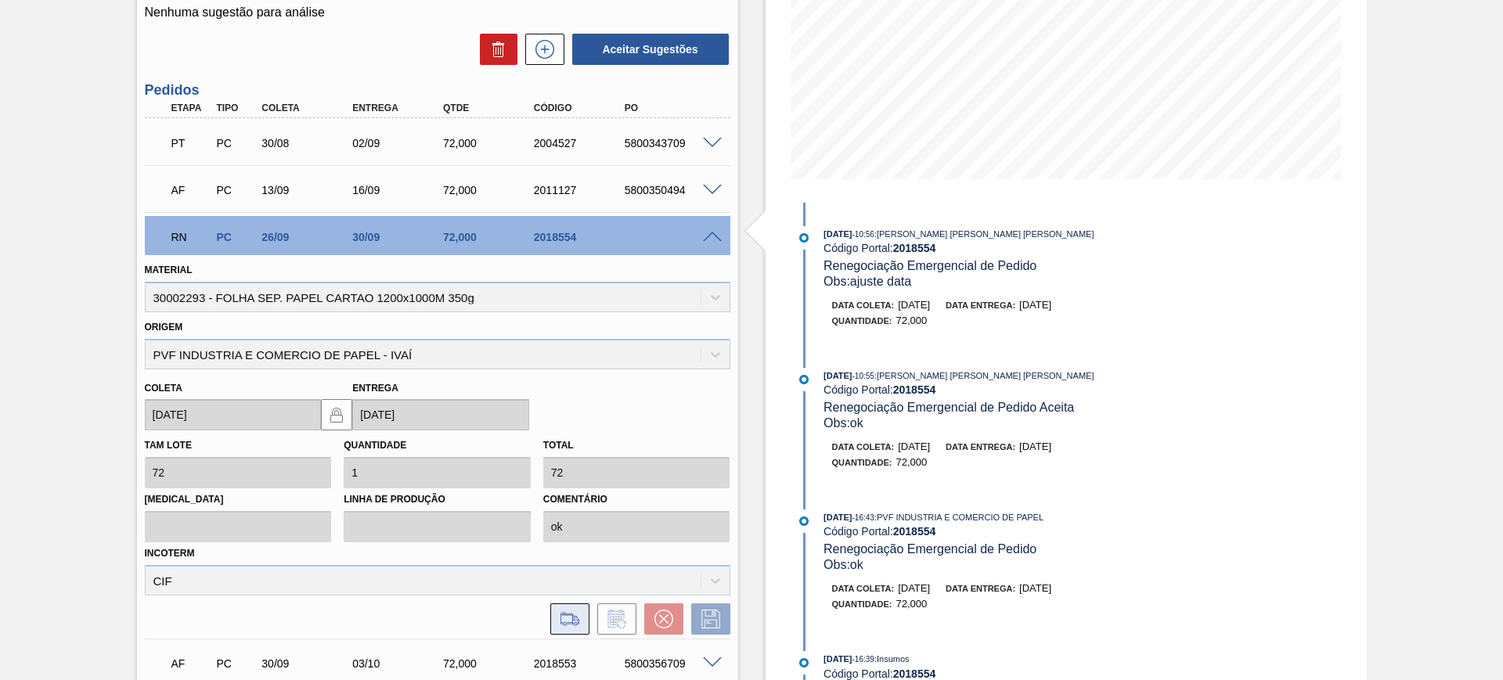
click at [574, 617] on icon at bounding box center [570, 619] width 18 height 11
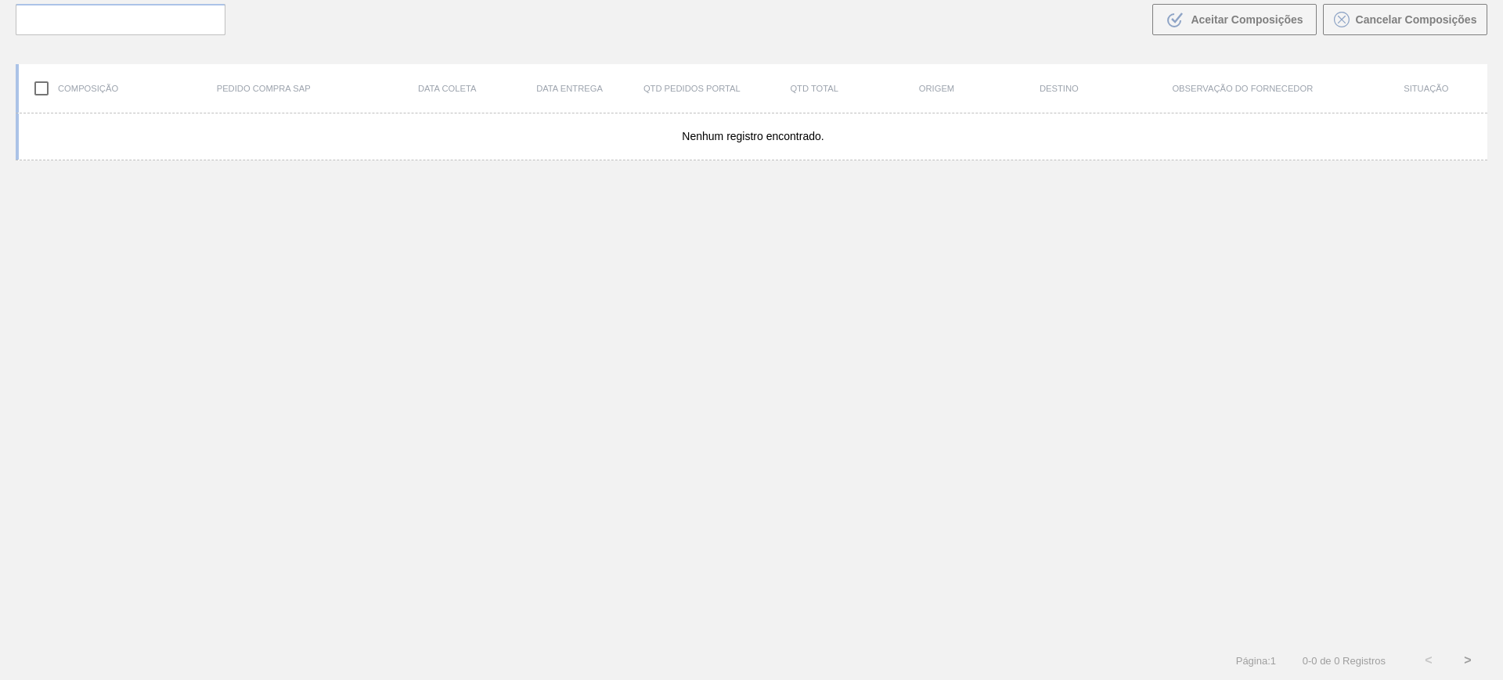
scroll to position [113, 0]
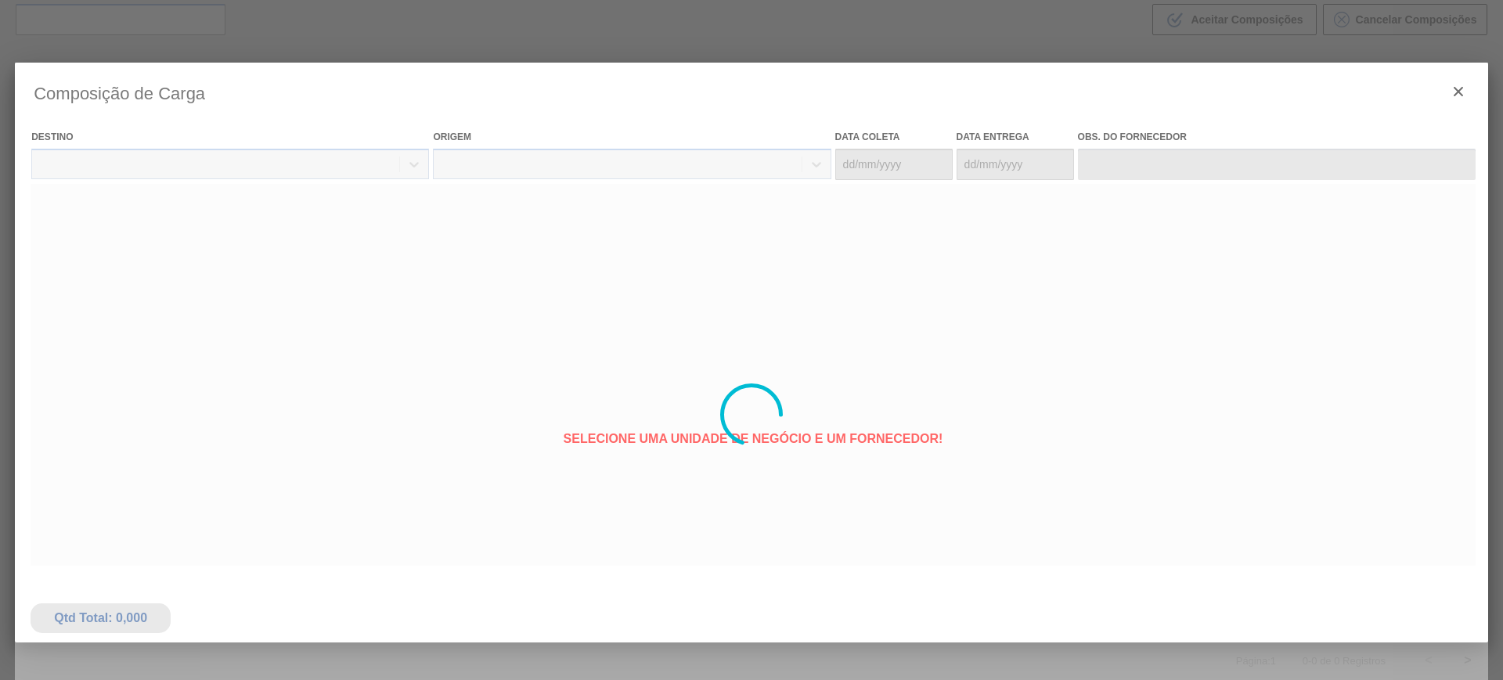
type coleta "[DATE]"
type entrega "[DATE]"
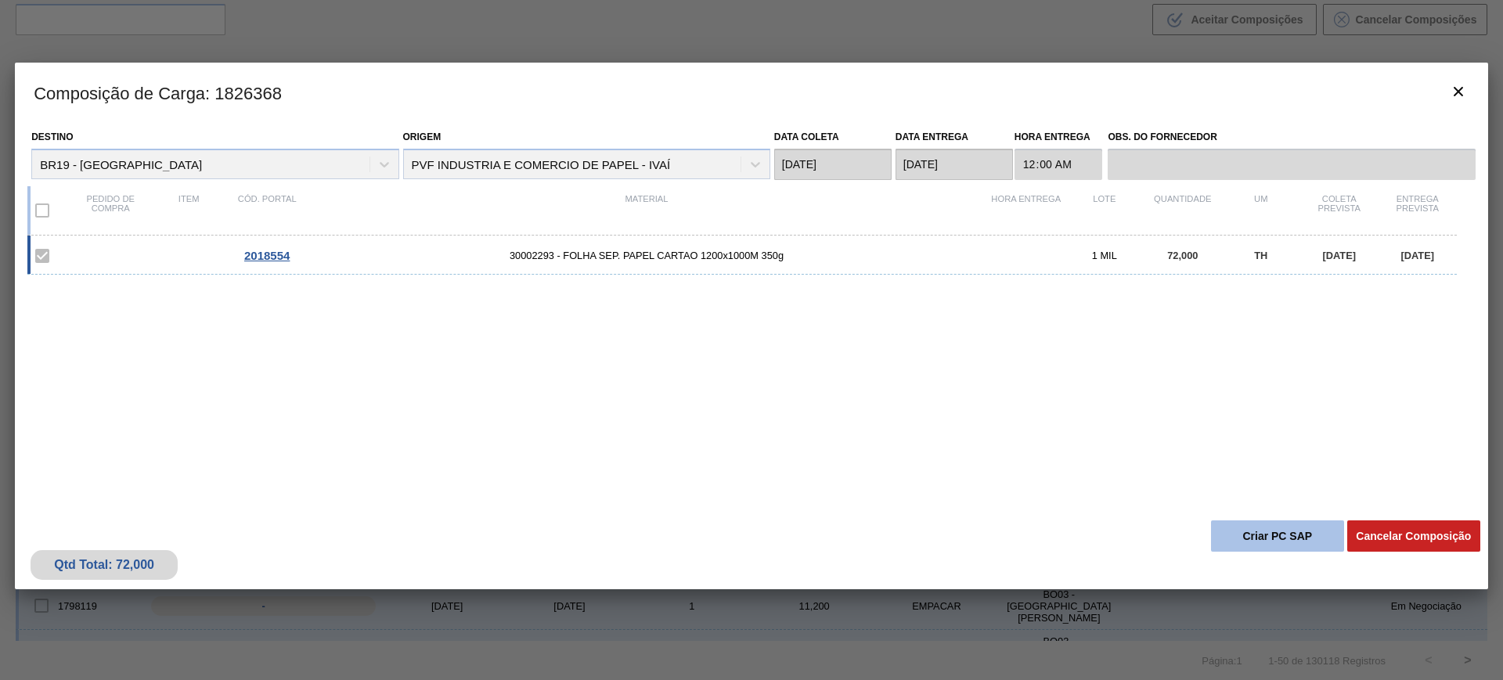
click at [1301, 524] on button "Criar PC SAP" at bounding box center [1277, 536] width 133 height 31
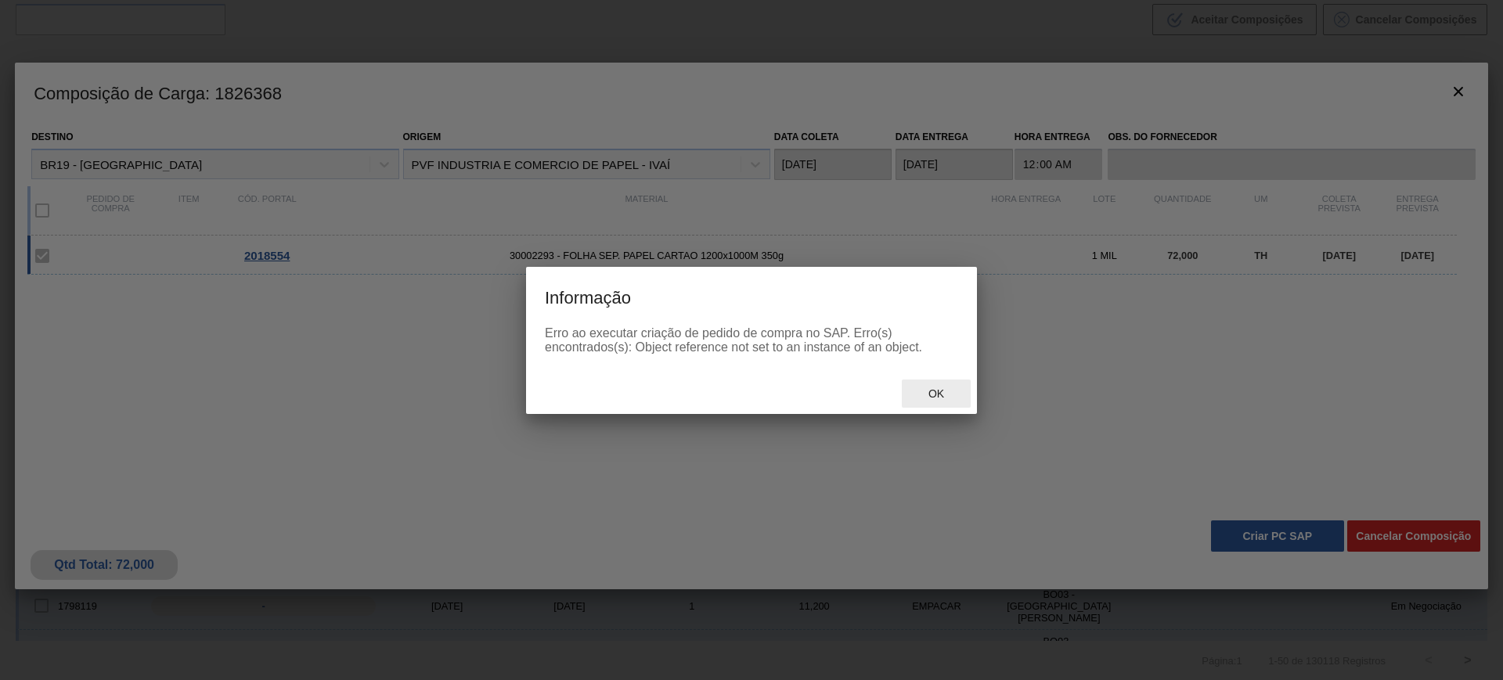
click at [942, 381] on div "Ok" at bounding box center [936, 394] width 69 height 29
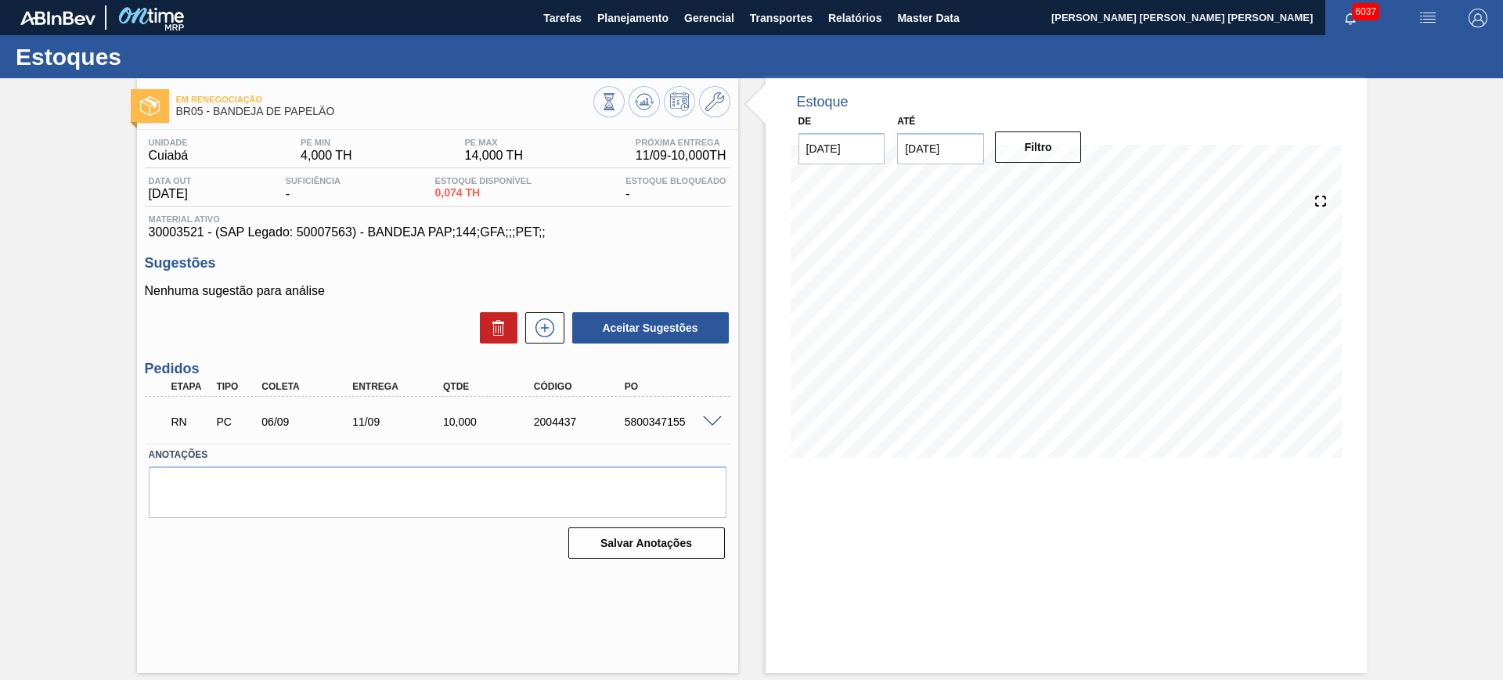
click at [417, 227] on span "30003521 - (SAP Legado: 50007563) - BANDEJA PAP;144;GFA;;;PET;;" at bounding box center [438, 233] width 578 height 14
copy span "30003521 - (SAP Legado: 50007563) - BANDEJA PAP;144;GFA;;;PET;;"
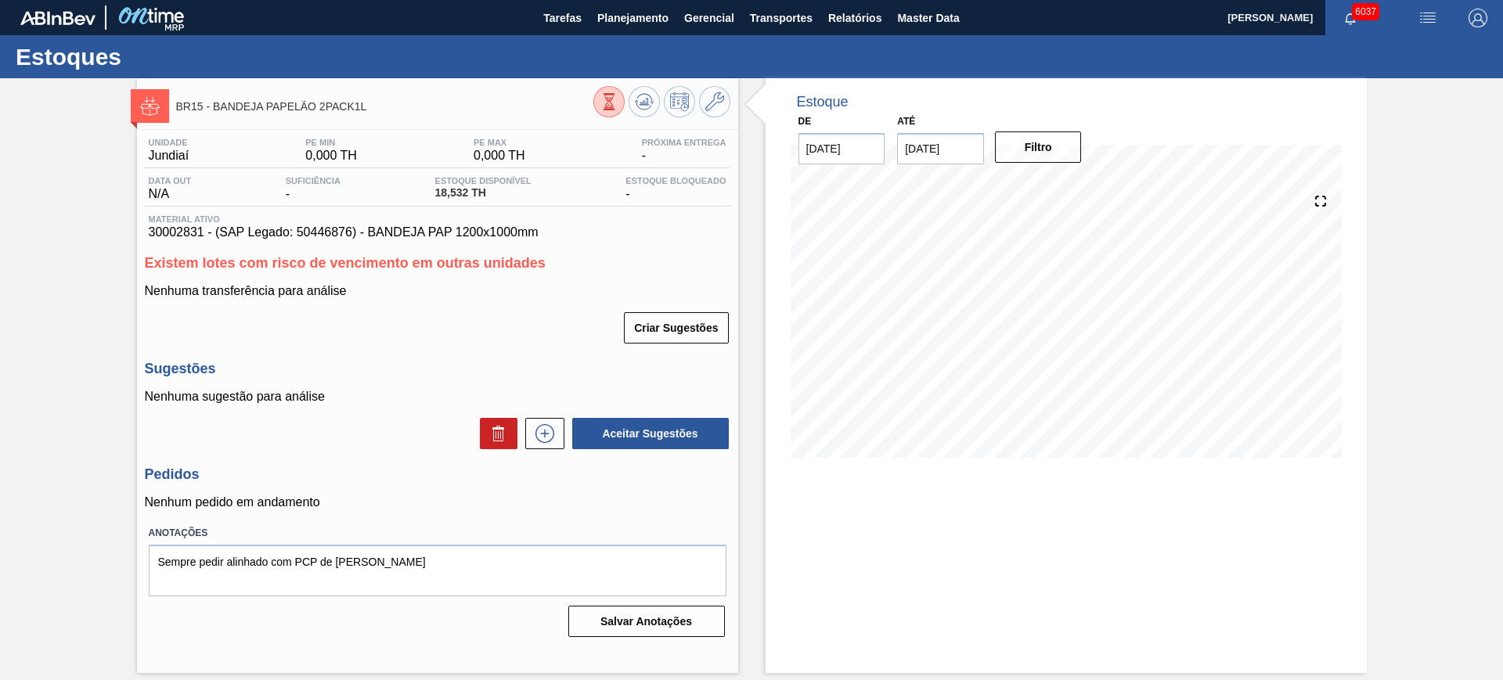
click at [263, 227] on span "30002831 - (SAP Legado: 50446876) - BANDEJA PAP 1200x1000mm" at bounding box center [438, 233] width 578 height 14
copy span "30002831 - (SAP Legado: 50446876) - BANDEJA PAP 1200x1000mm"
click at [573, 188] on div "Data out N/A Suficiência - Estoque Disponível 18,532 TH Estoque Bloqueado -" at bounding box center [438, 191] width 586 height 31
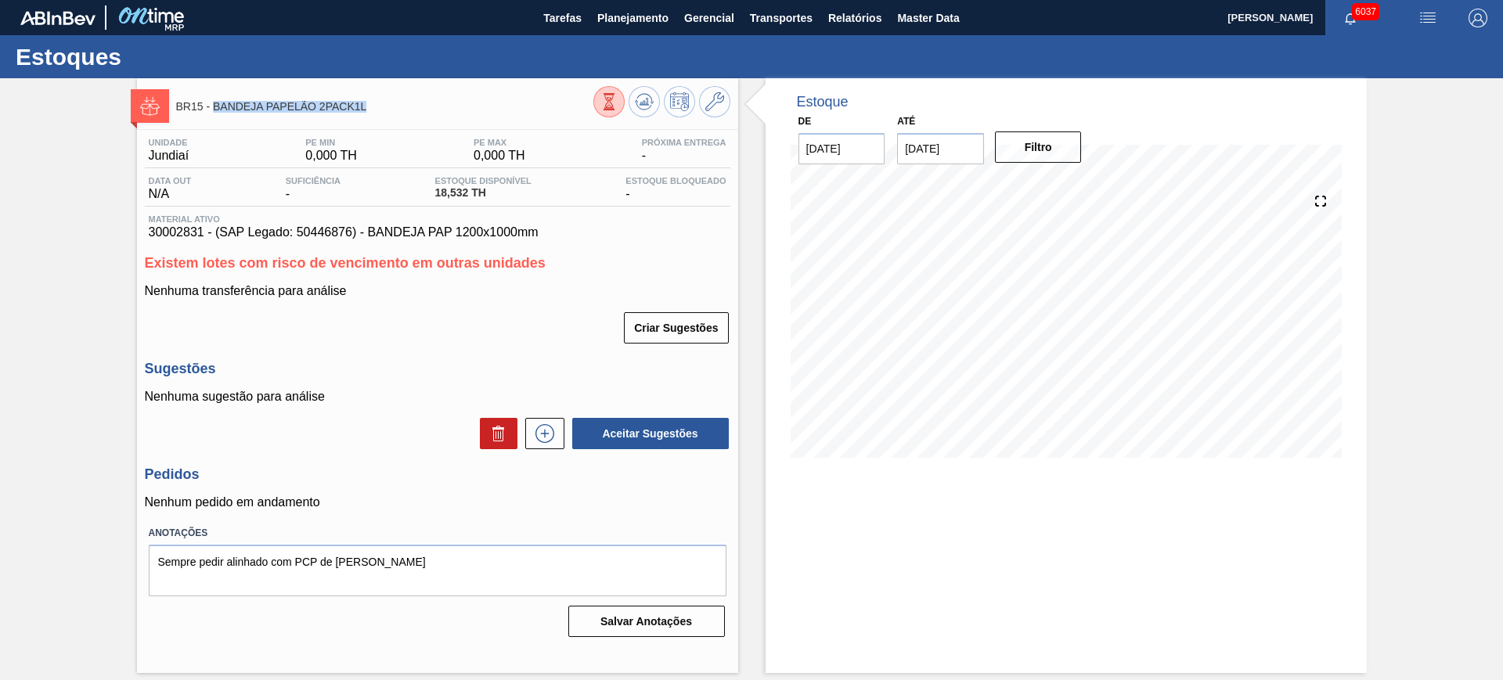
drag, startPoint x: 372, startPoint y: 108, endPoint x: 215, endPoint y: 107, distance: 156.6
click at [215, 107] on span "BR15 - BANDEJA PAPELÃO 2PACK1L" at bounding box center [384, 107] width 417 height 12
copy span "BANDEJA PAPELÃO 2PACK1L"
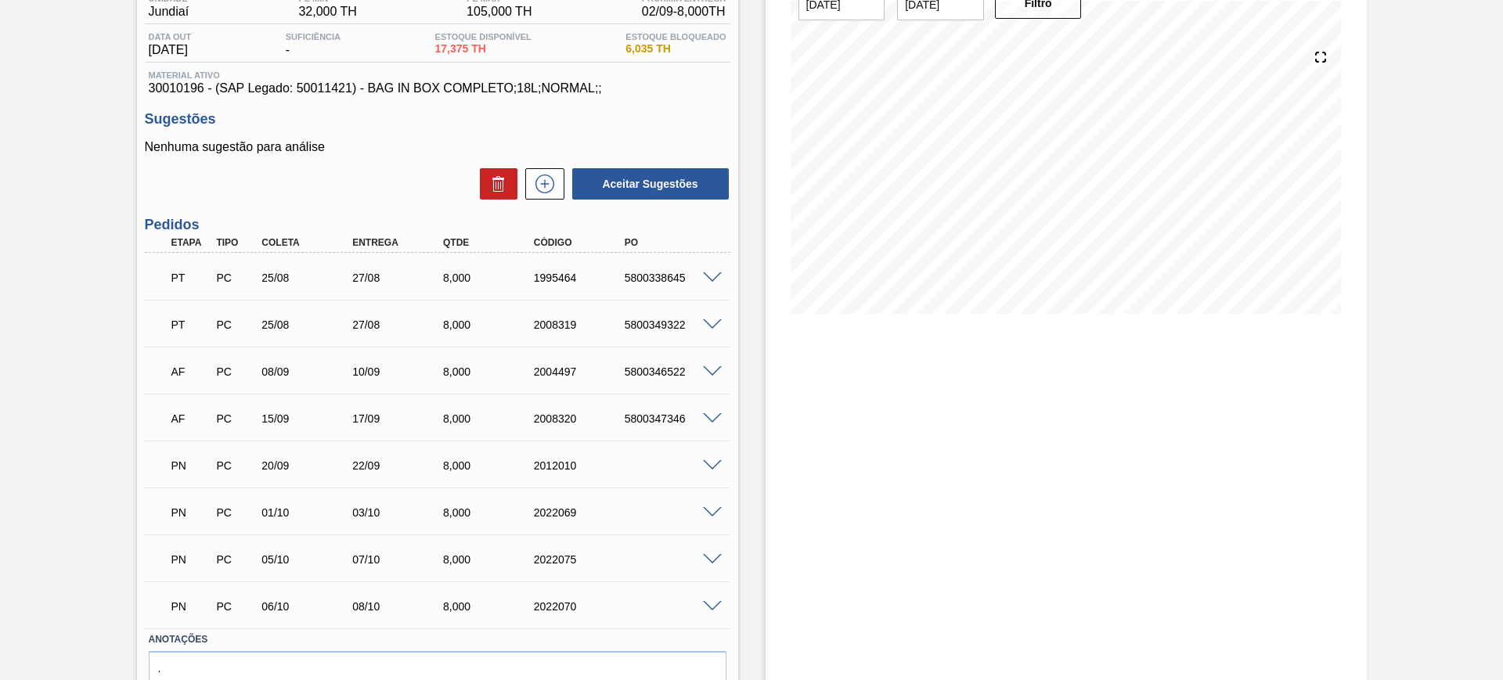
scroll to position [221, 0]
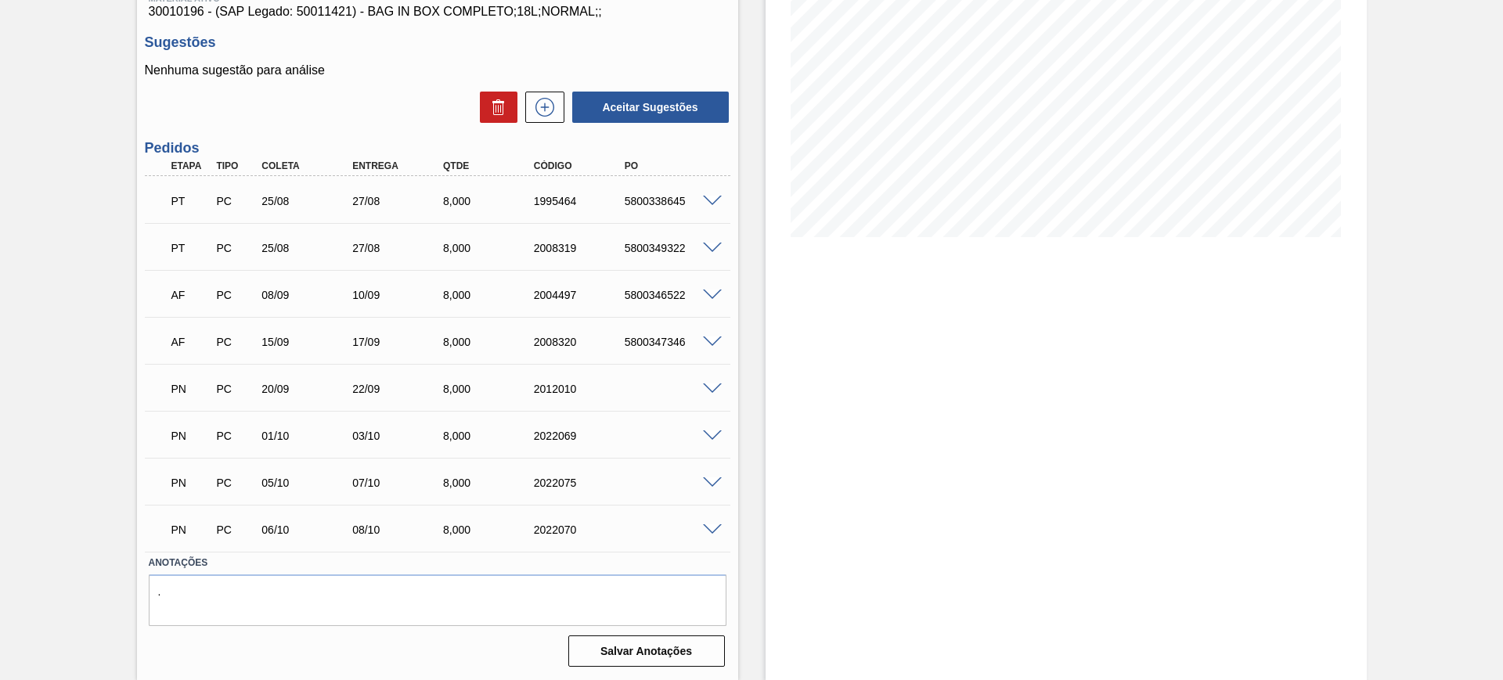
click at [656, 195] on div "5800338645" at bounding box center [672, 201] width 102 height 13
copy div "5800338645"
